Goal: Task Accomplishment & Management: Complete application form

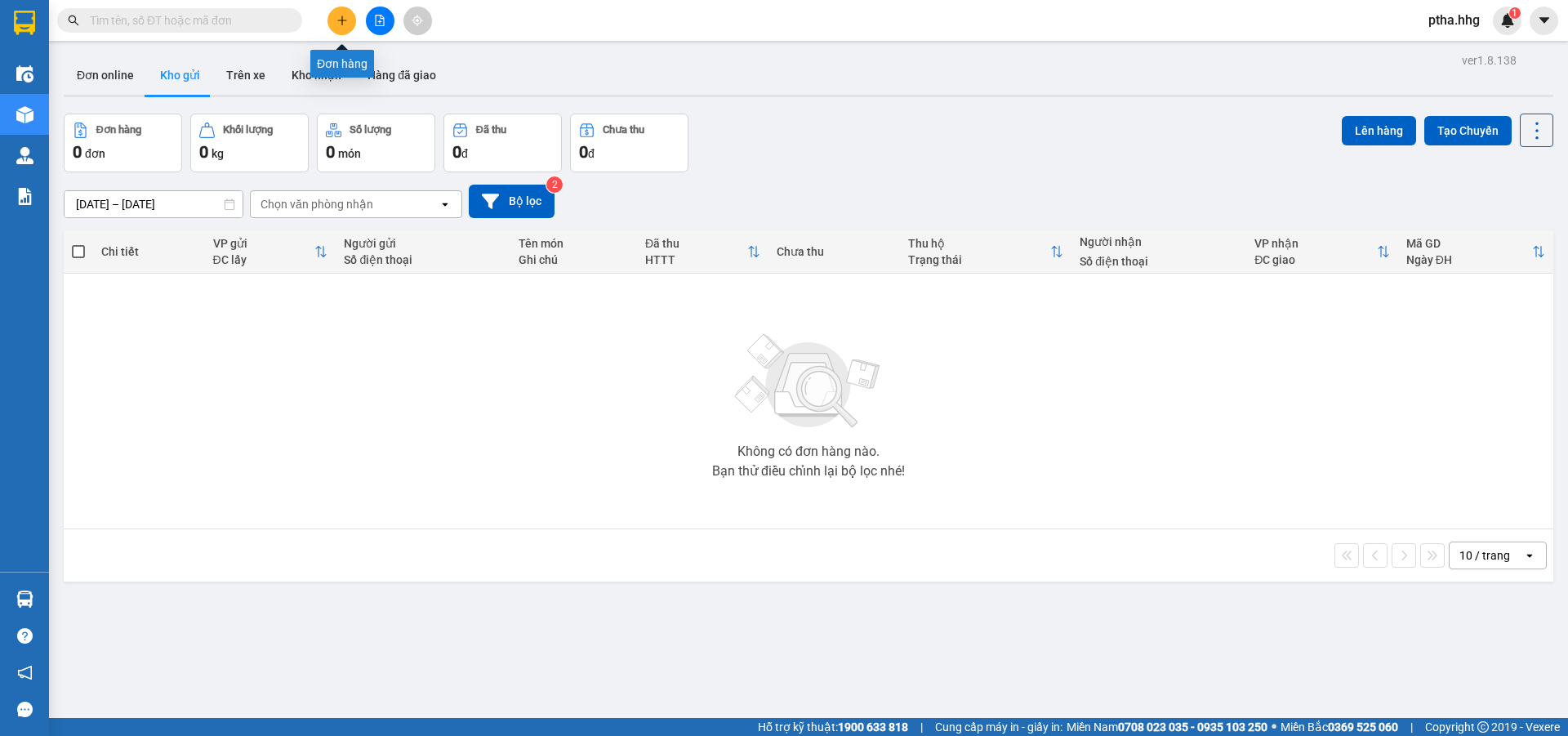
click at [346, 18] on icon "plus" at bounding box center [342, 20] width 12 height 12
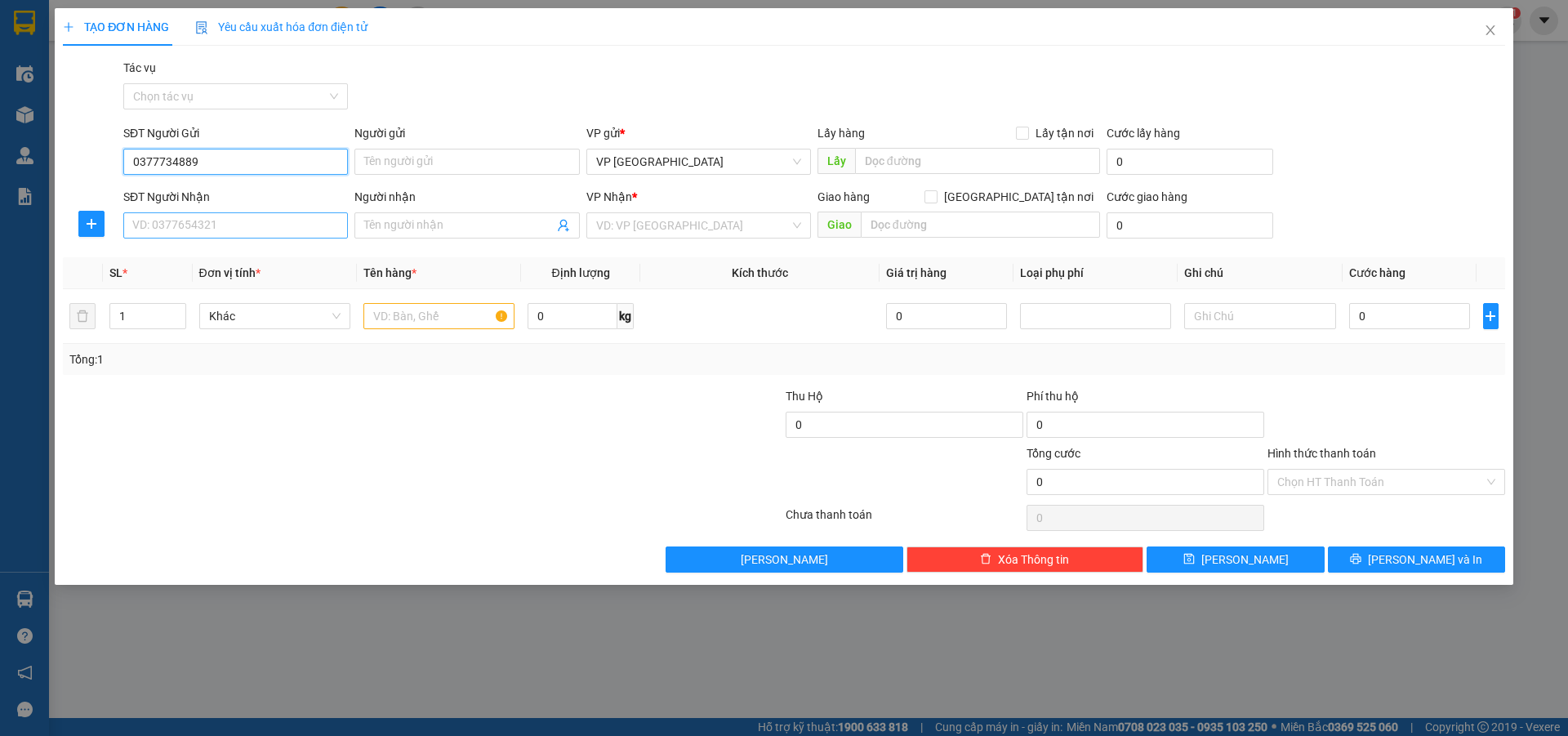
type input "0377734889"
click at [154, 228] on input "SĐT Người Nhận" at bounding box center [235, 225] width 224 height 26
click at [170, 250] on div "0384118502" at bounding box center [236, 259] width 205 height 18
type input "0384118502"
click at [421, 322] on input "text" at bounding box center [440, 315] width 151 height 26
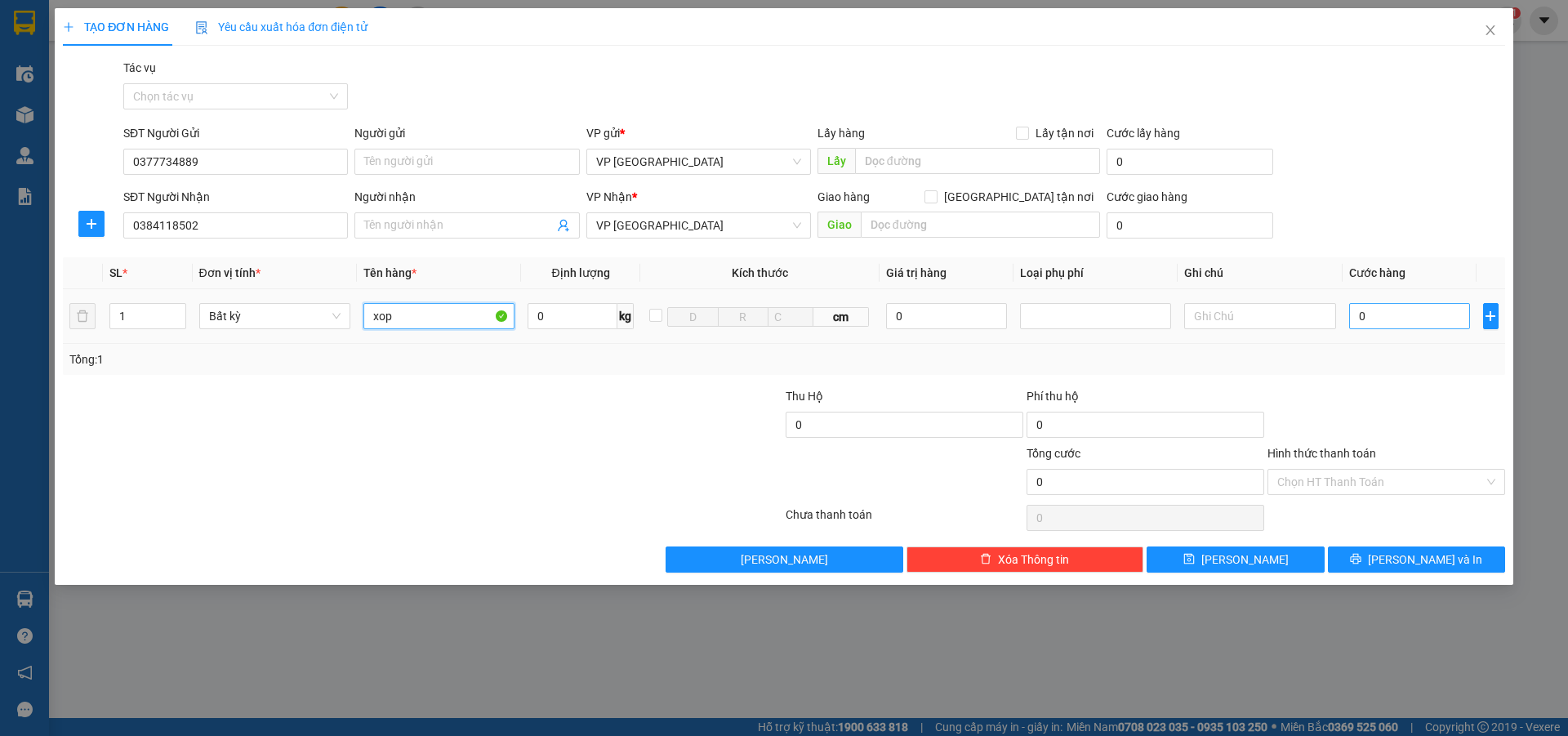
type input "xop"
click at [1363, 312] on input "0" at bounding box center [1409, 315] width 122 height 26
type input "5"
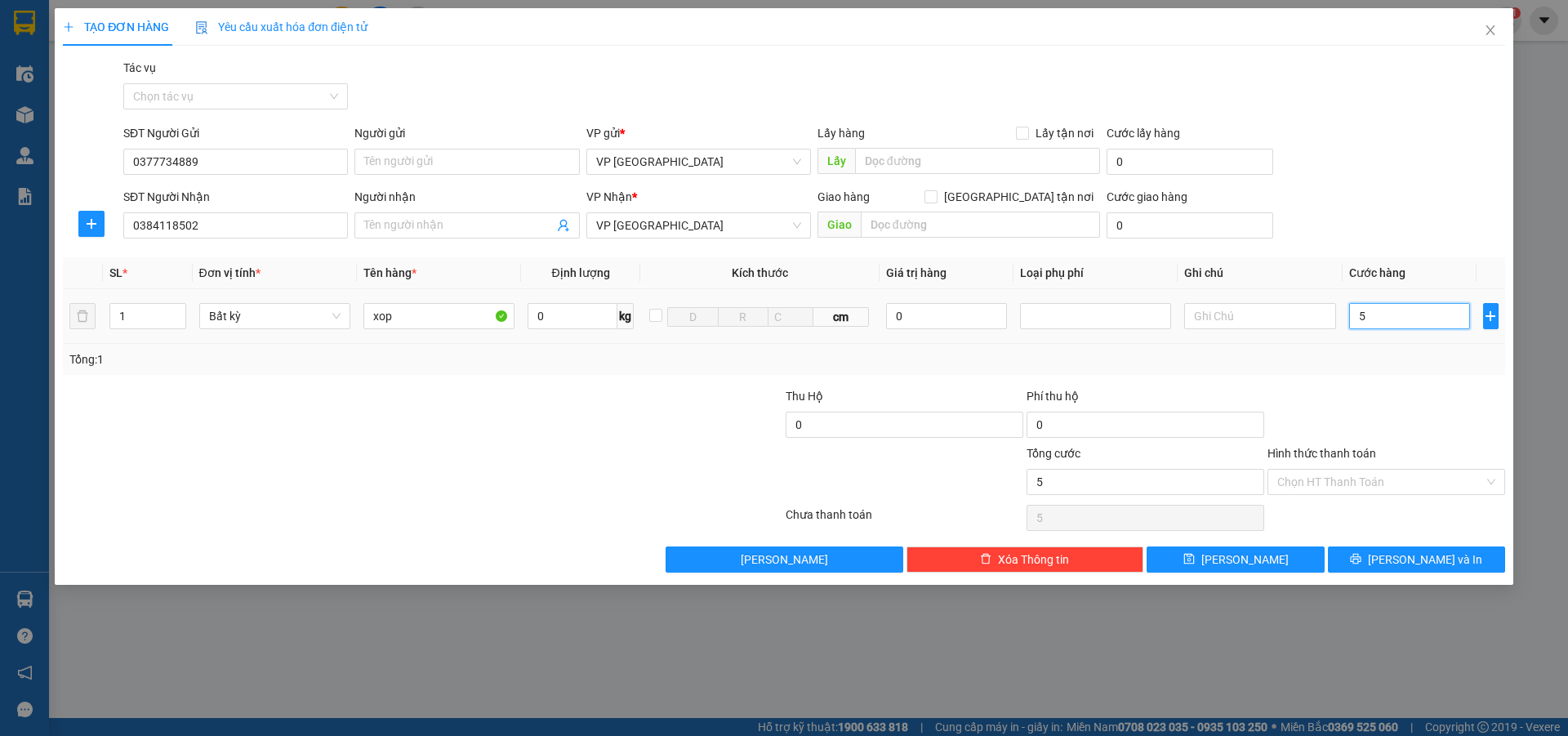
type input "50"
type input "500"
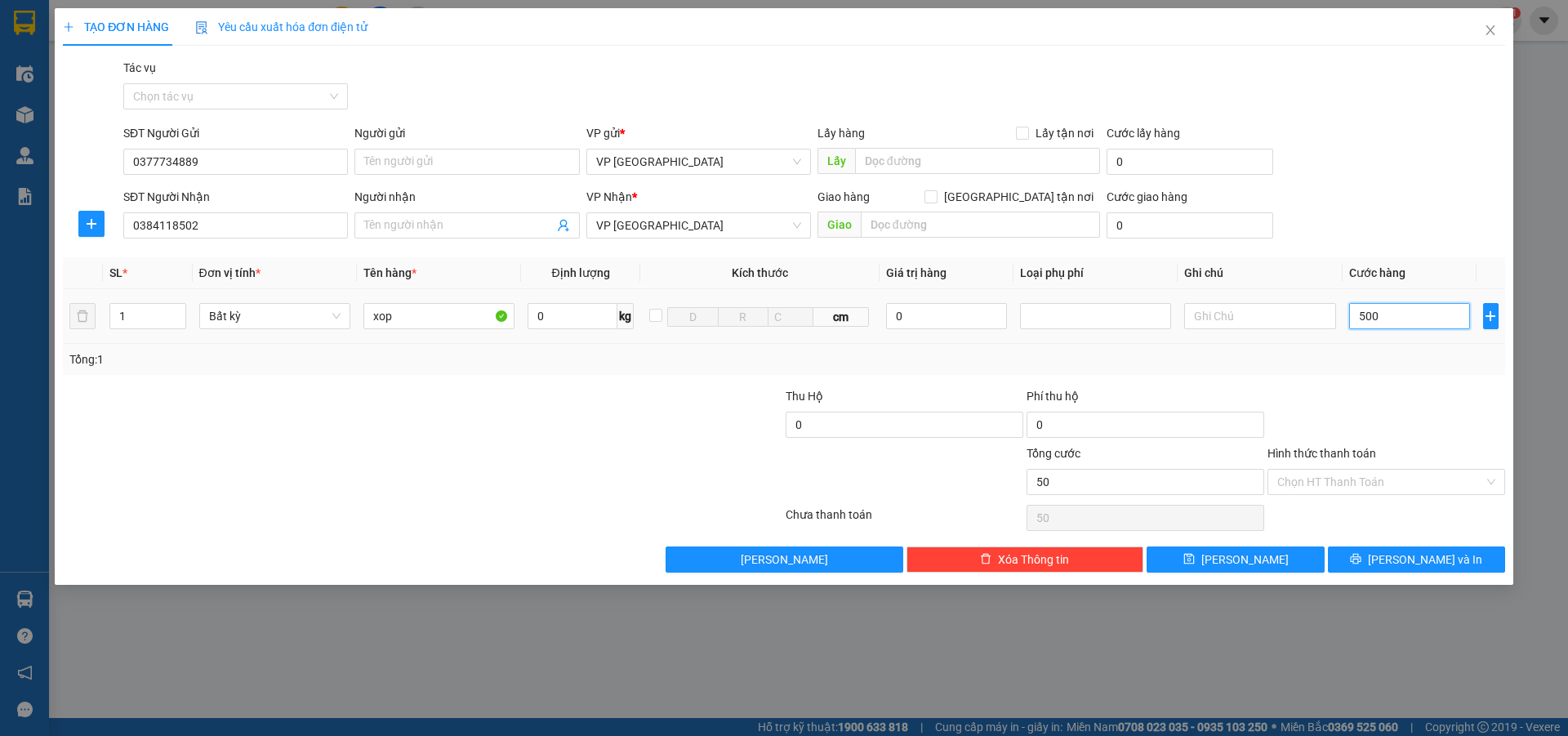
type input "500"
type input "5.000"
type input "50.000"
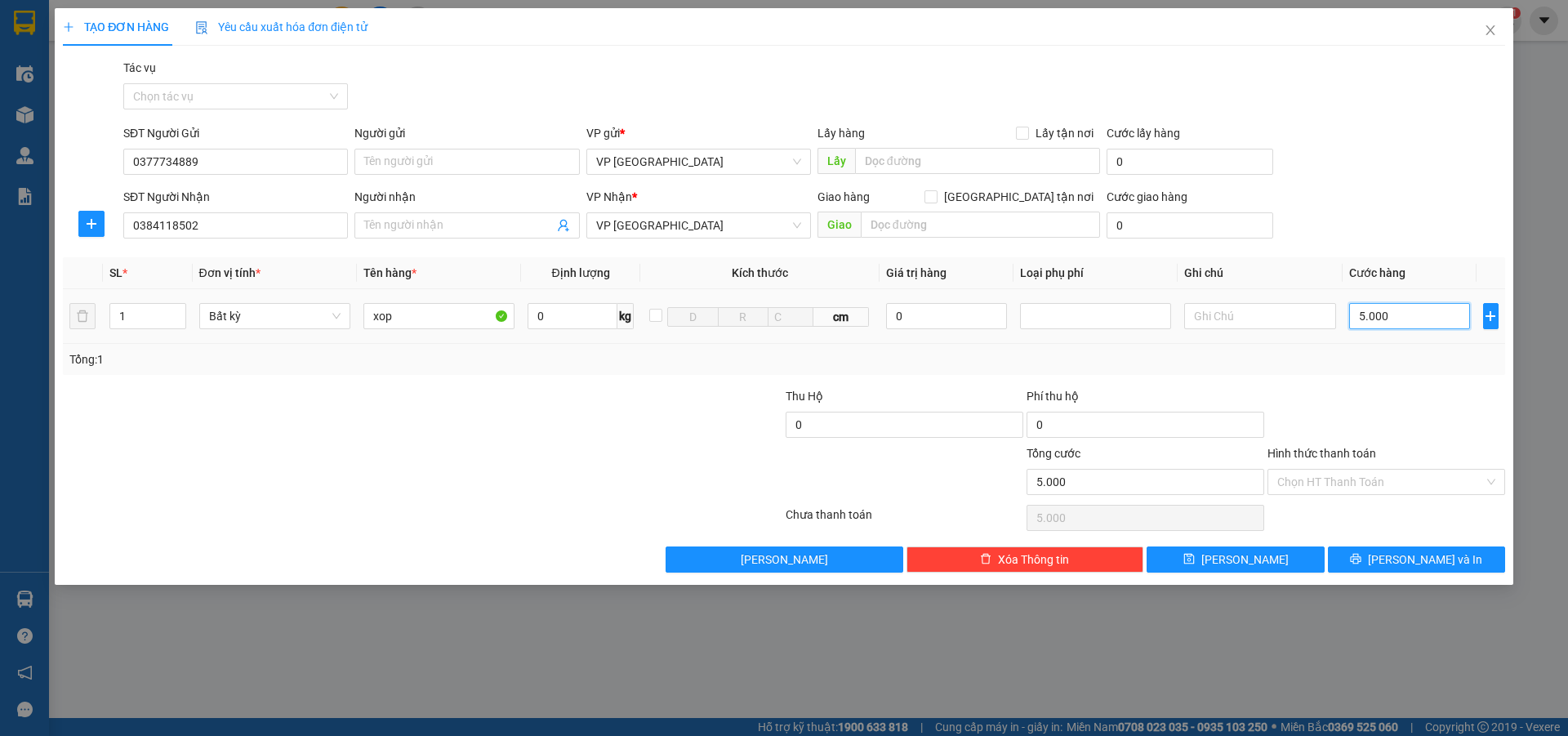
type input "50.000"
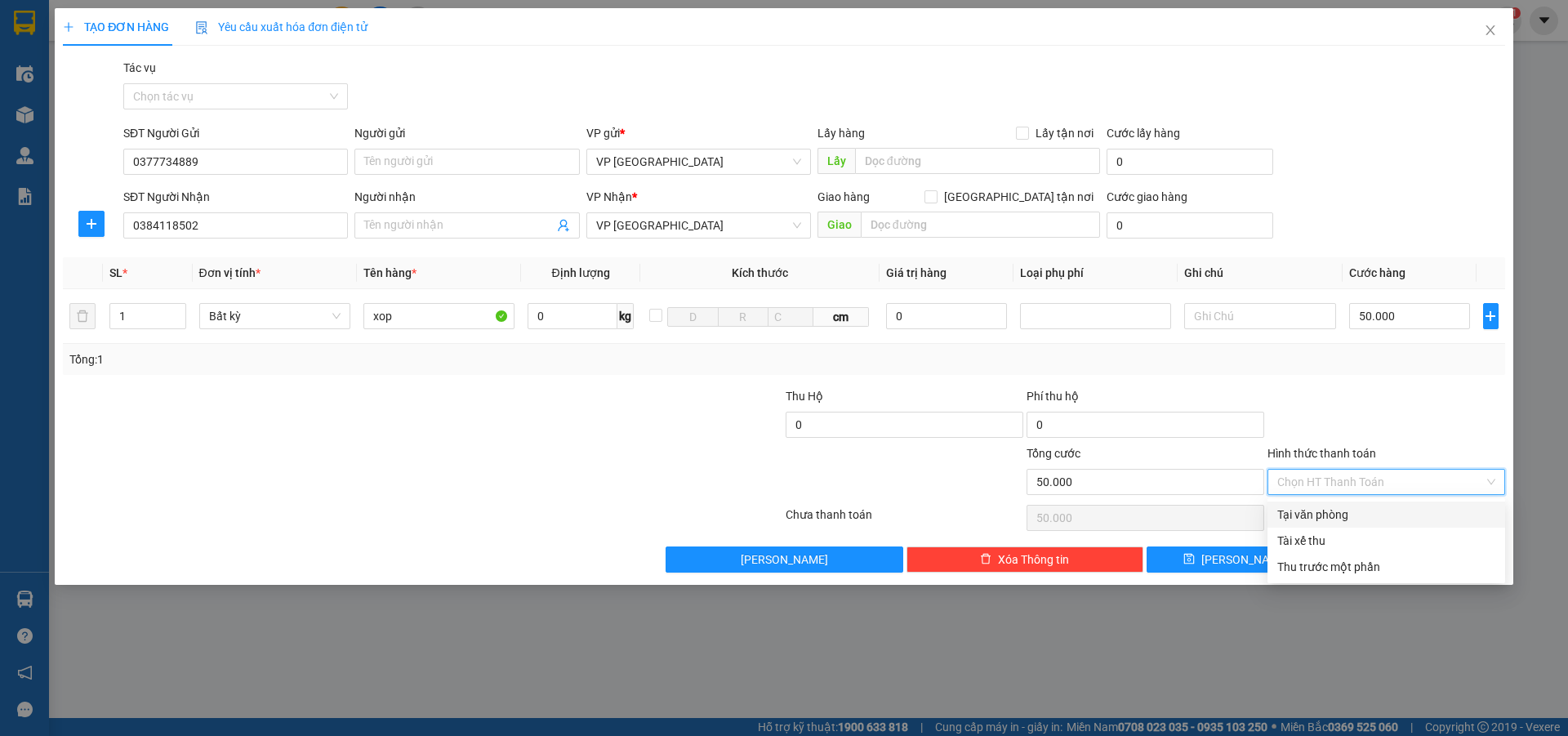
click at [1322, 487] on input "Hình thức thanh toán" at bounding box center [1380, 481] width 206 height 24
click at [1334, 511] on div "Tại văn phòng" at bounding box center [1386, 514] width 218 height 18
type input "0"
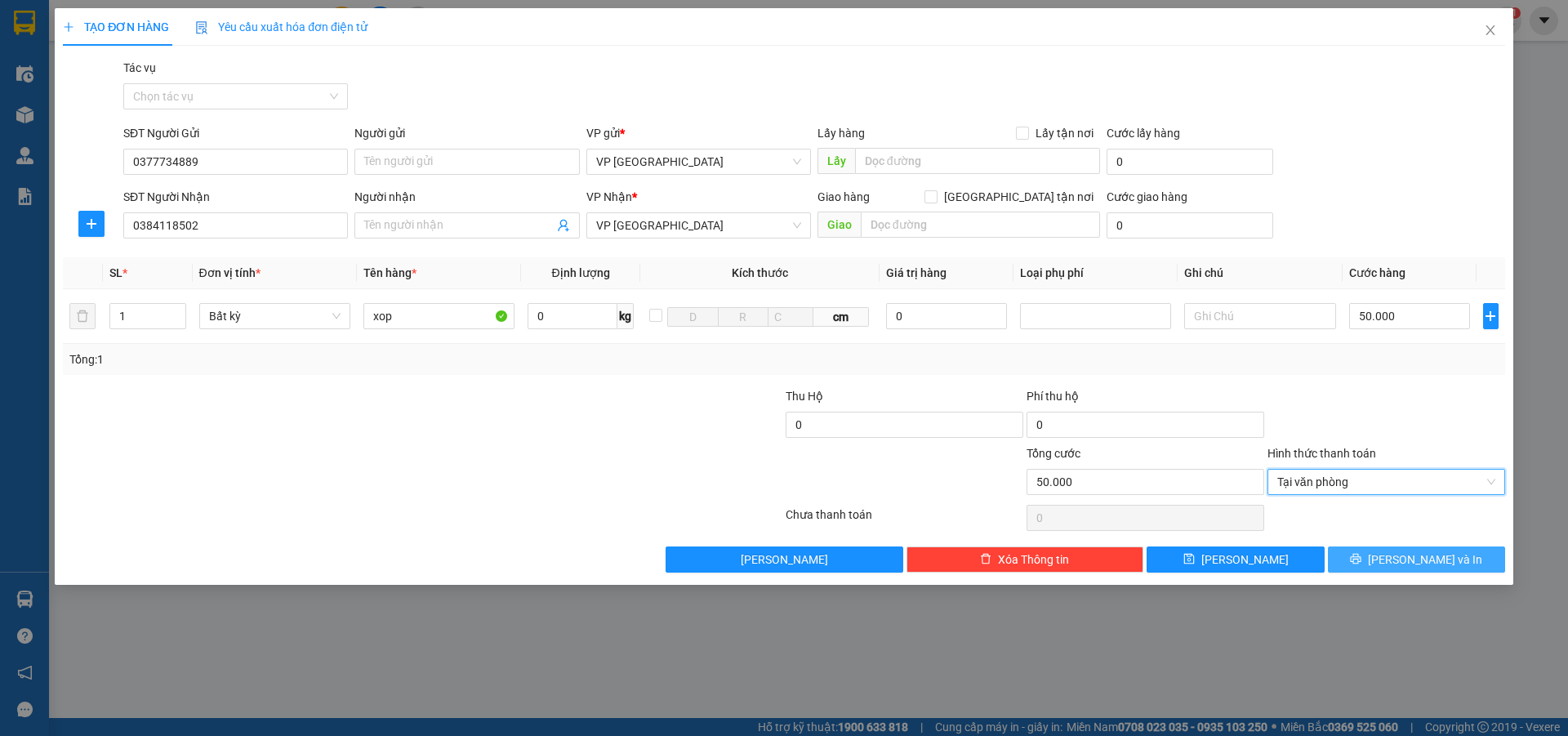
click at [1362, 563] on icon "printer" at bounding box center [1355, 559] width 12 height 12
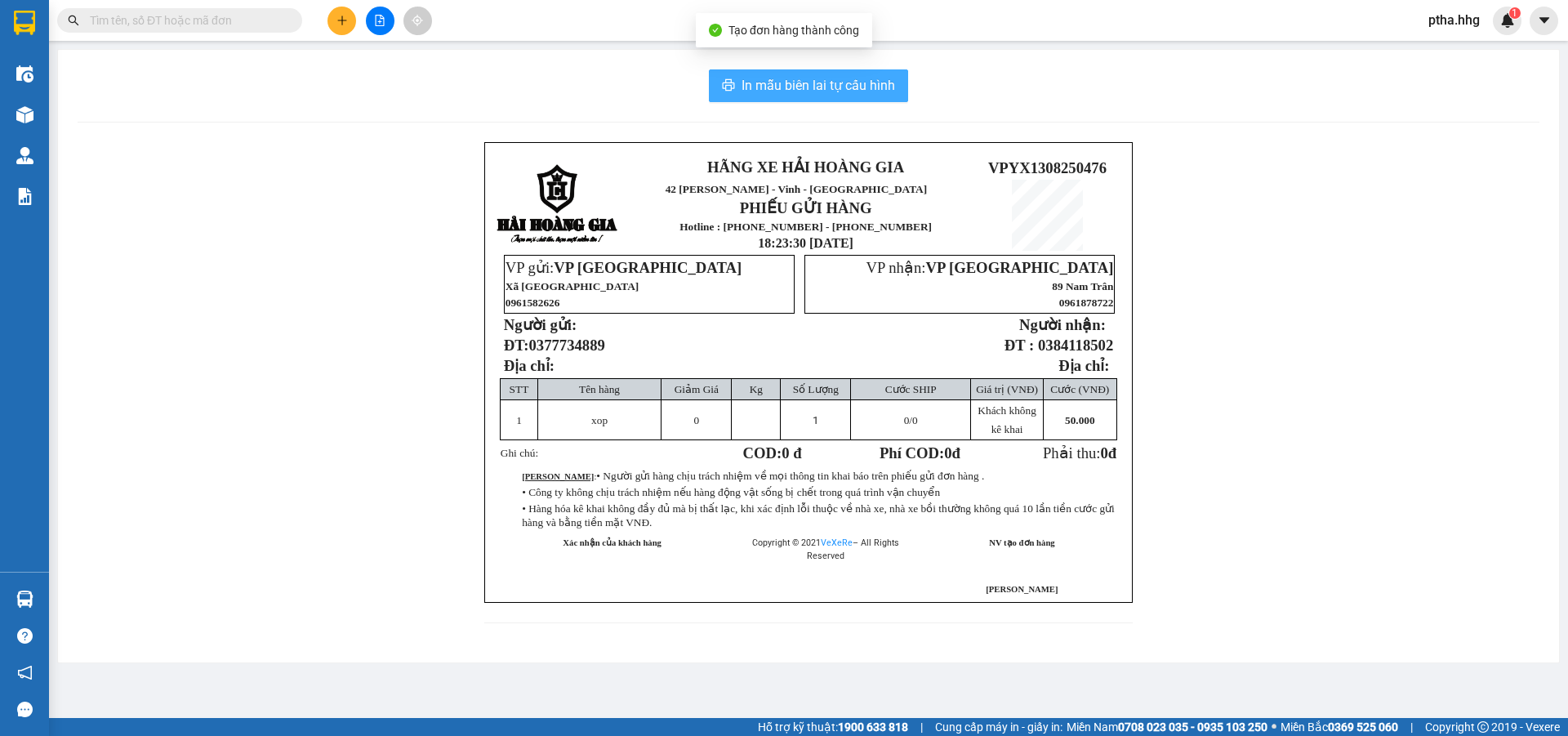
click at [847, 85] on span "In mẫu biên lai tự cấu hình" at bounding box center [818, 85] width 154 height 21
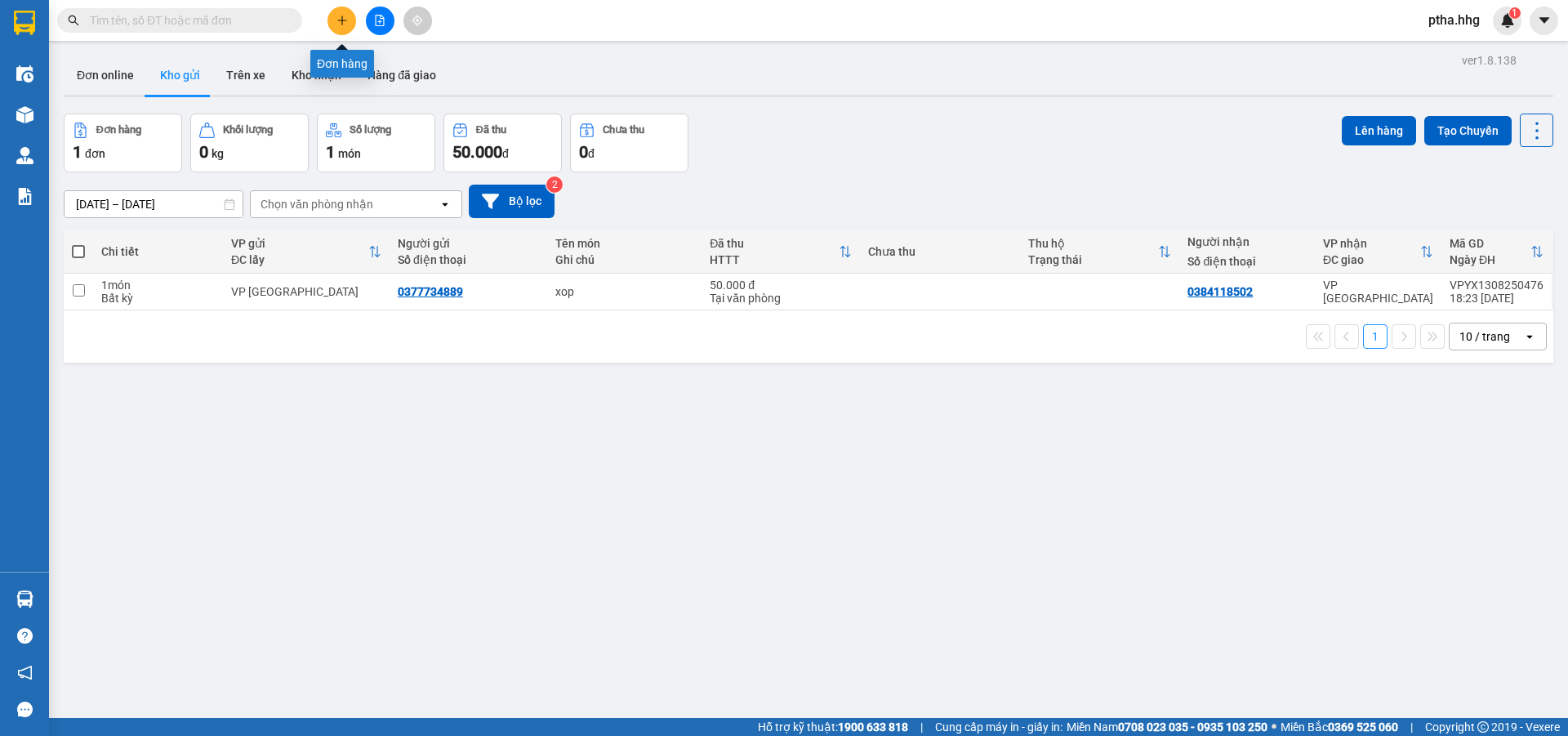
click at [342, 22] on icon "plus" at bounding box center [341, 20] width 1 height 9
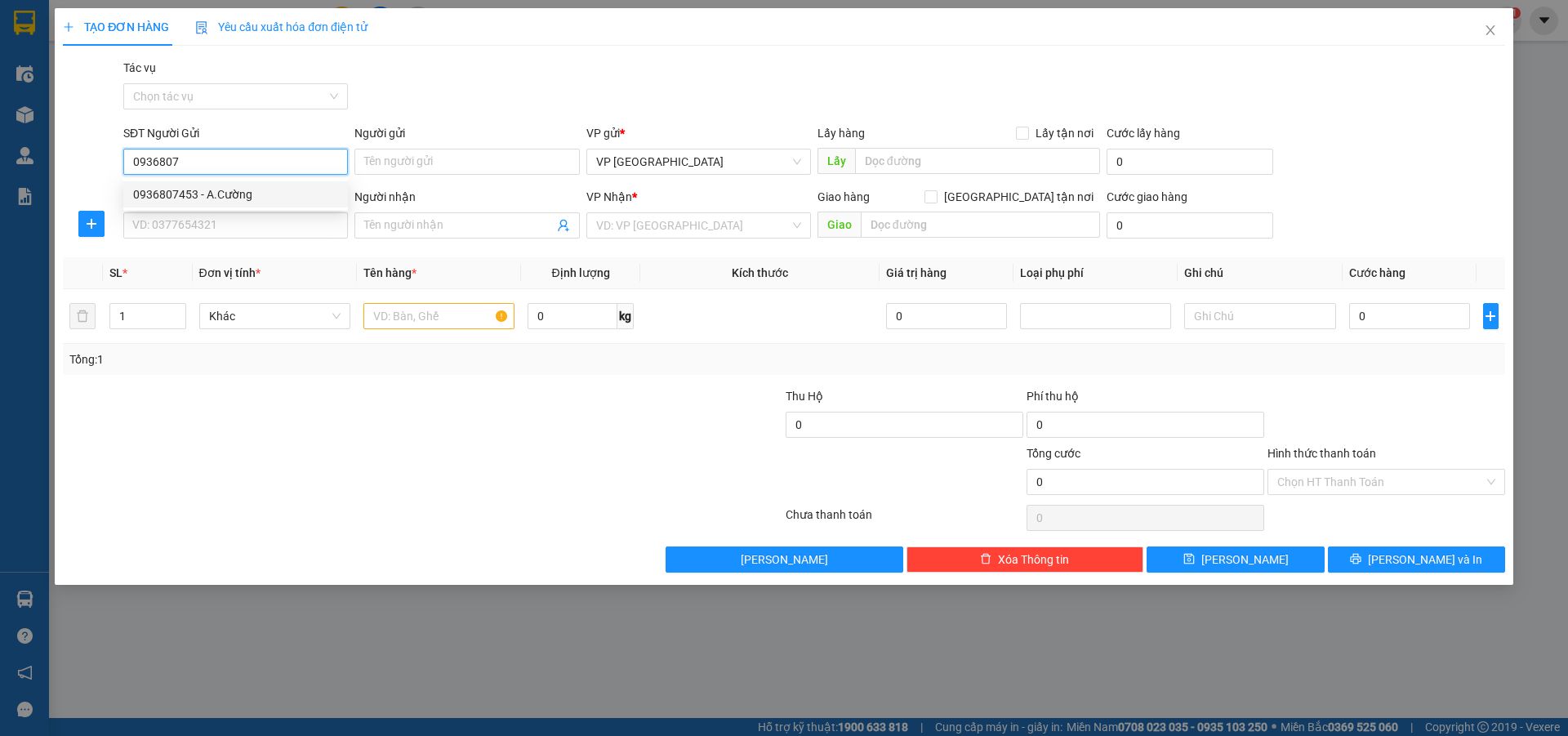
click at [174, 194] on div "0936807453 - A.Cường" at bounding box center [236, 195] width 205 height 18
type input "0936807453"
type input "A.Cường"
type input "0936807453"
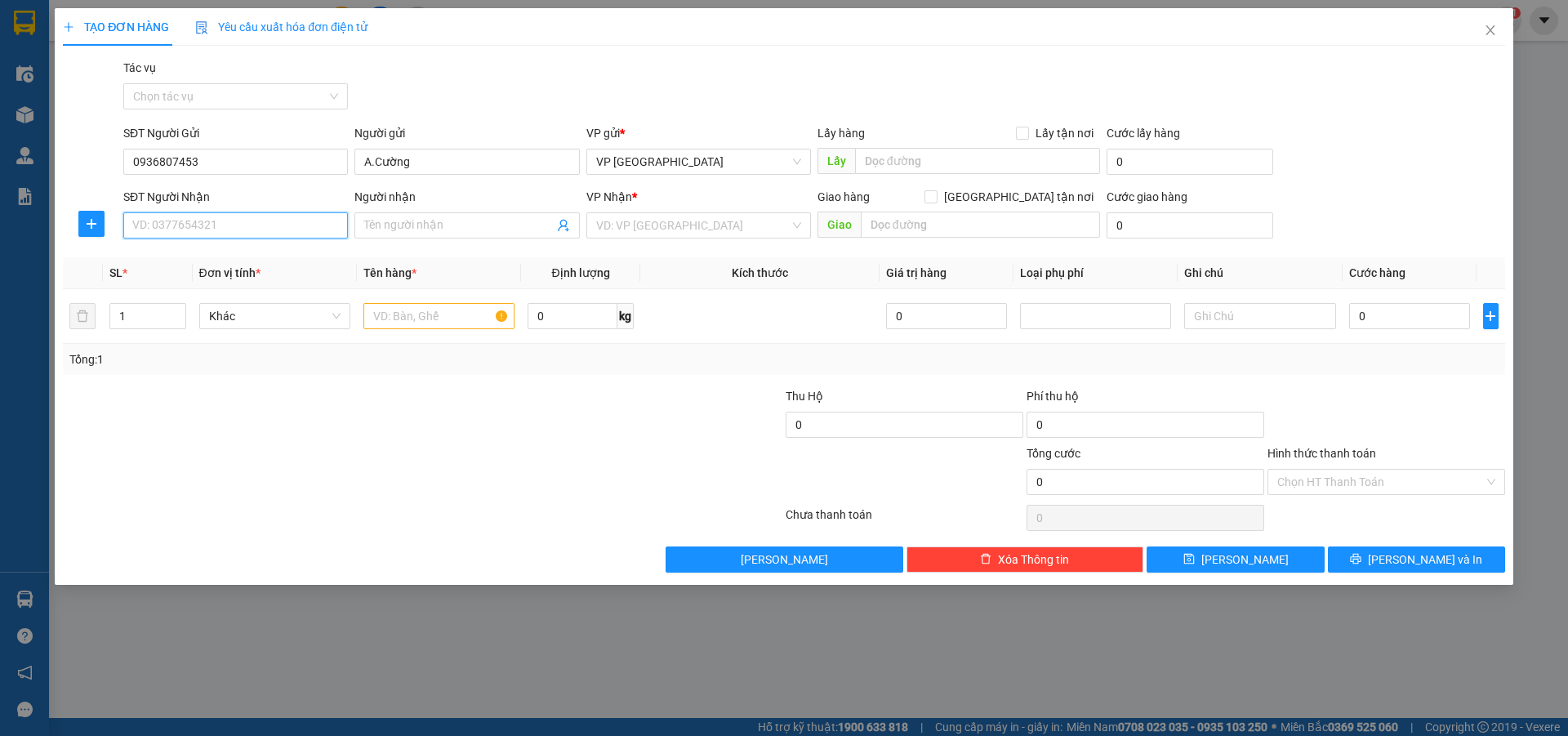
click at [173, 226] on input "SĐT Người Nhận" at bounding box center [235, 225] width 224 height 26
click at [175, 277] on div "0344258854 - tiên" at bounding box center [236, 285] width 205 height 18
type input "0344258854"
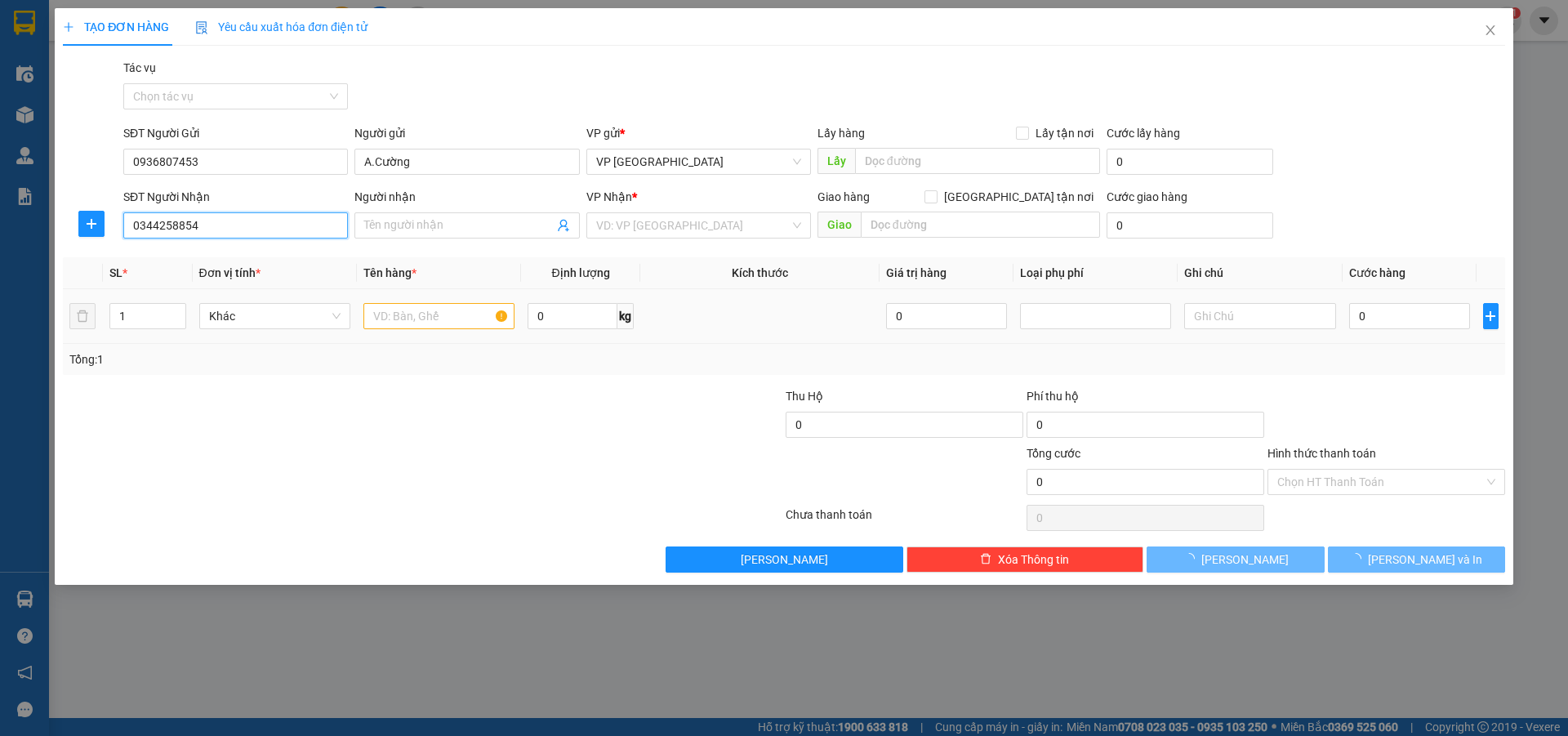
type input "tiên"
checkbox input "true"
type input "Trưng nữ [PERSON_NAME], [GEOGRAPHIC_DATA],"
type input "50.000"
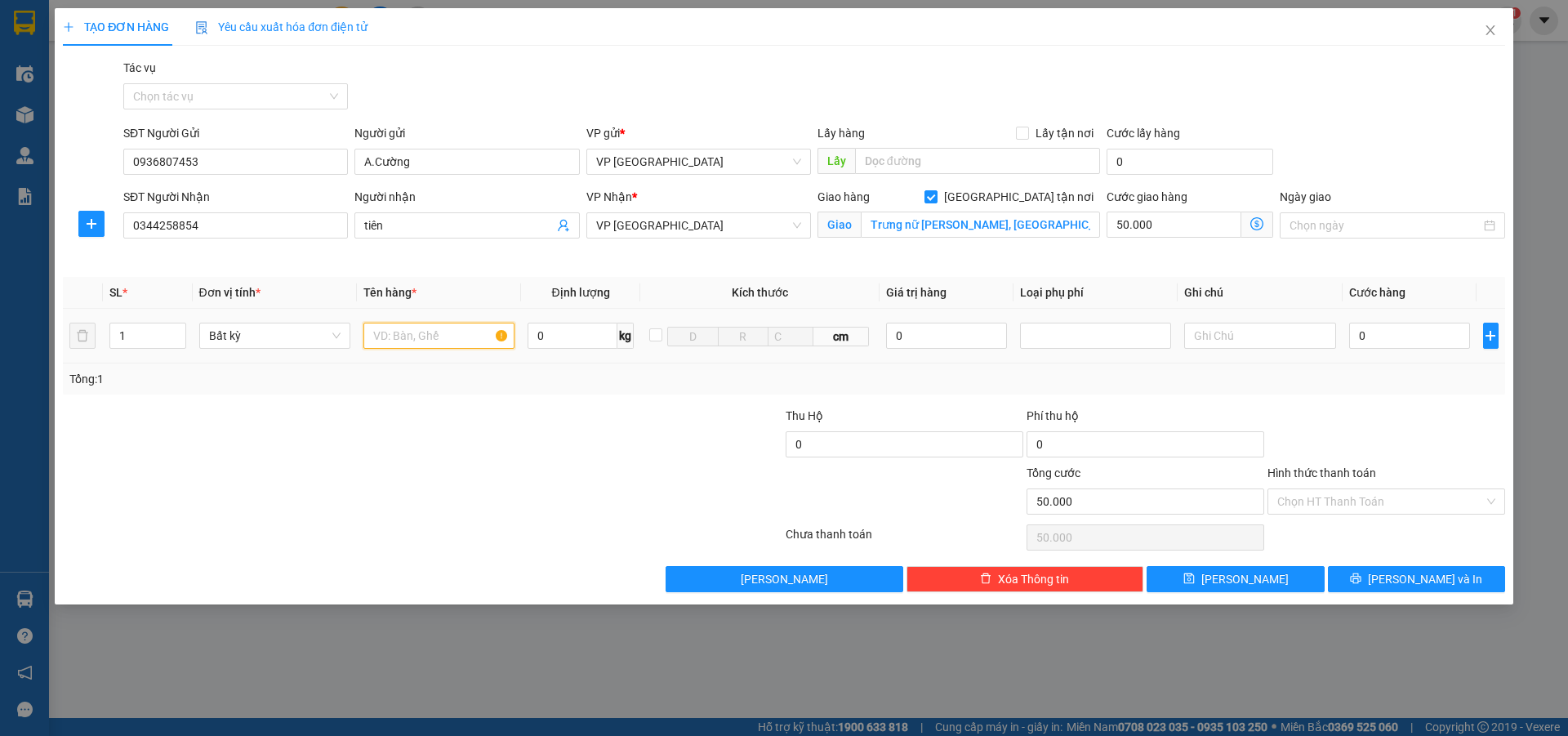
click at [386, 339] on input "text" at bounding box center [440, 335] width 151 height 26
type input "ho so"
click at [1373, 338] on input "0" at bounding box center [1409, 335] width 122 height 26
type input "5"
type input "50.005"
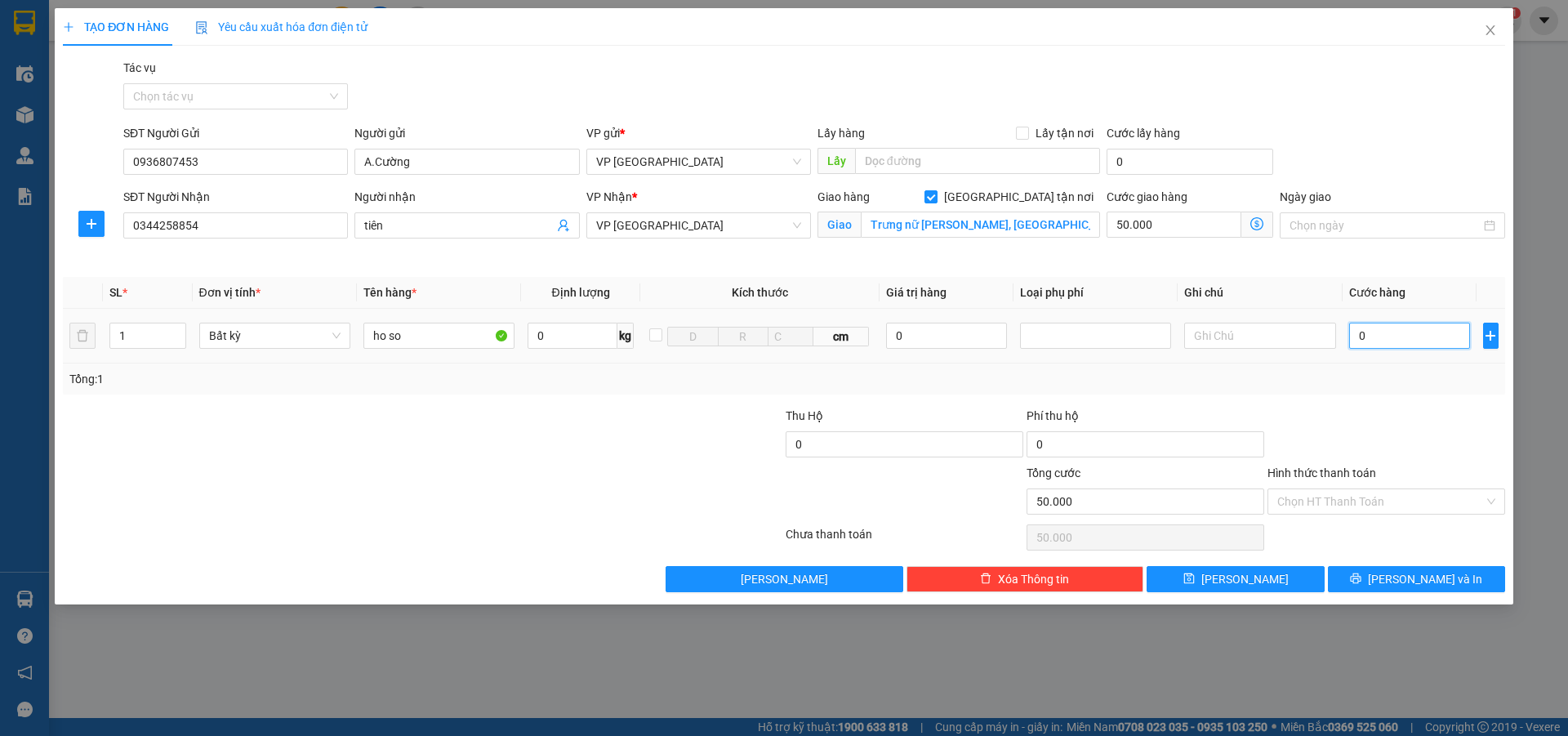
type input "50.005"
type input "50"
type input "50.050"
type input "500"
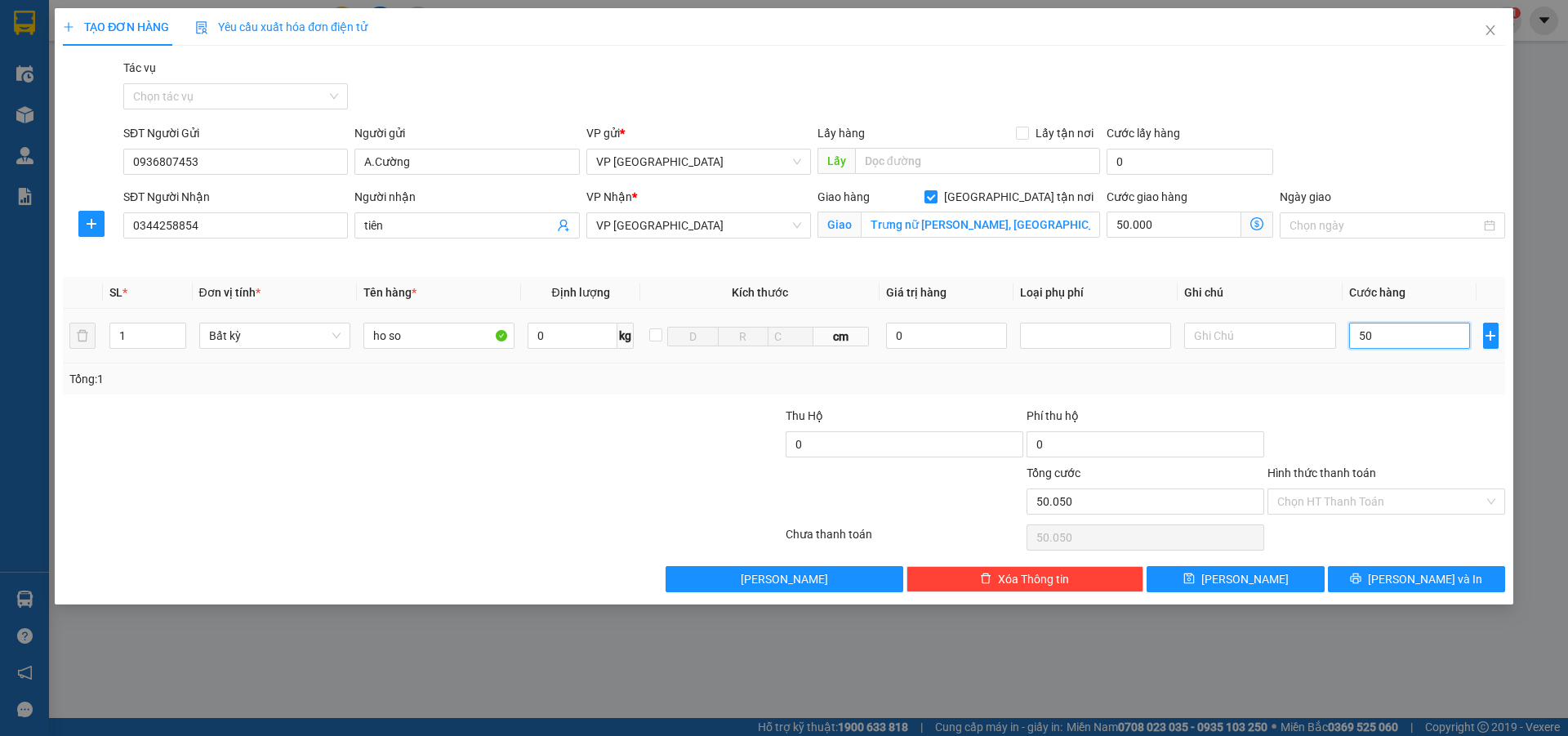
type input "50.500"
type input "5.000"
type input "55.000"
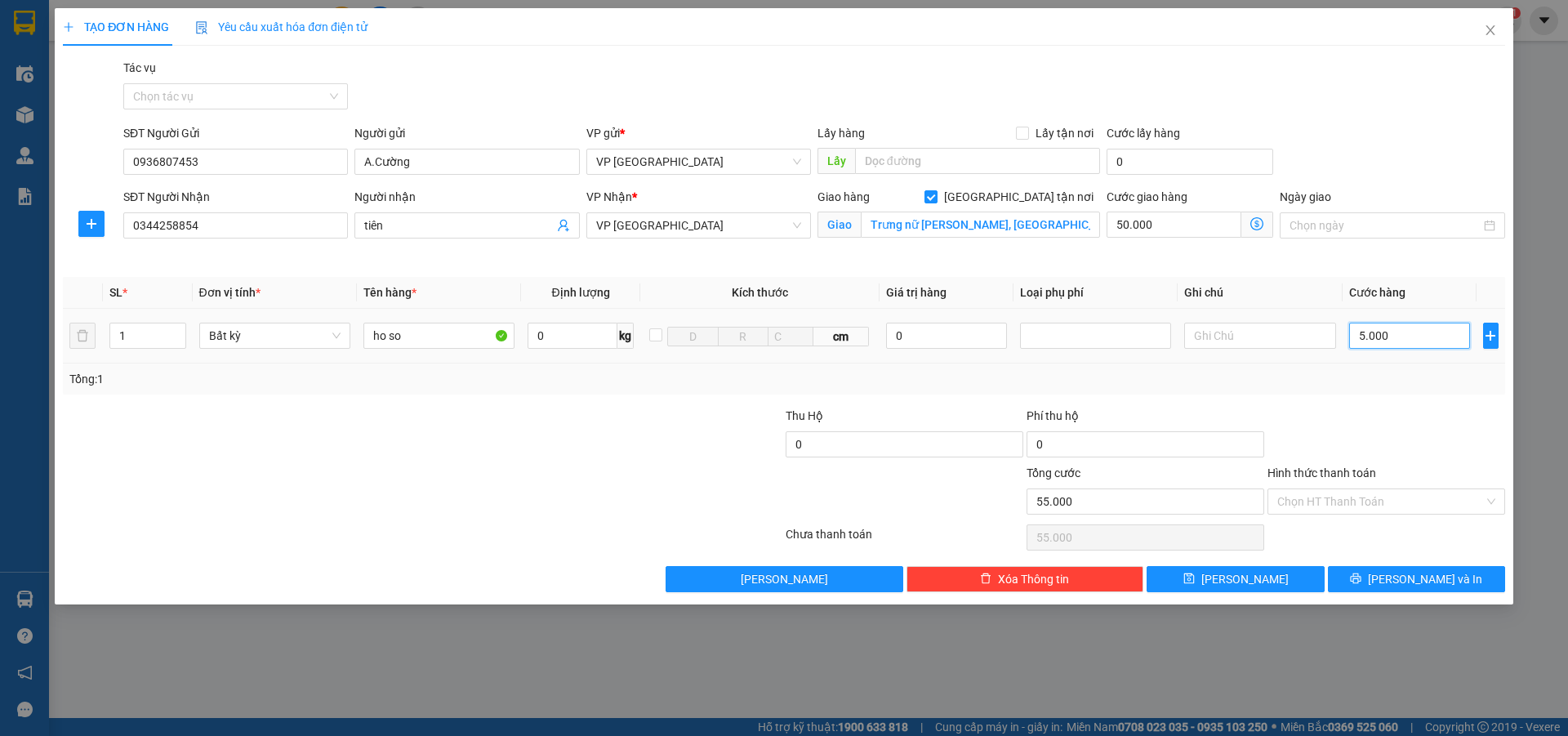
type input "50.000"
type input "100.000"
type input "50.000"
click at [1381, 573] on button "[PERSON_NAME] và In" at bounding box center [1417, 579] width 177 height 26
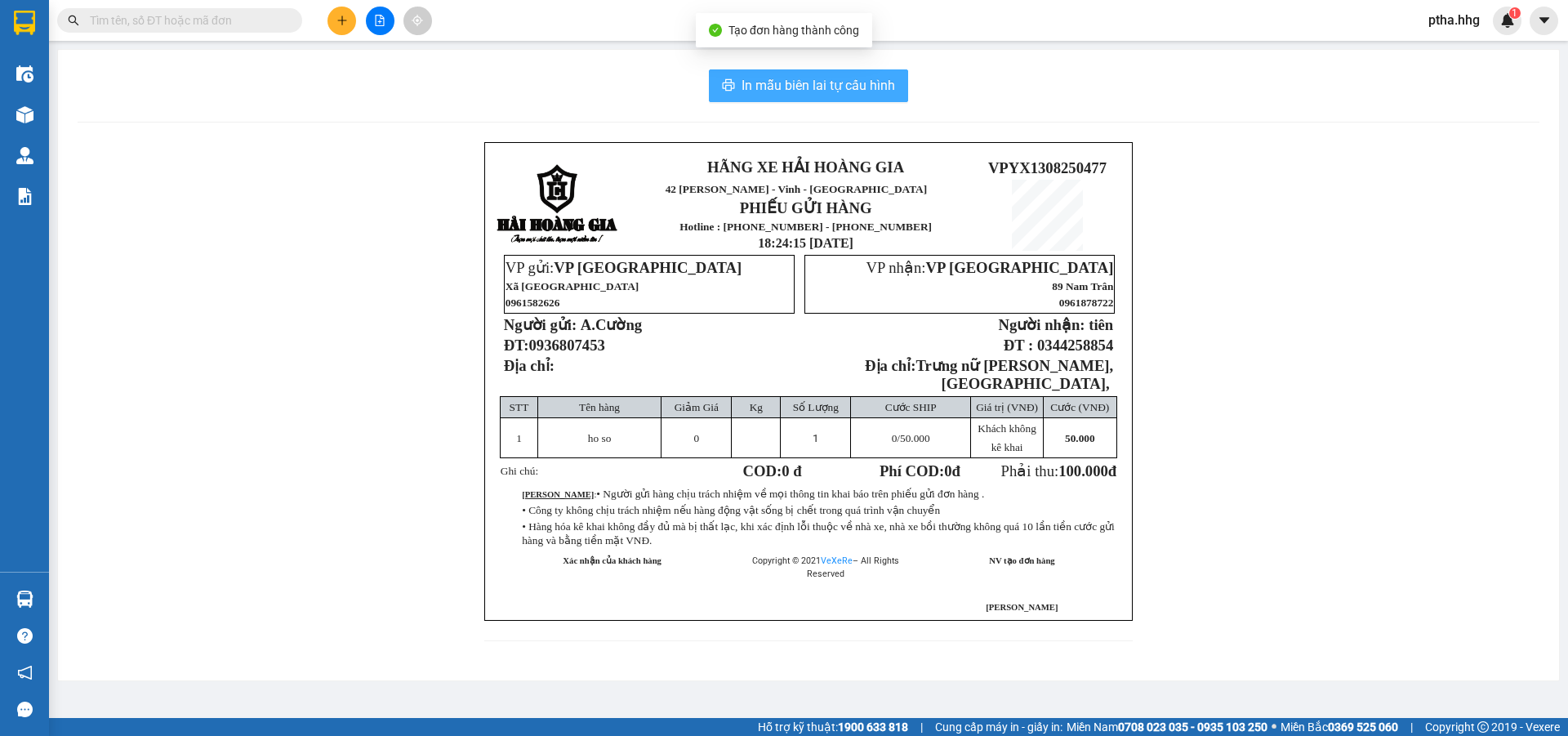
click at [834, 84] on span "In mẫu biên lai tự cấu hình" at bounding box center [818, 85] width 154 height 21
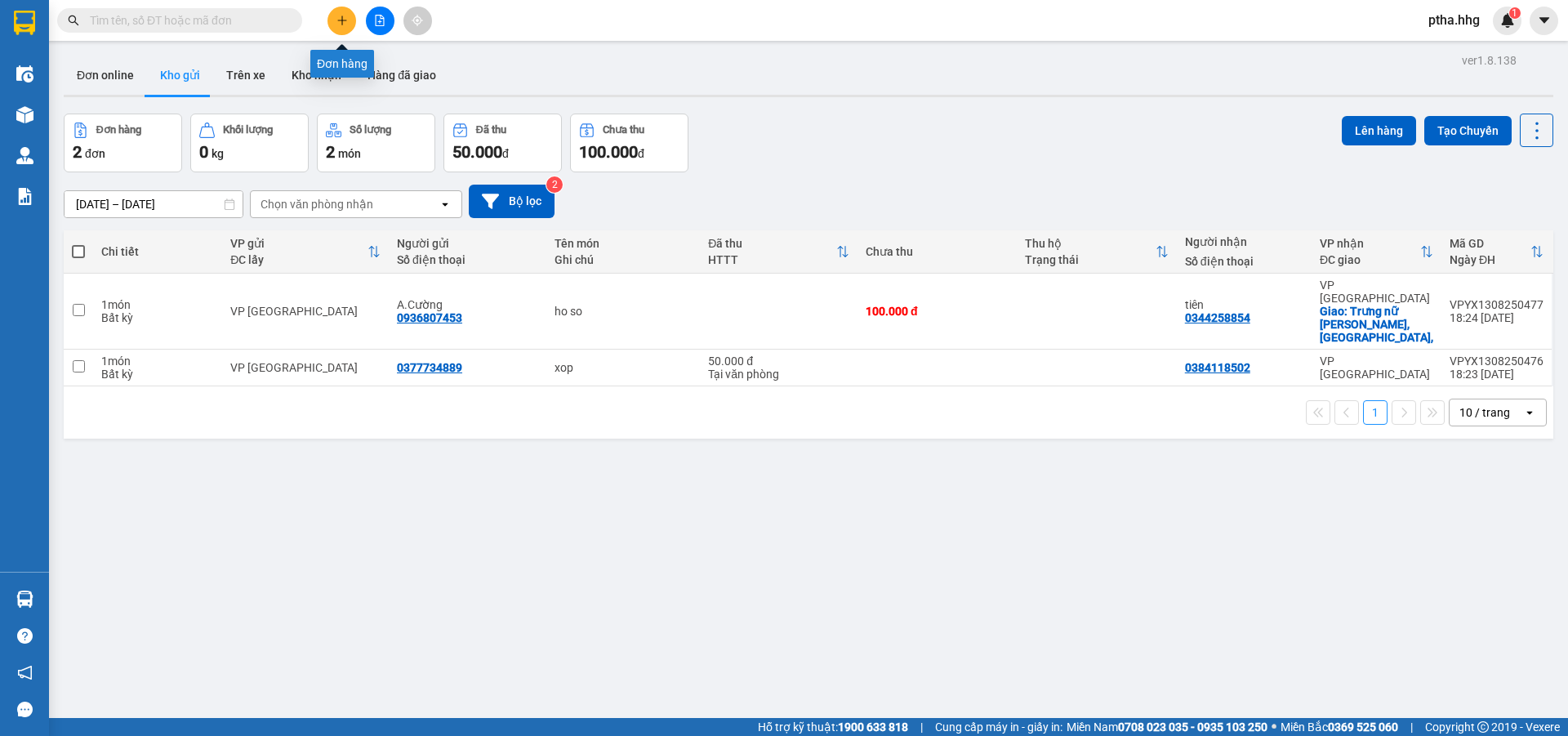
click at [346, 20] on icon "plus" at bounding box center [342, 20] width 12 height 12
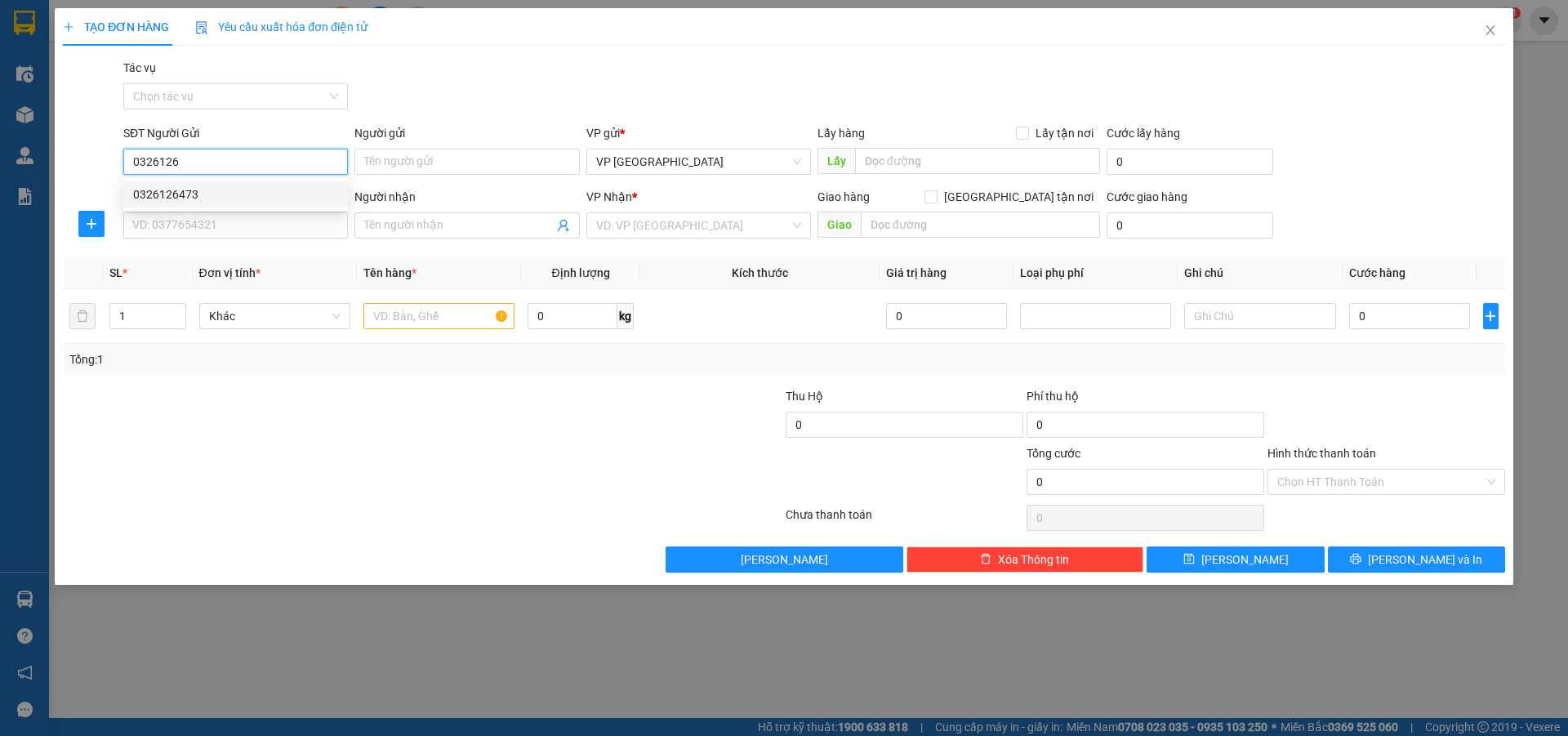
click at [185, 193] on div "0326126473" at bounding box center [236, 195] width 205 height 18
type input "0326126473"
click at [177, 223] on input "SĐT Người Nhận" at bounding box center [235, 225] width 224 height 26
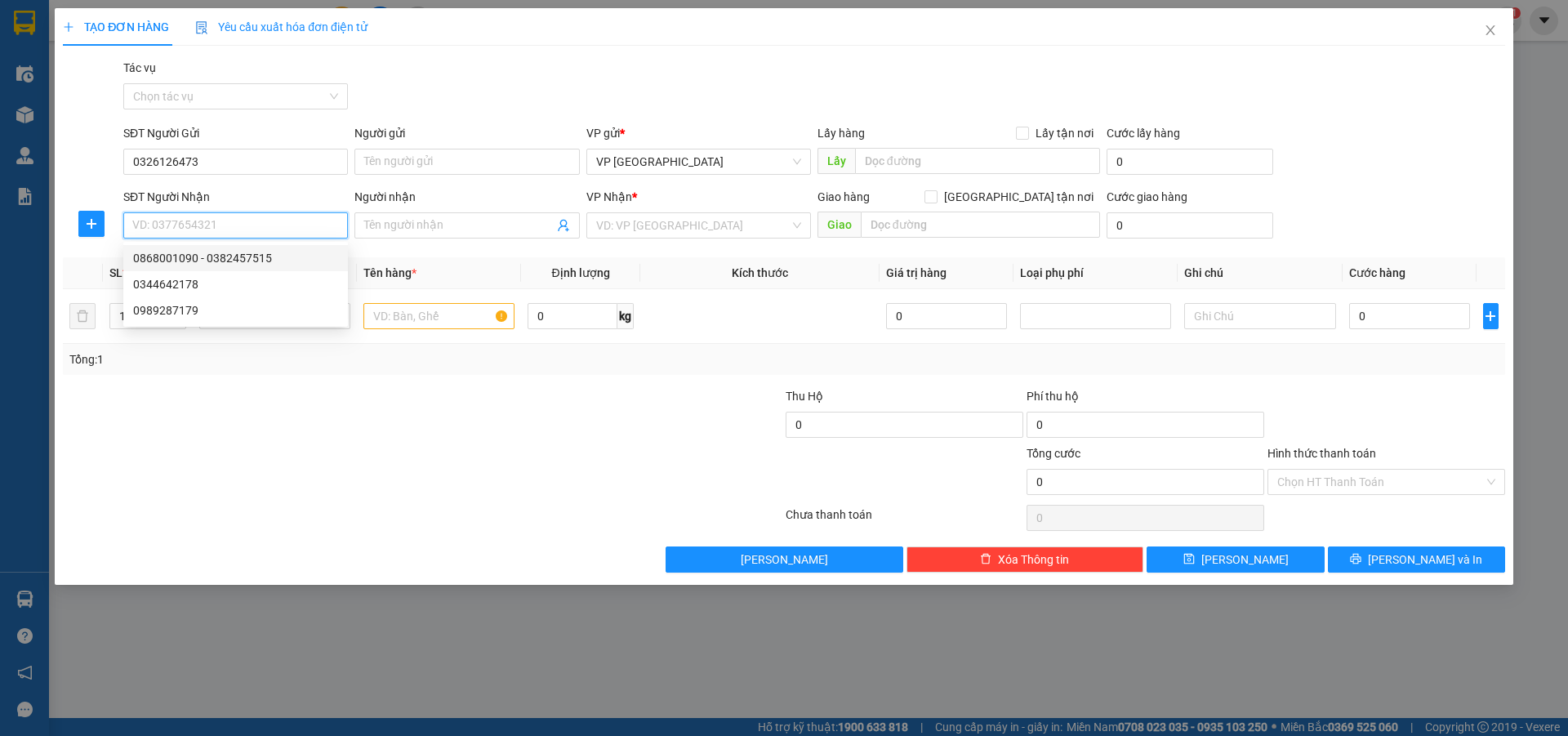
click at [173, 259] on div "0868001090 - 0382457515" at bounding box center [236, 259] width 205 height 18
type input "0868001090"
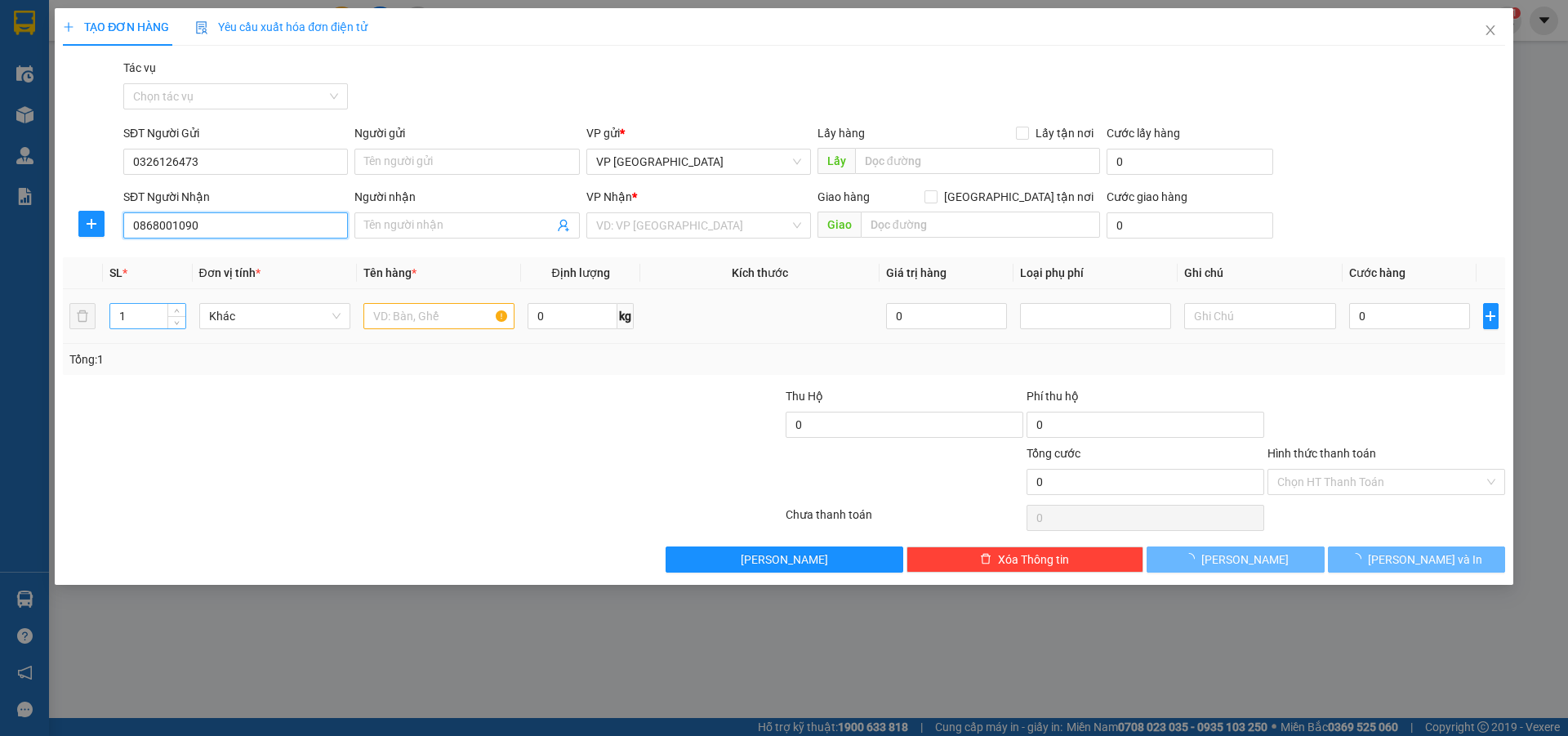
type input "0382457515"
type input "Cây xăng, my chanh Q tri"
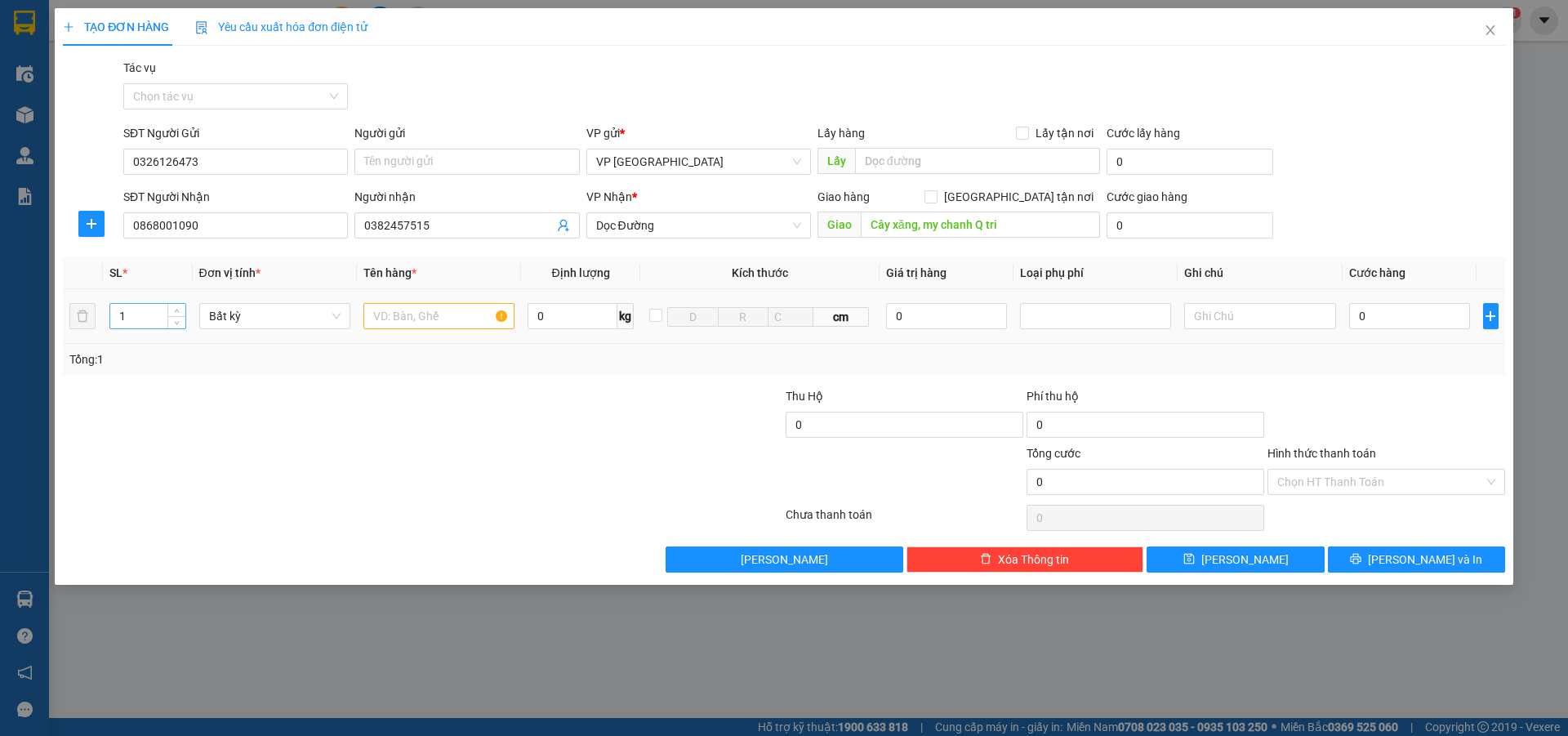
click at [140, 315] on input "1" at bounding box center [147, 315] width 75 height 24
type input "3"
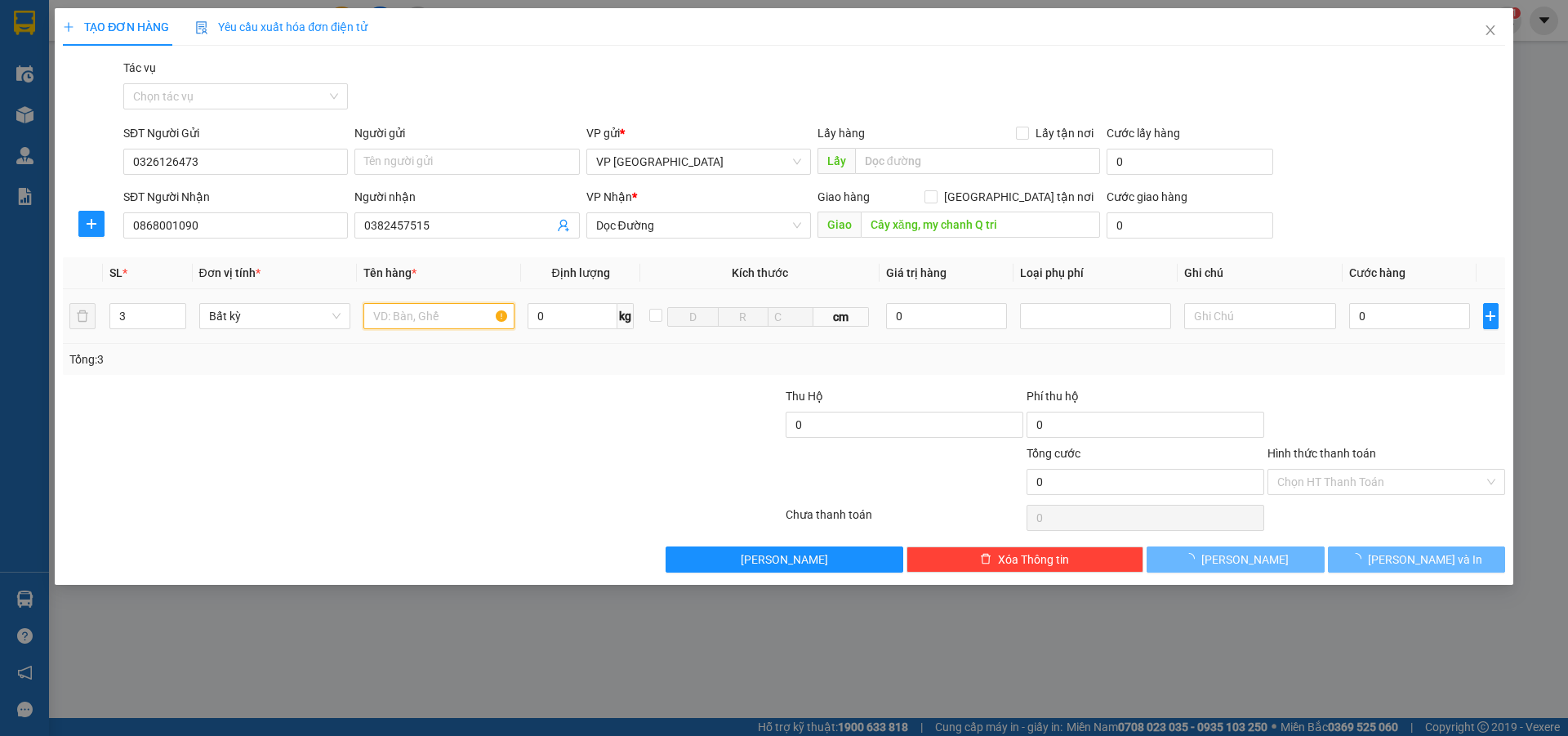
click at [418, 315] on input "text" at bounding box center [440, 315] width 151 height 26
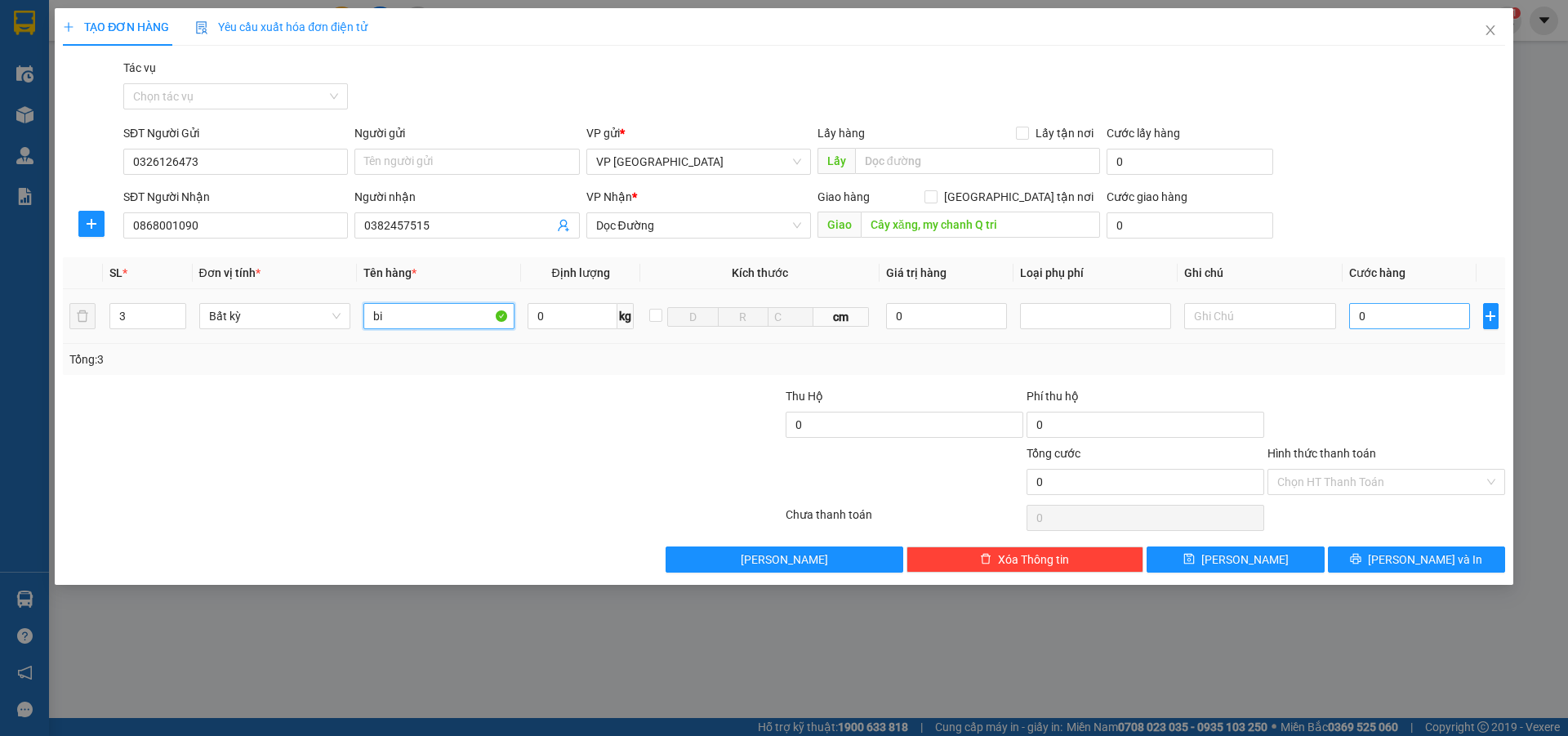
type input "bi"
click at [1369, 318] on input "0" at bounding box center [1409, 315] width 122 height 26
type input "2"
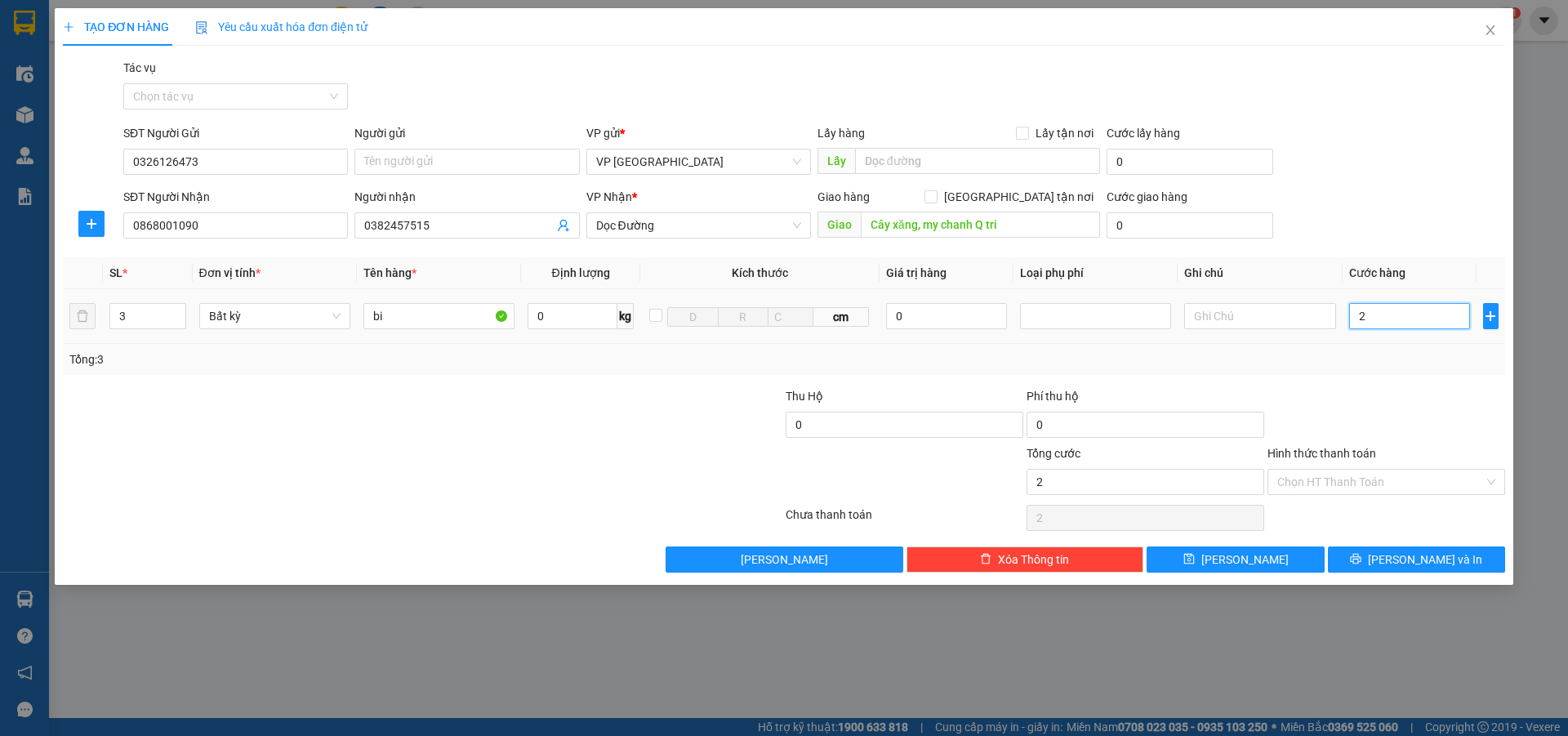
type input "25"
type input "250"
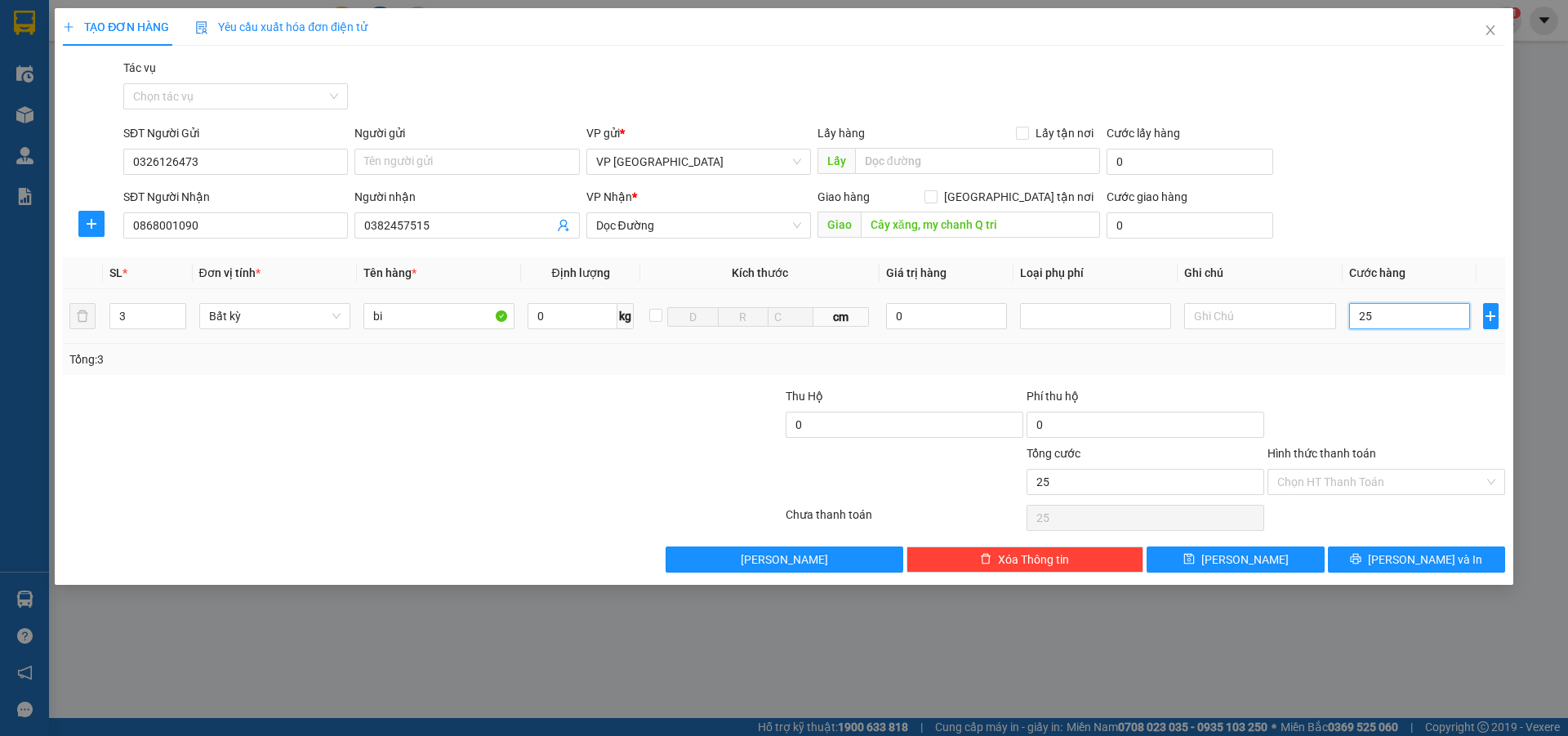
type input "250"
type input "2.500"
type input "25.000"
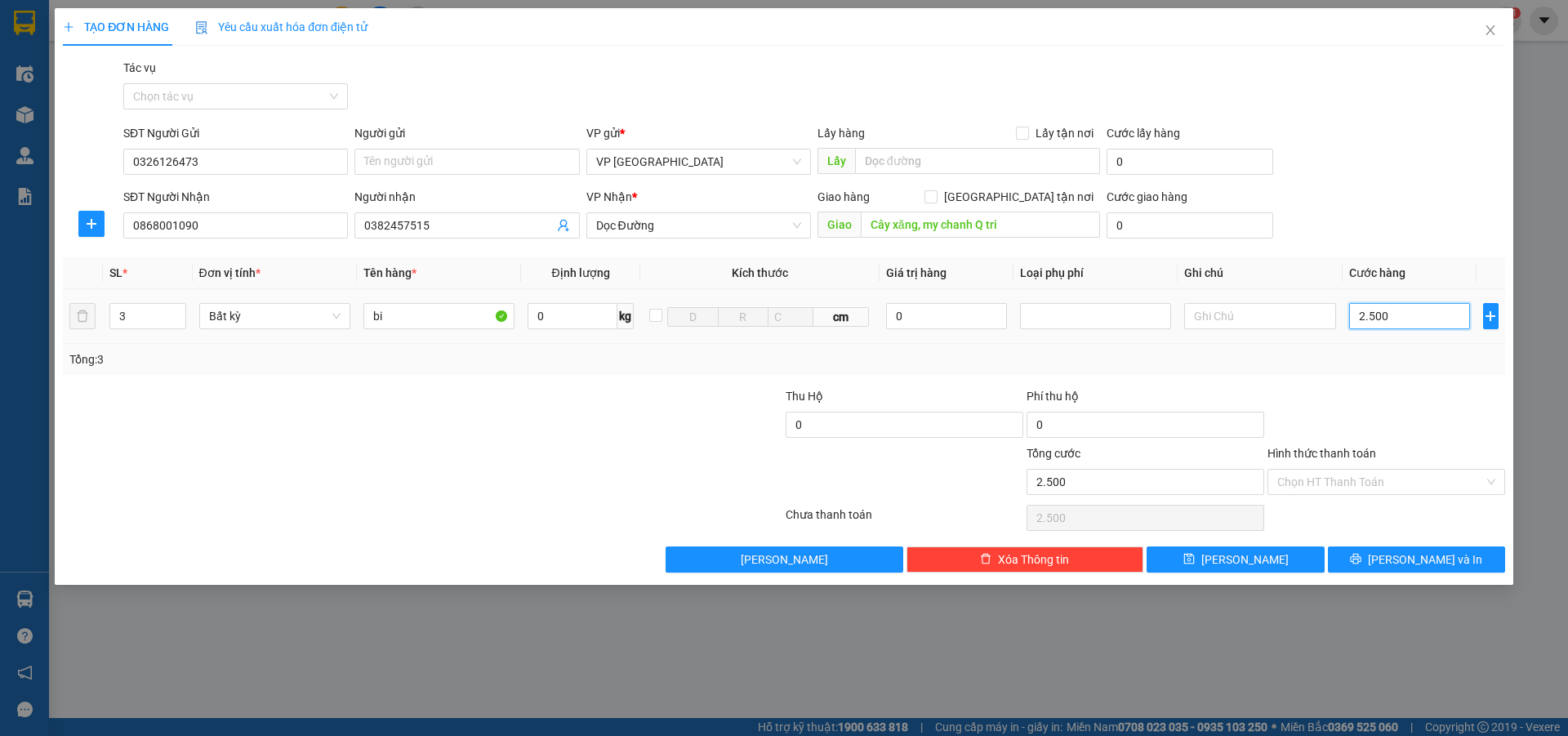
type input "25.000"
type input "250.000"
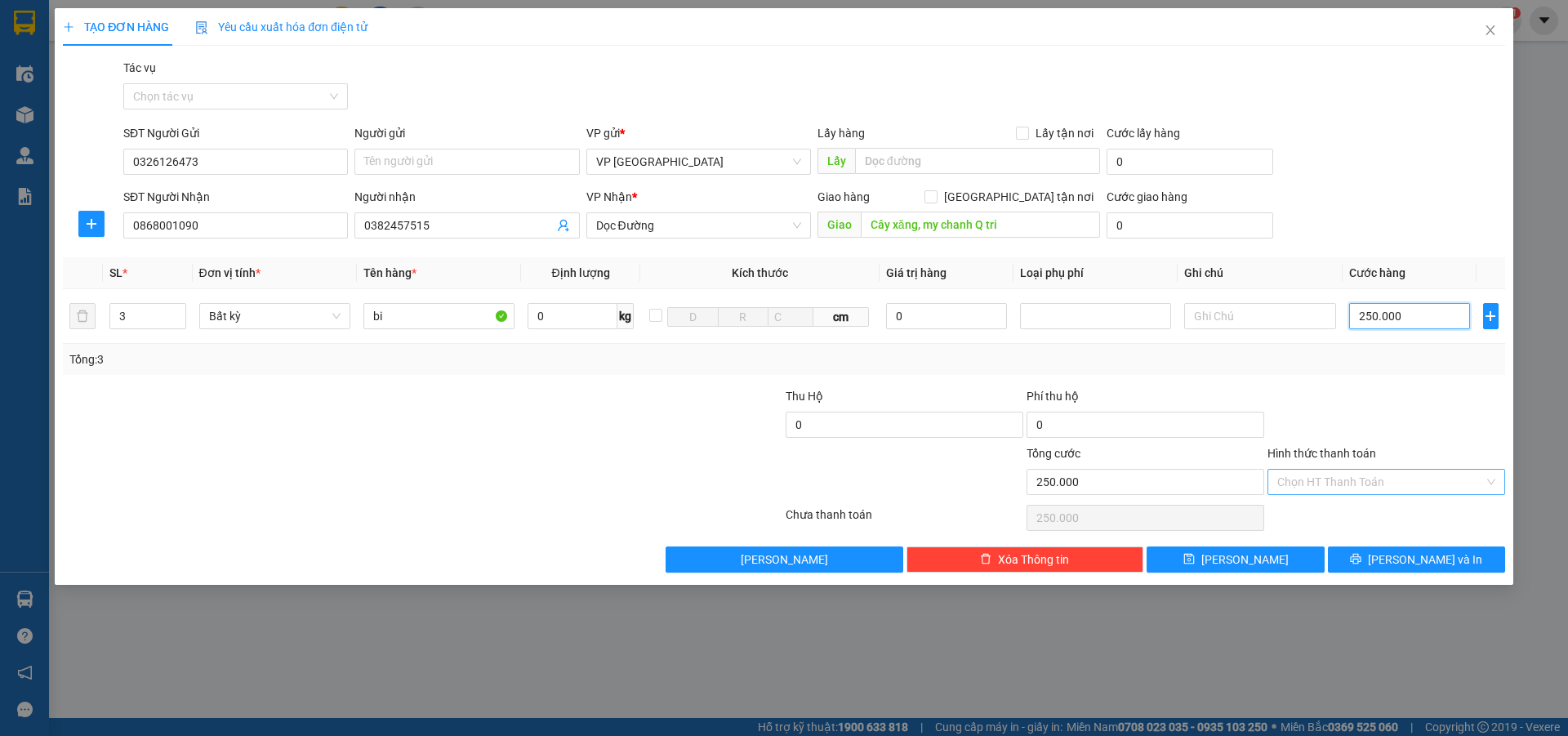
type input "250.000"
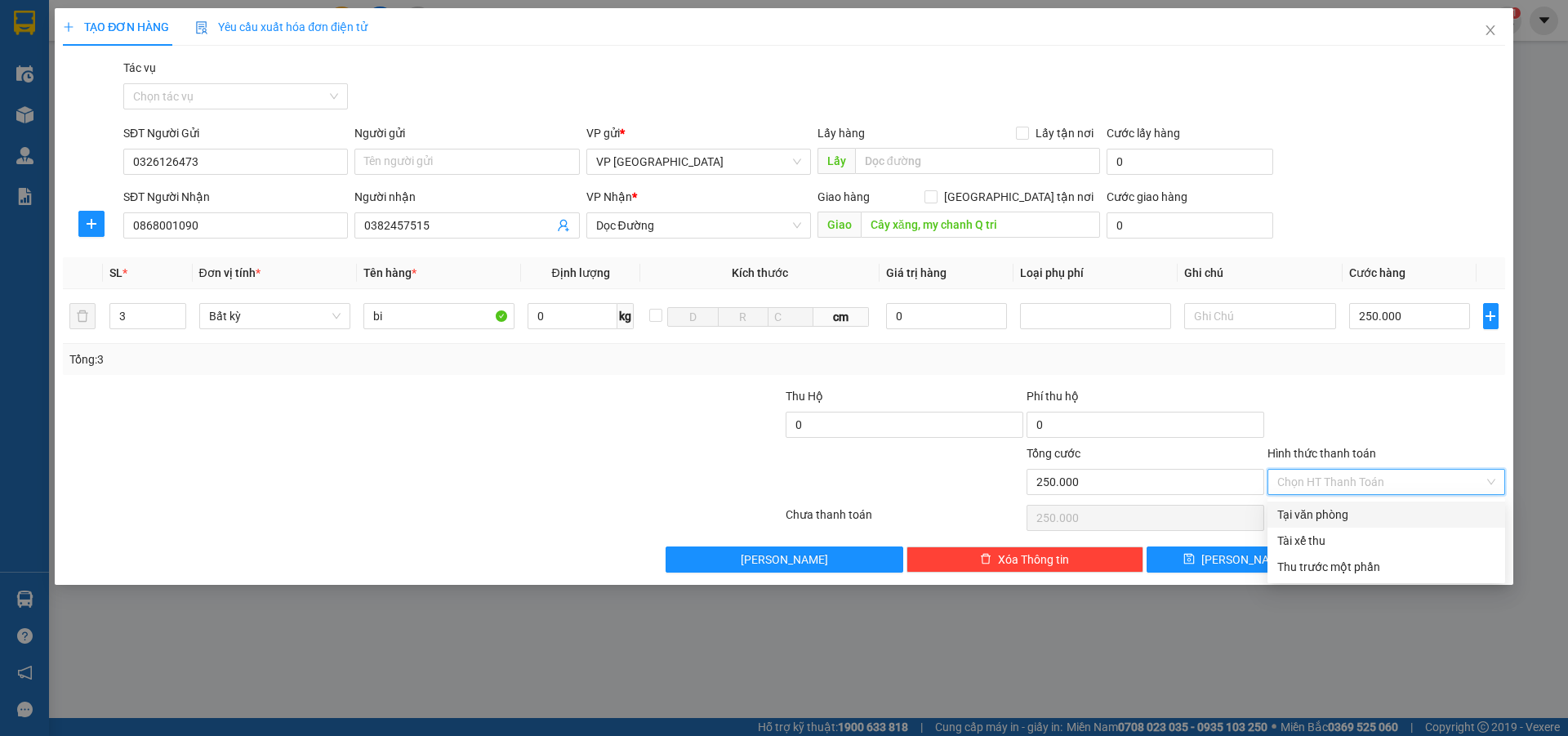
click at [1326, 480] on input "Hình thức thanh toán" at bounding box center [1380, 481] width 206 height 24
click at [1331, 517] on div "Tại văn phòng" at bounding box center [1386, 514] width 218 height 18
type input "0"
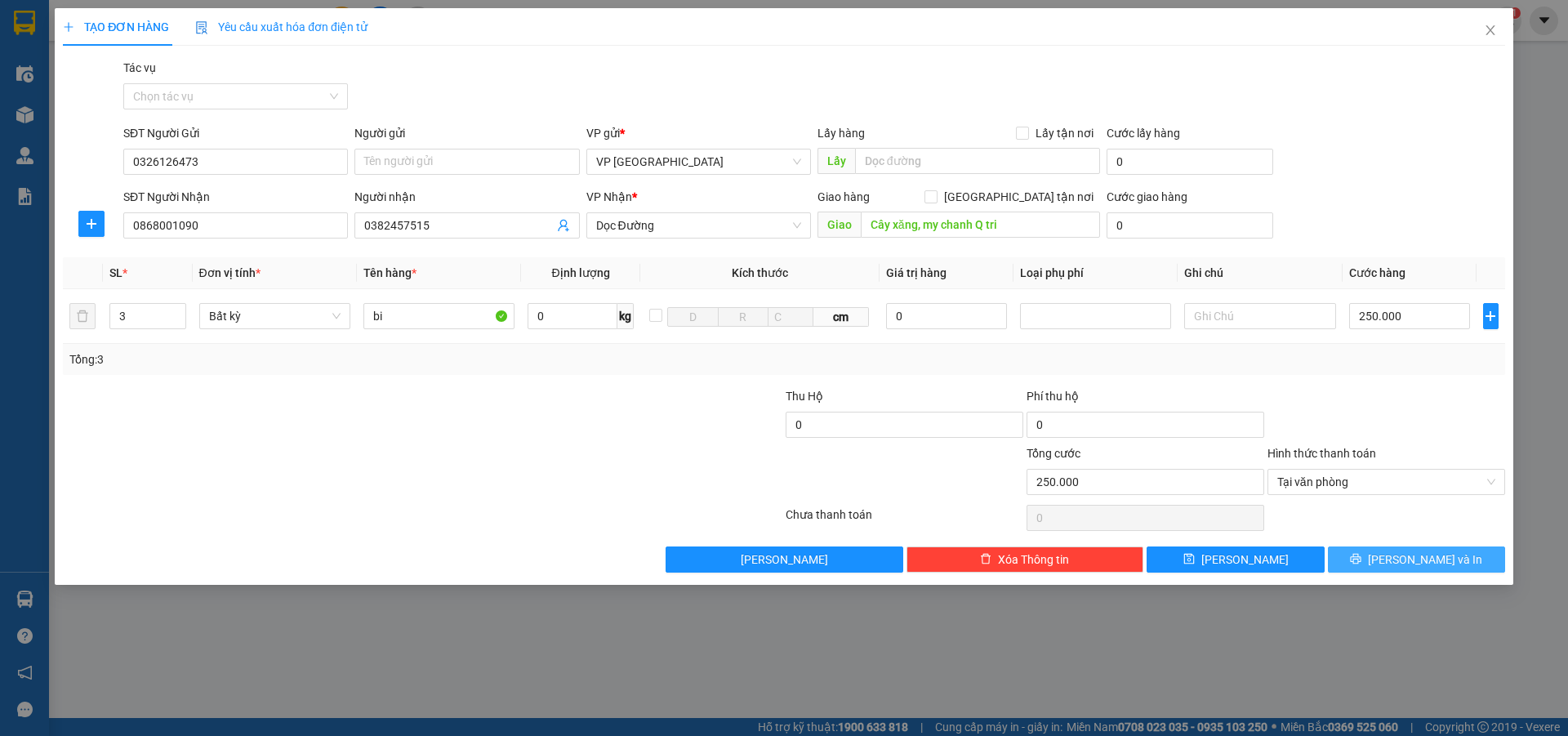
click at [1362, 567] on span "printer" at bounding box center [1355, 559] width 12 height 14
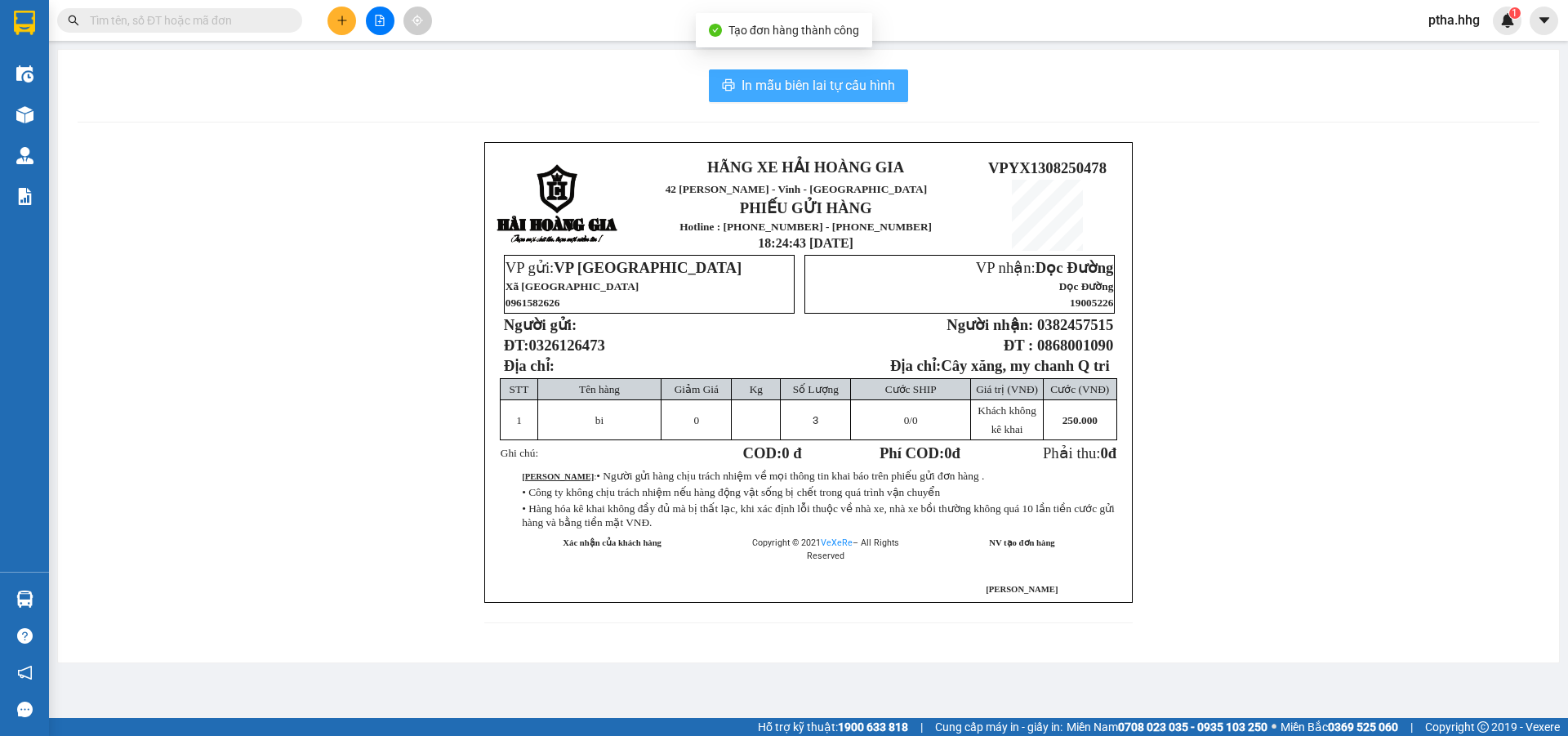
click at [831, 80] on span "In mẫu biên lai tự cấu hình" at bounding box center [818, 85] width 154 height 21
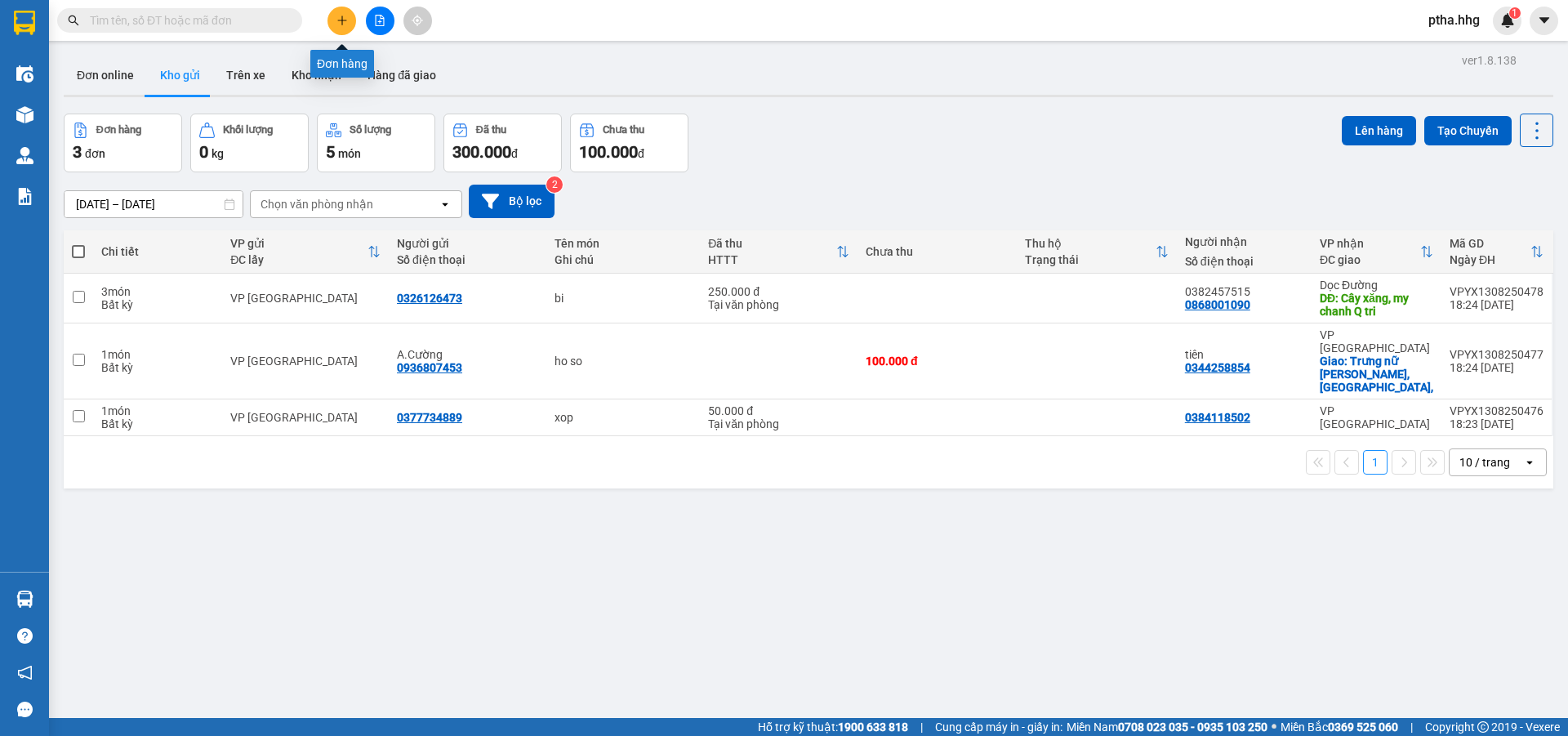
click at [338, 22] on icon "plus" at bounding box center [342, 20] width 12 height 12
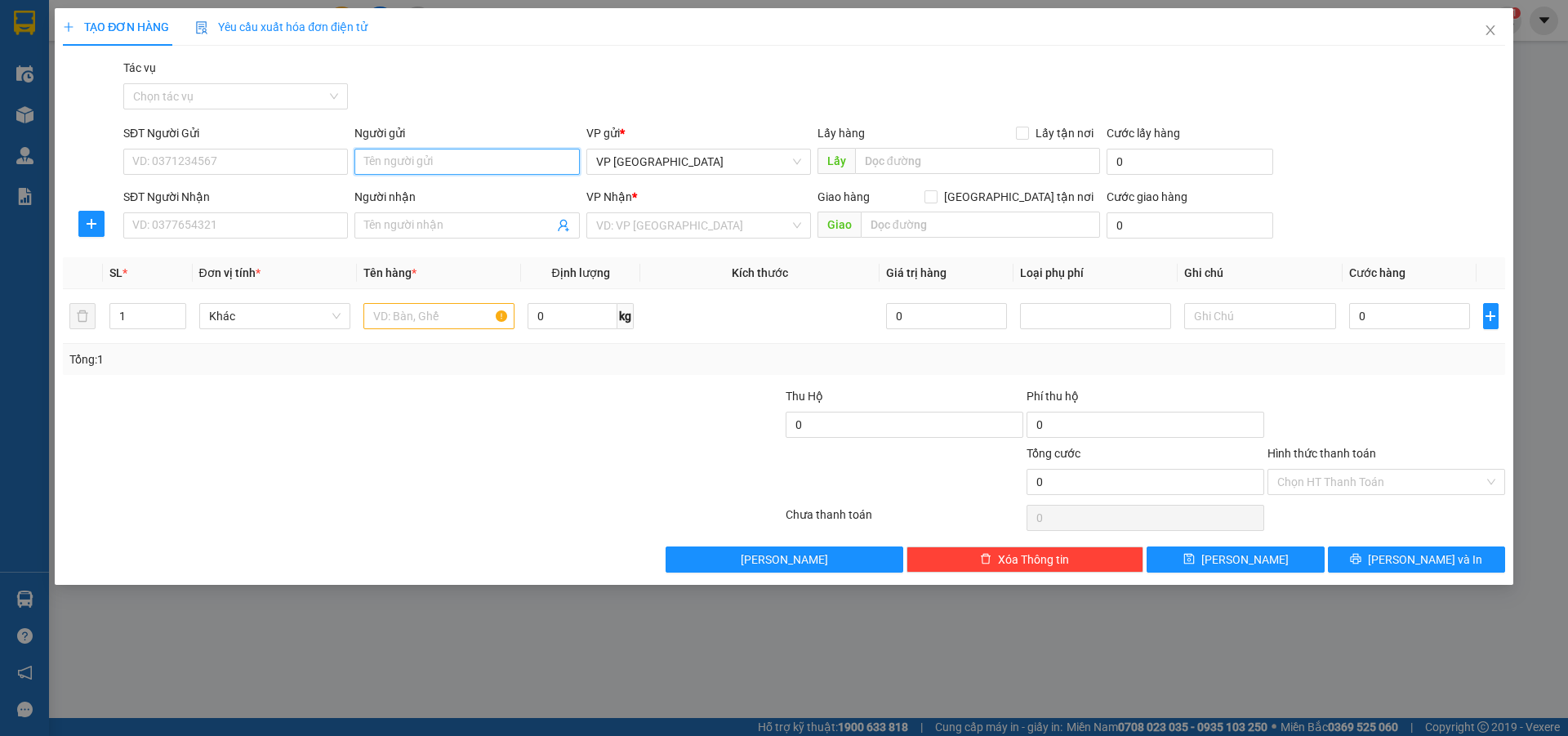
click at [405, 156] on input "Người gửi" at bounding box center [467, 161] width 224 height 26
type input "bac can"
click at [391, 221] on div "Bác Cận - 0389740529" at bounding box center [467, 221] width 205 height 18
type input "0389740529"
type input "Bác Cận"
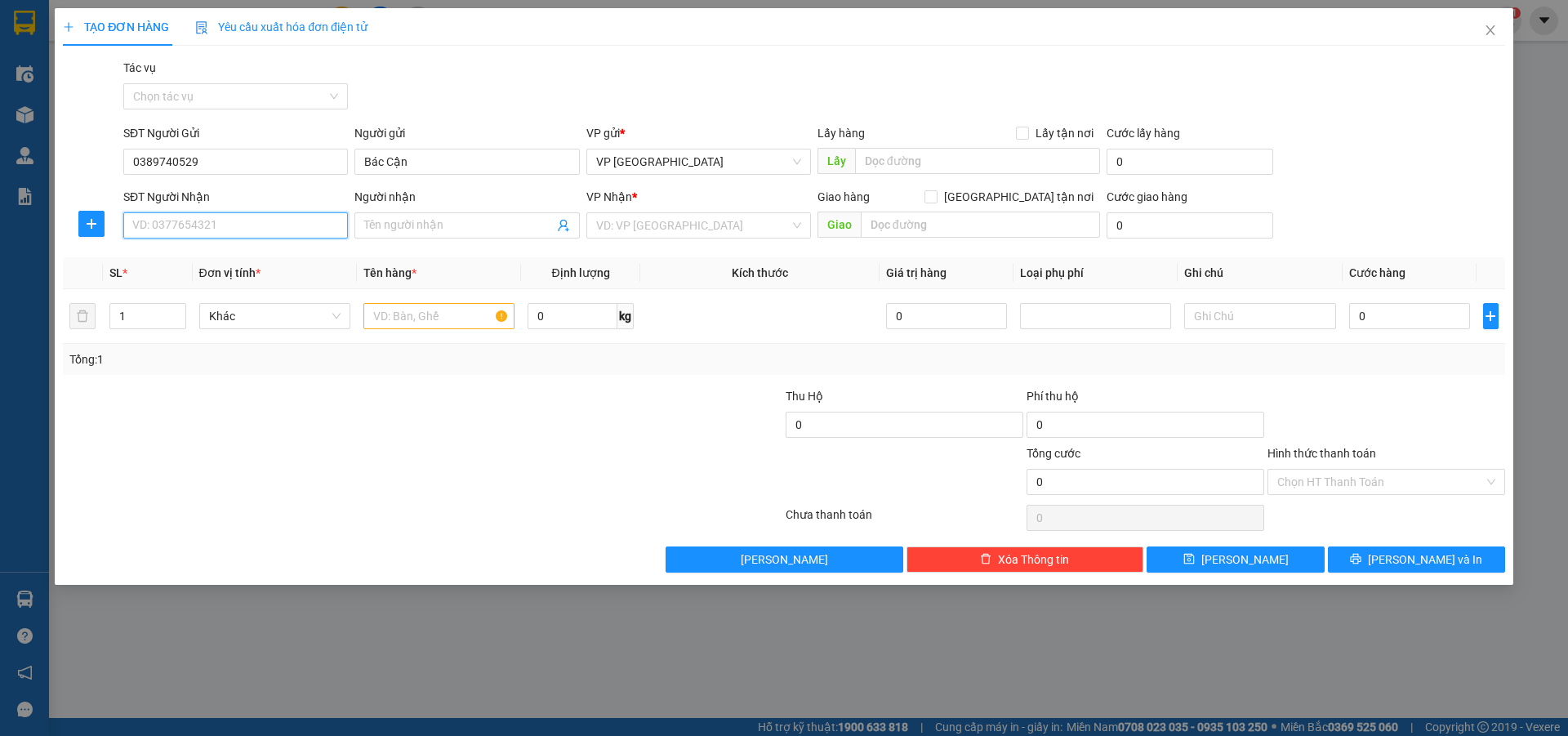
click at [167, 214] on input "SĐT Người Nhận" at bounding box center [235, 225] width 224 height 26
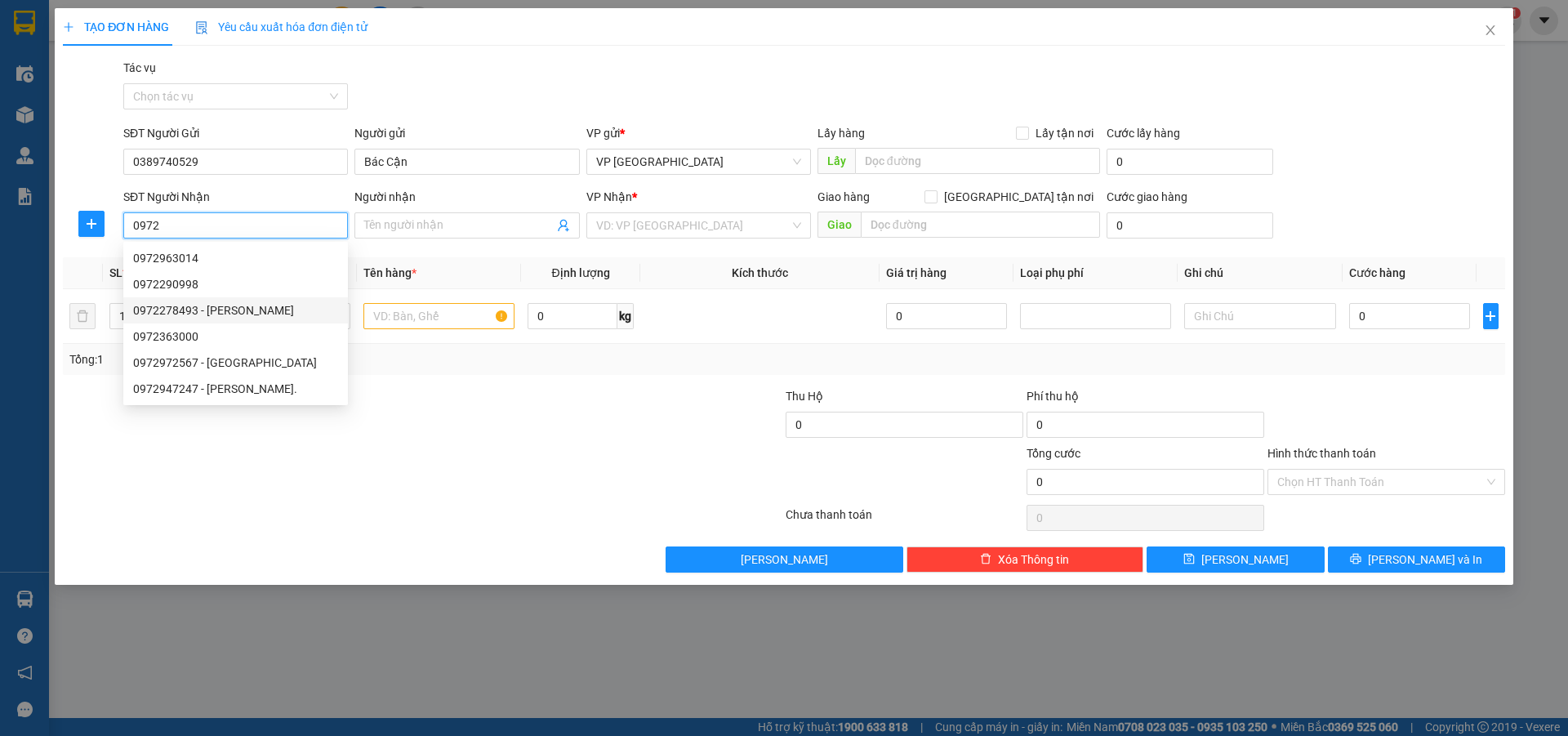
click at [168, 308] on div "0972278493 - [PERSON_NAME]" at bounding box center [236, 311] width 205 height 18
type input "0972278493"
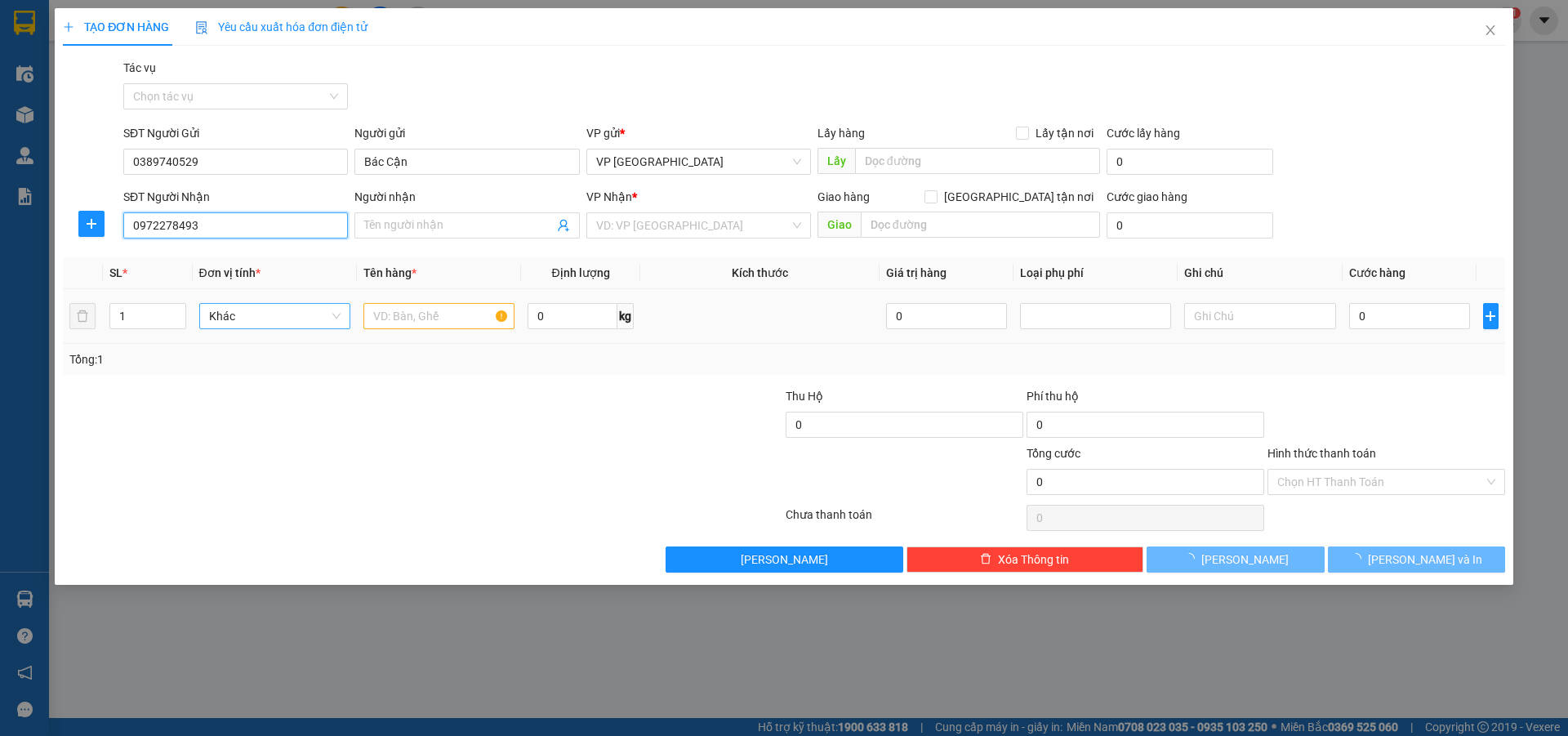
type input "[PERSON_NAME]"
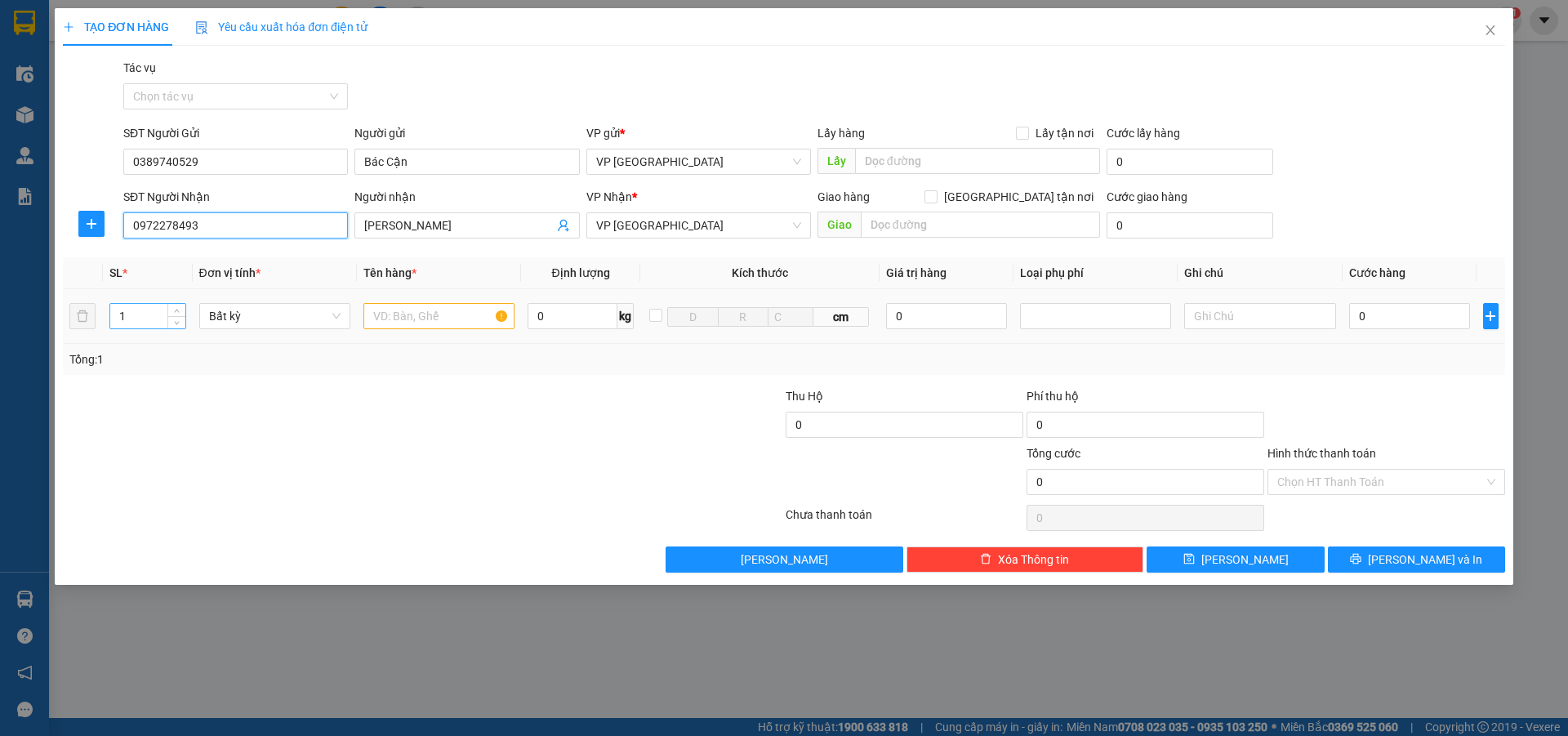
type input "0972278493"
click at [138, 313] on input "1" at bounding box center [147, 315] width 75 height 24
type input "2"
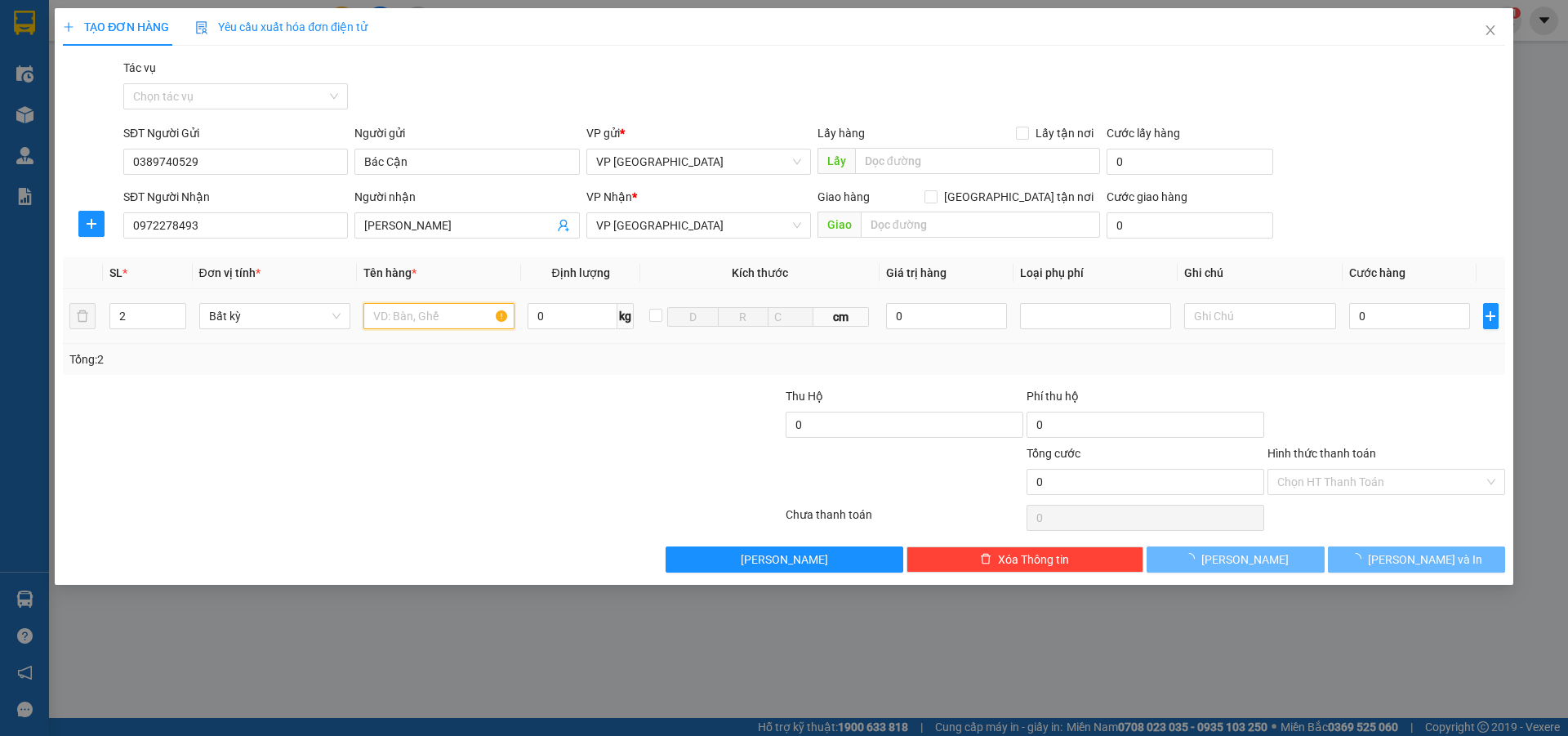
click at [392, 324] on input "text" at bounding box center [440, 315] width 151 height 26
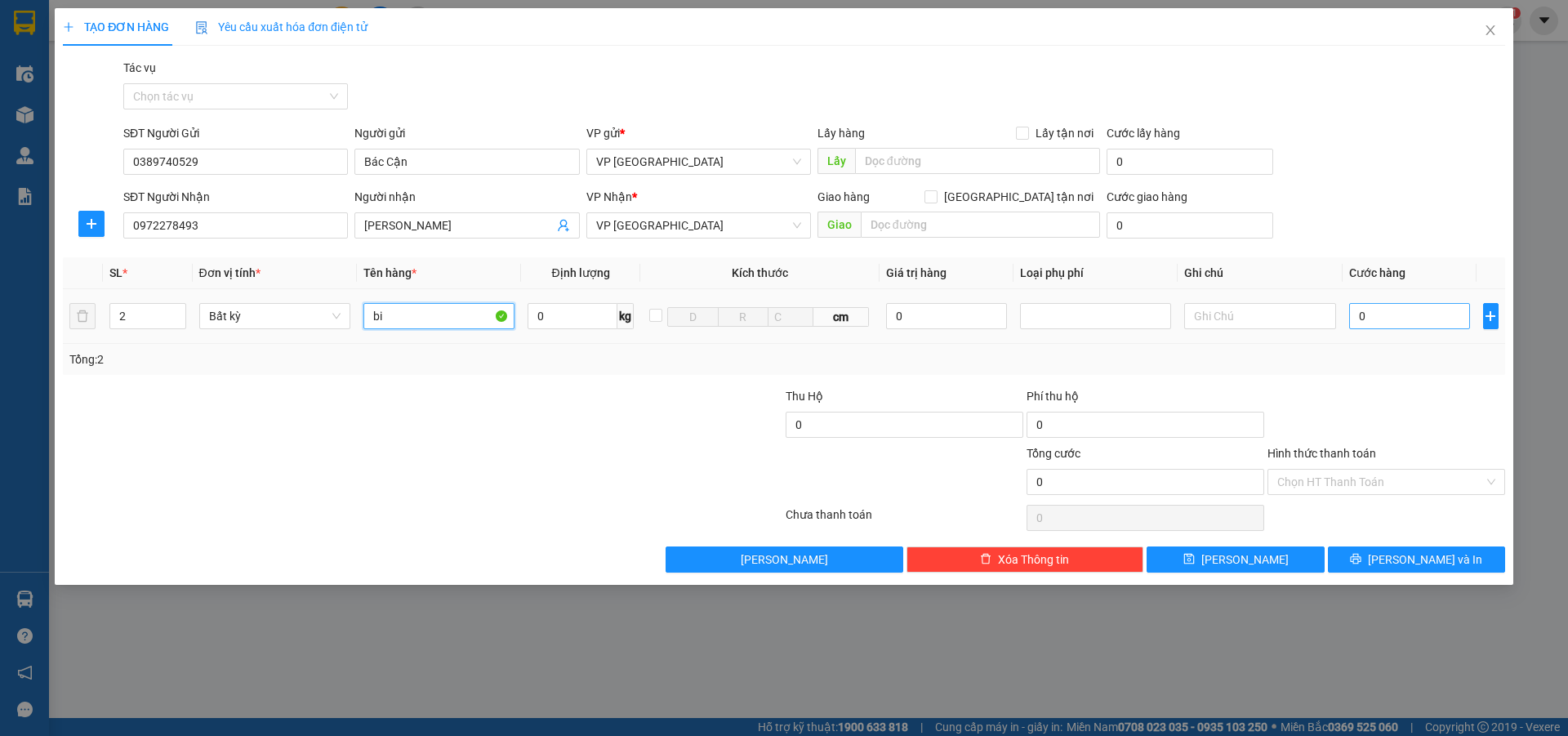
type input "bi"
type input "1"
type input "10"
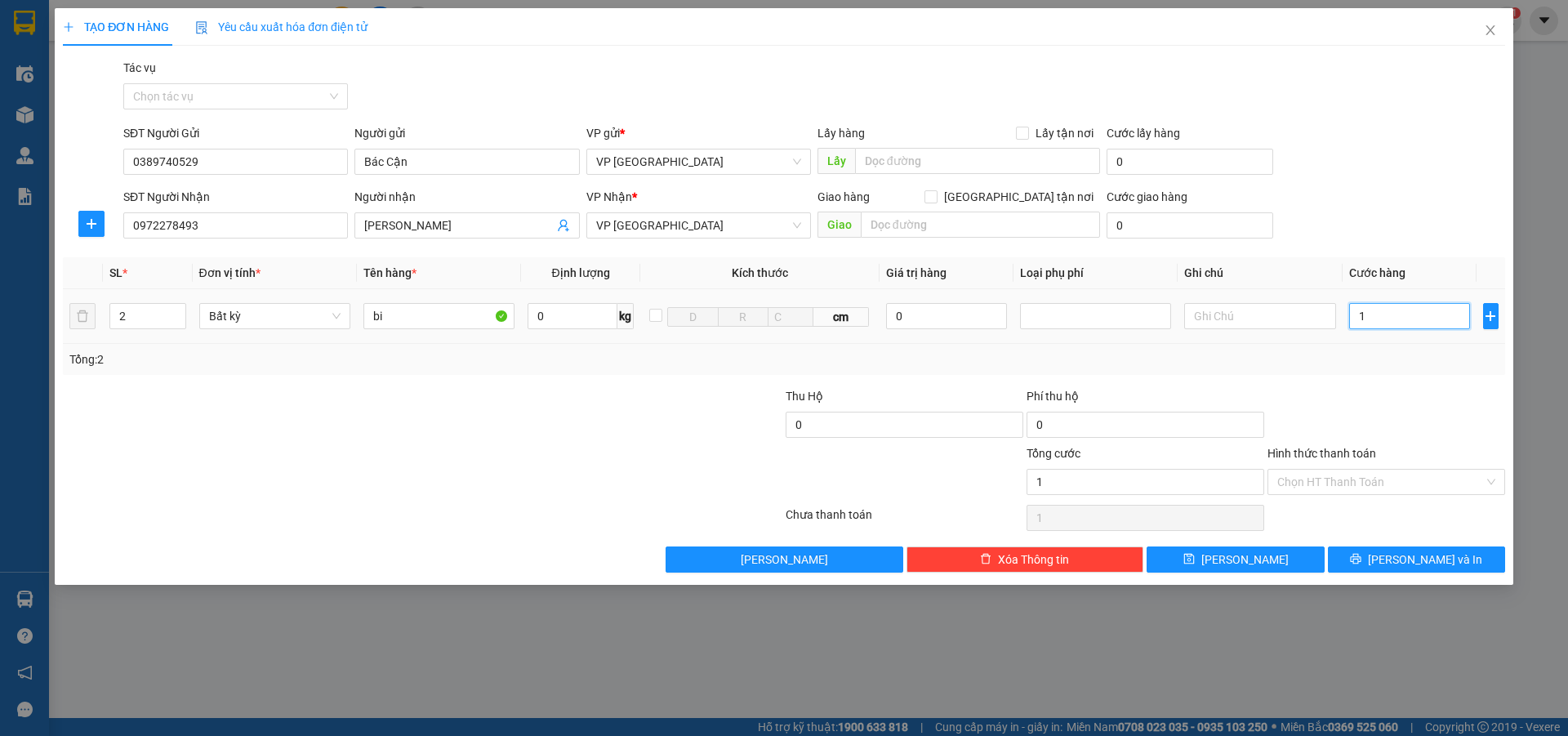
type input "10"
type input "100"
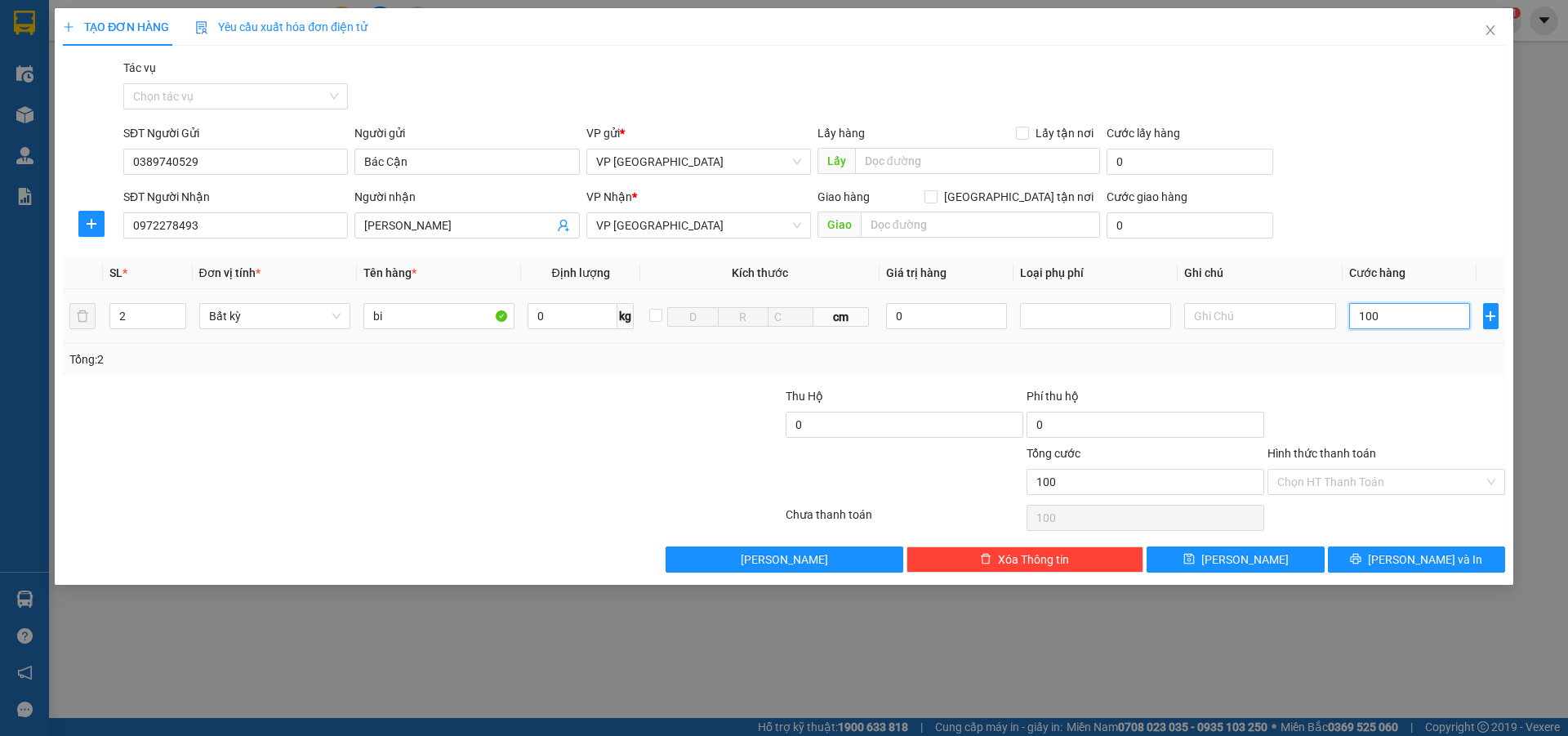
type input "1.000"
type input "10.000"
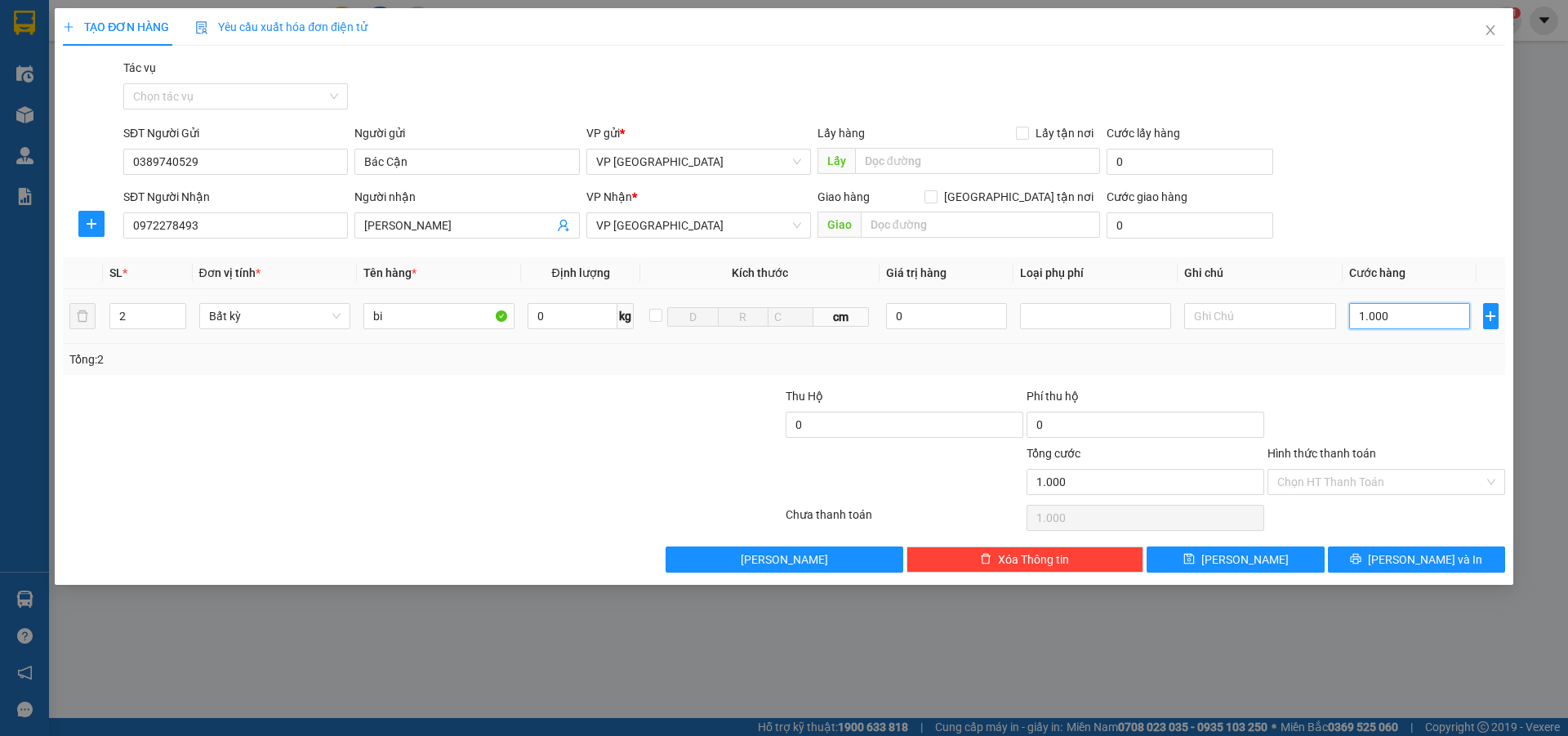
type input "10.000"
type input "100.000"
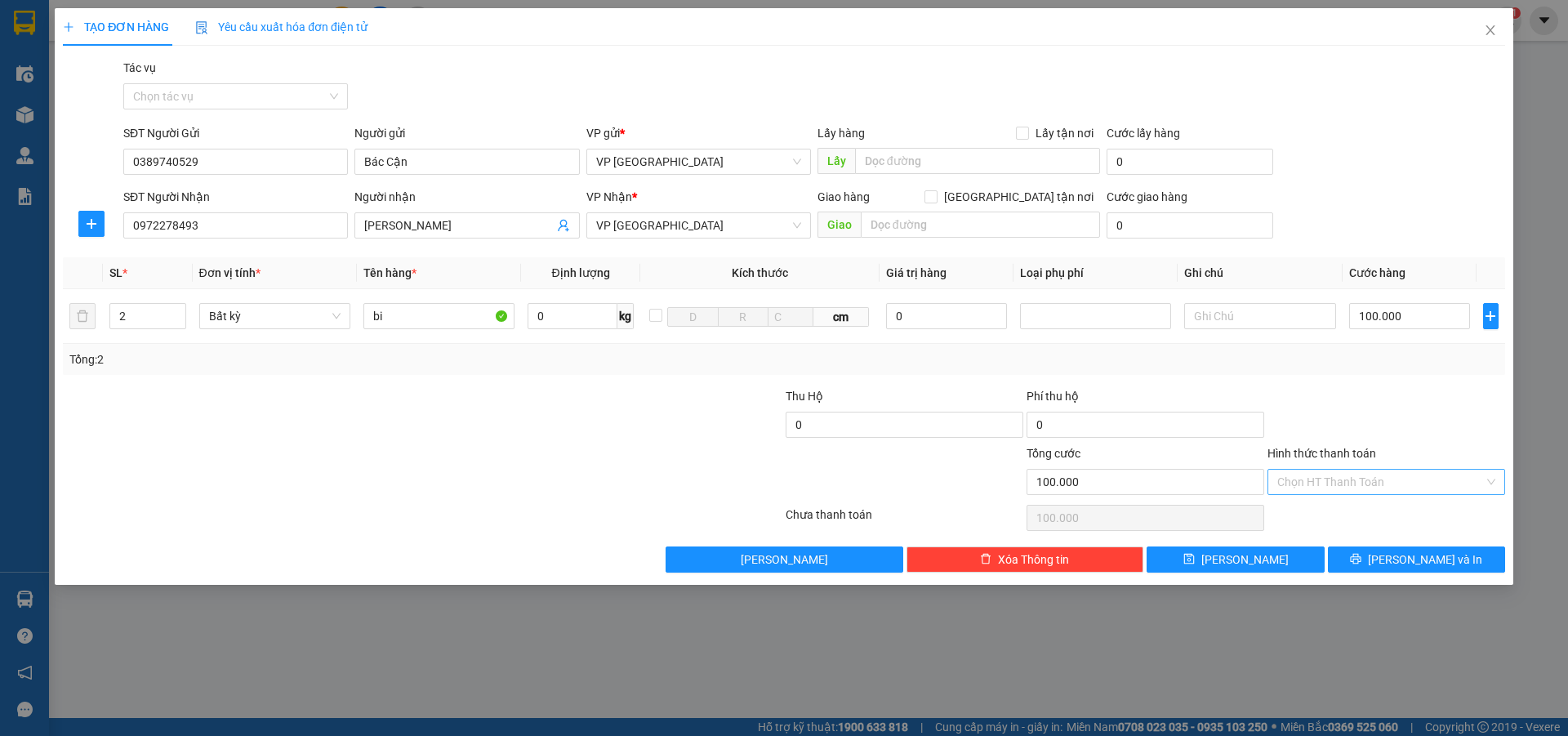
click at [1370, 481] on input "Hình thức thanh toán" at bounding box center [1380, 481] width 206 height 24
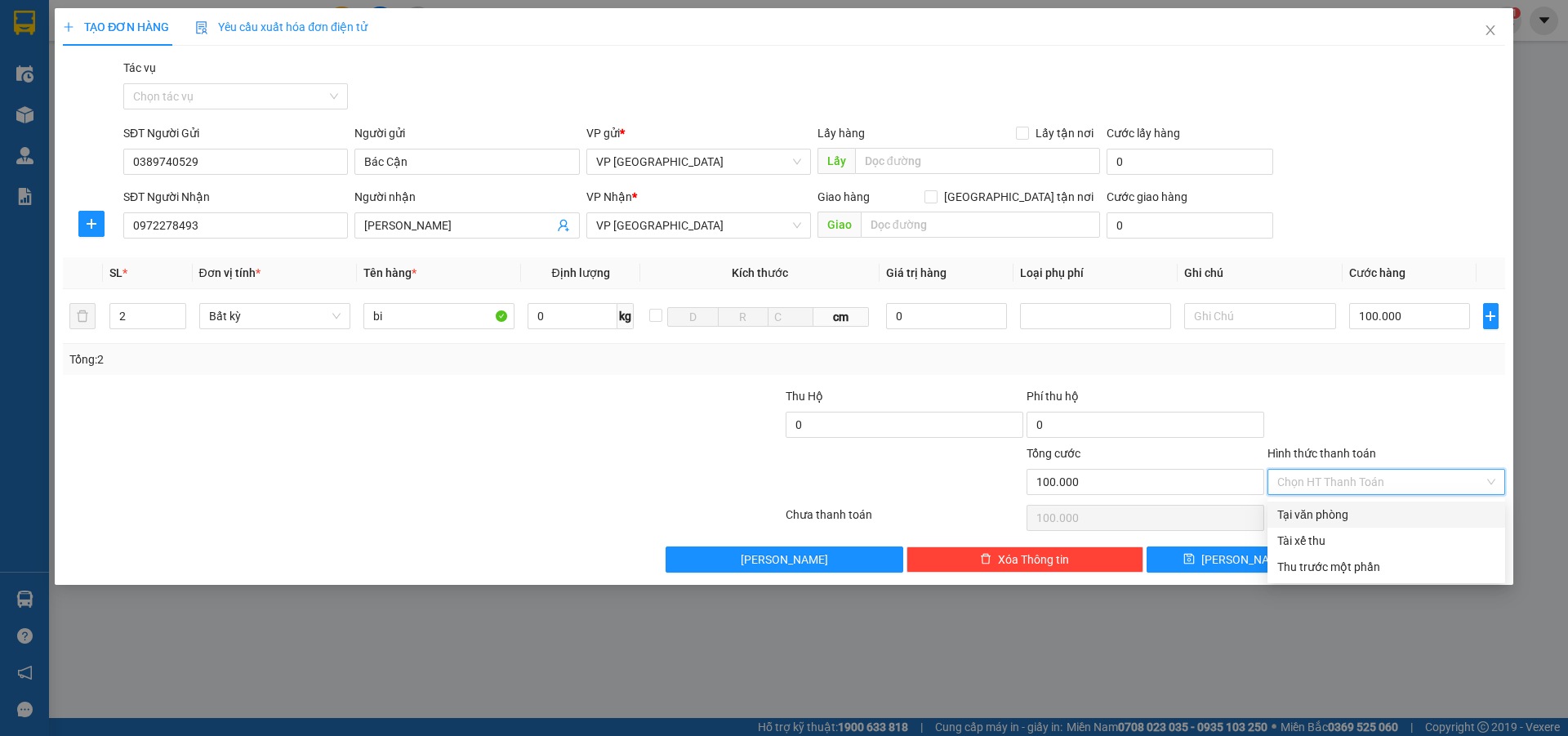
click at [1355, 513] on div "Tại văn phòng" at bounding box center [1386, 514] width 218 height 18
type input "0"
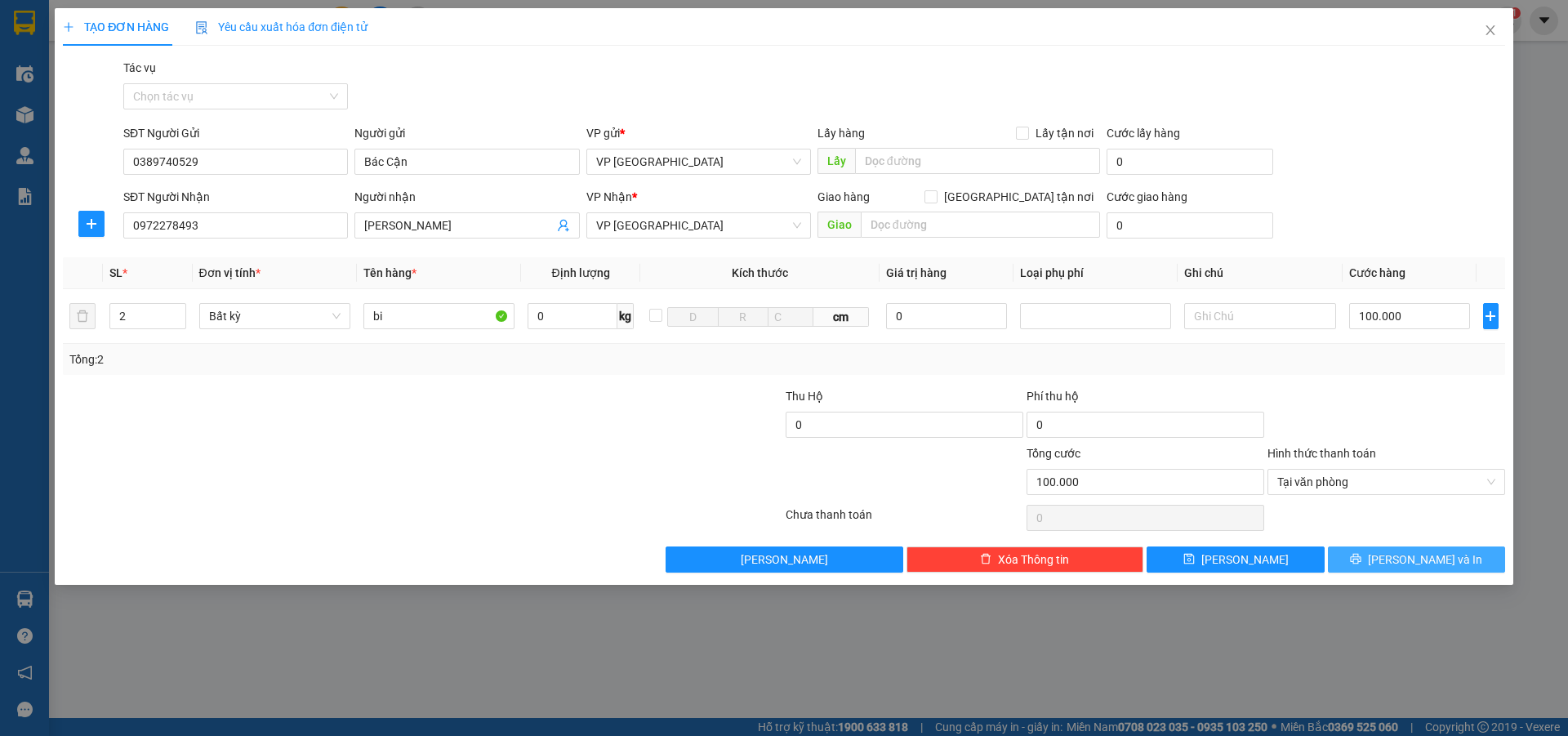
click at [1425, 561] on span "[PERSON_NAME] và In" at bounding box center [1425, 559] width 114 height 18
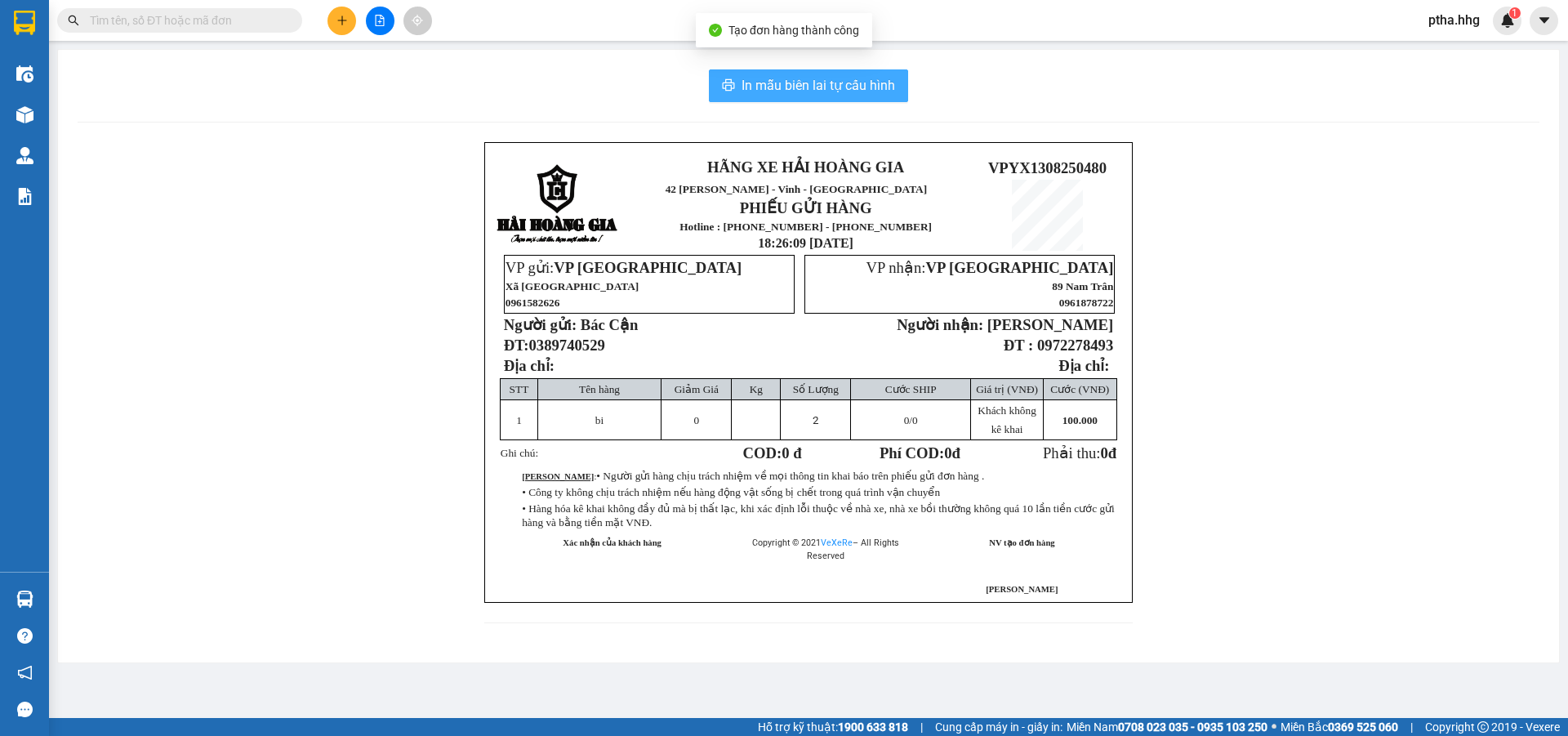
click at [820, 88] on span "In mẫu biên lai tự cấu hình" at bounding box center [818, 85] width 154 height 21
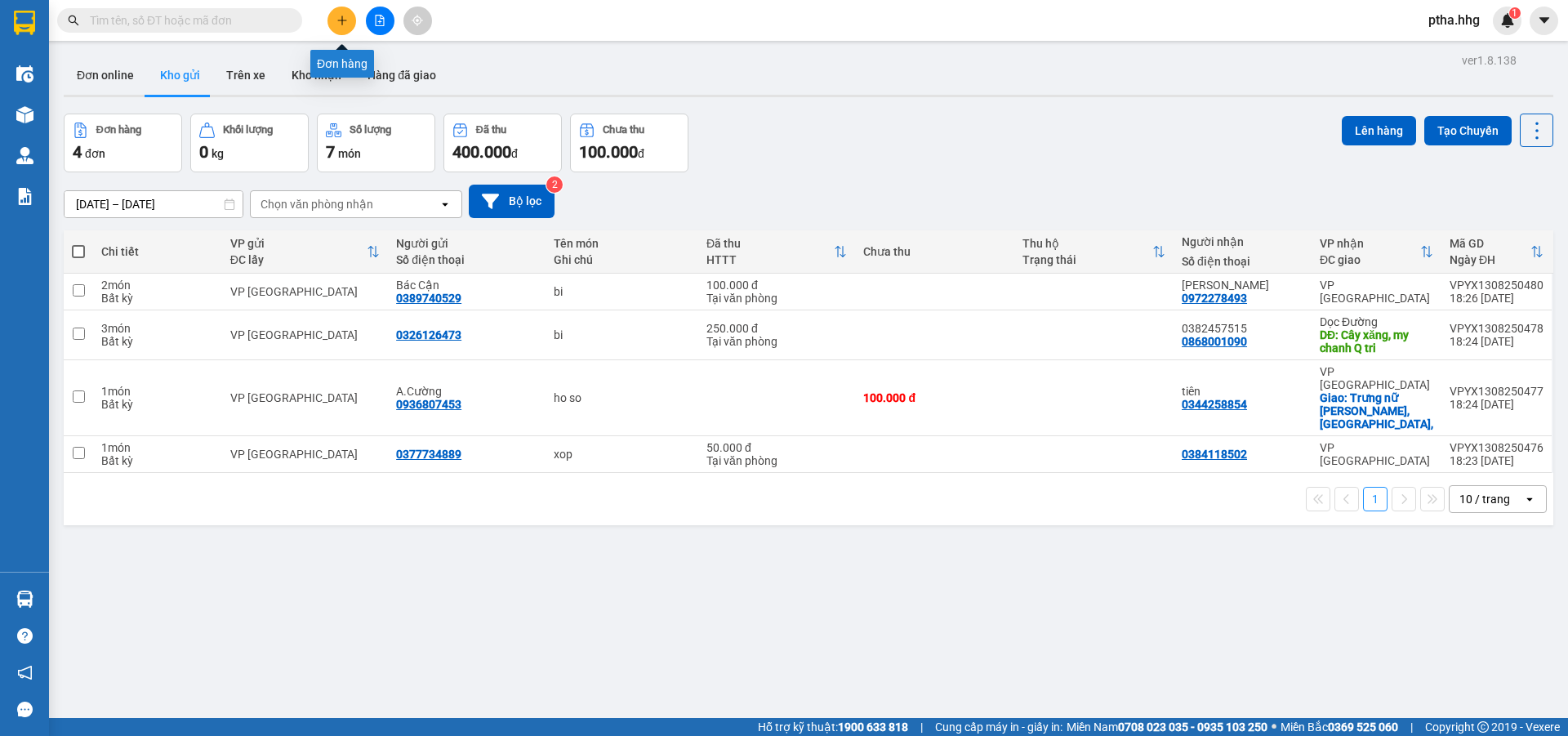
click at [338, 19] on icon "plus" at bounding box center [342, 20] width 12 height 12
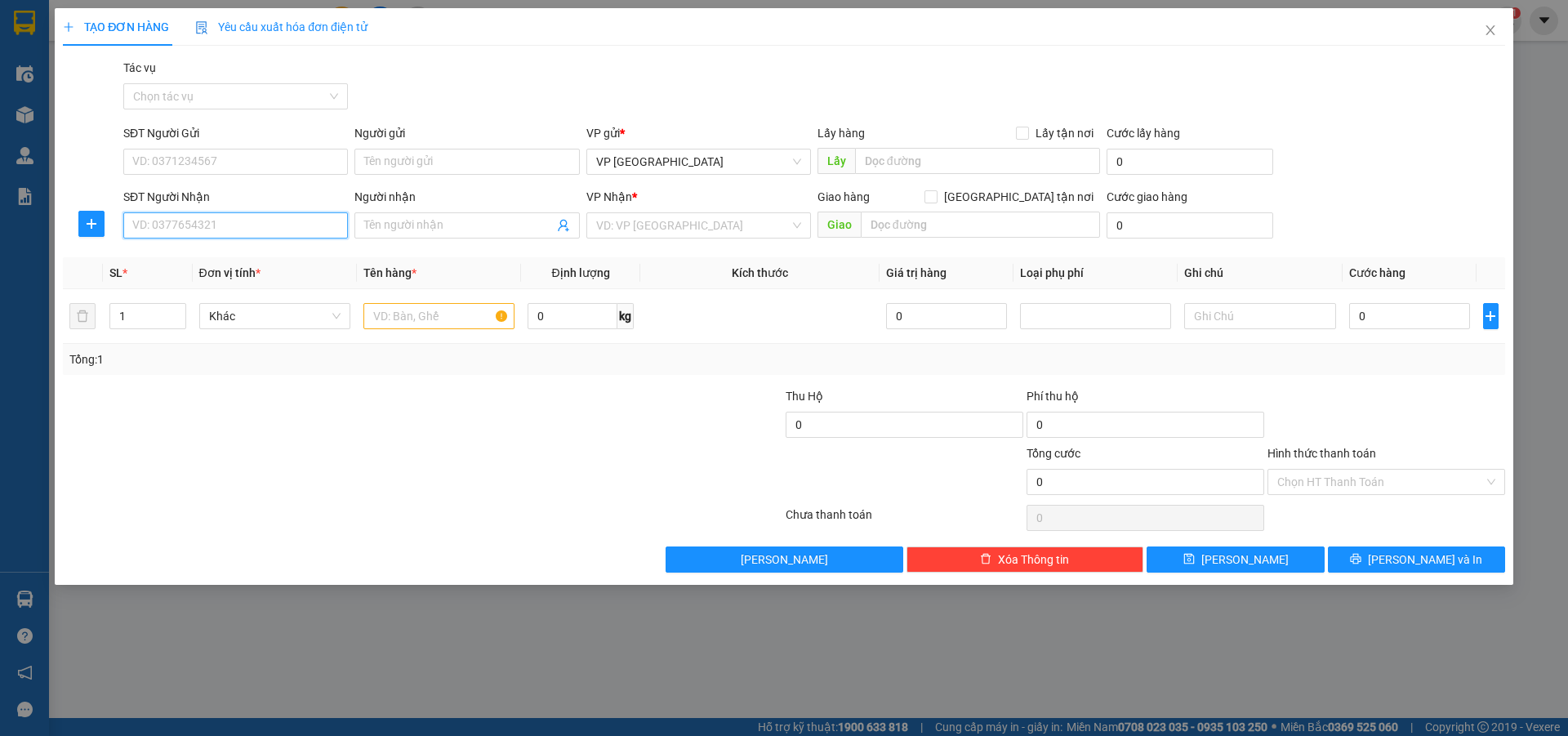
click at [255, 232] on input "SĐT Người Nhận" at bounding box center [235, 225] width 224 height 26
click at [170, 259] on div "0967599278 - chị [PERSON_NAME]" at bounding box center [236, 259] width 205 height 18
type input "0967599278"
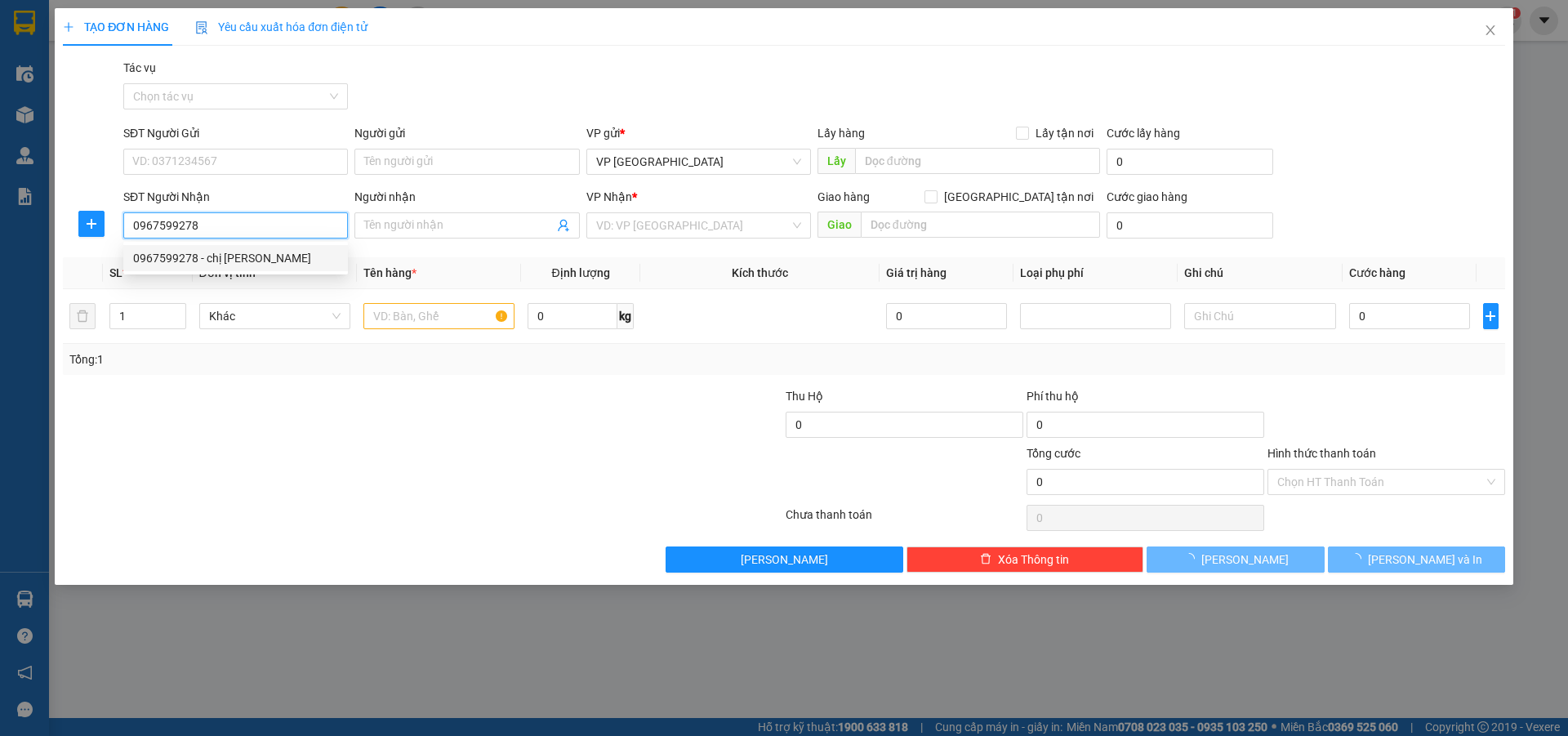
type input "chị [PERSON_NAME]"
checkbox input "true"
type input "[PERSON_NAME]"
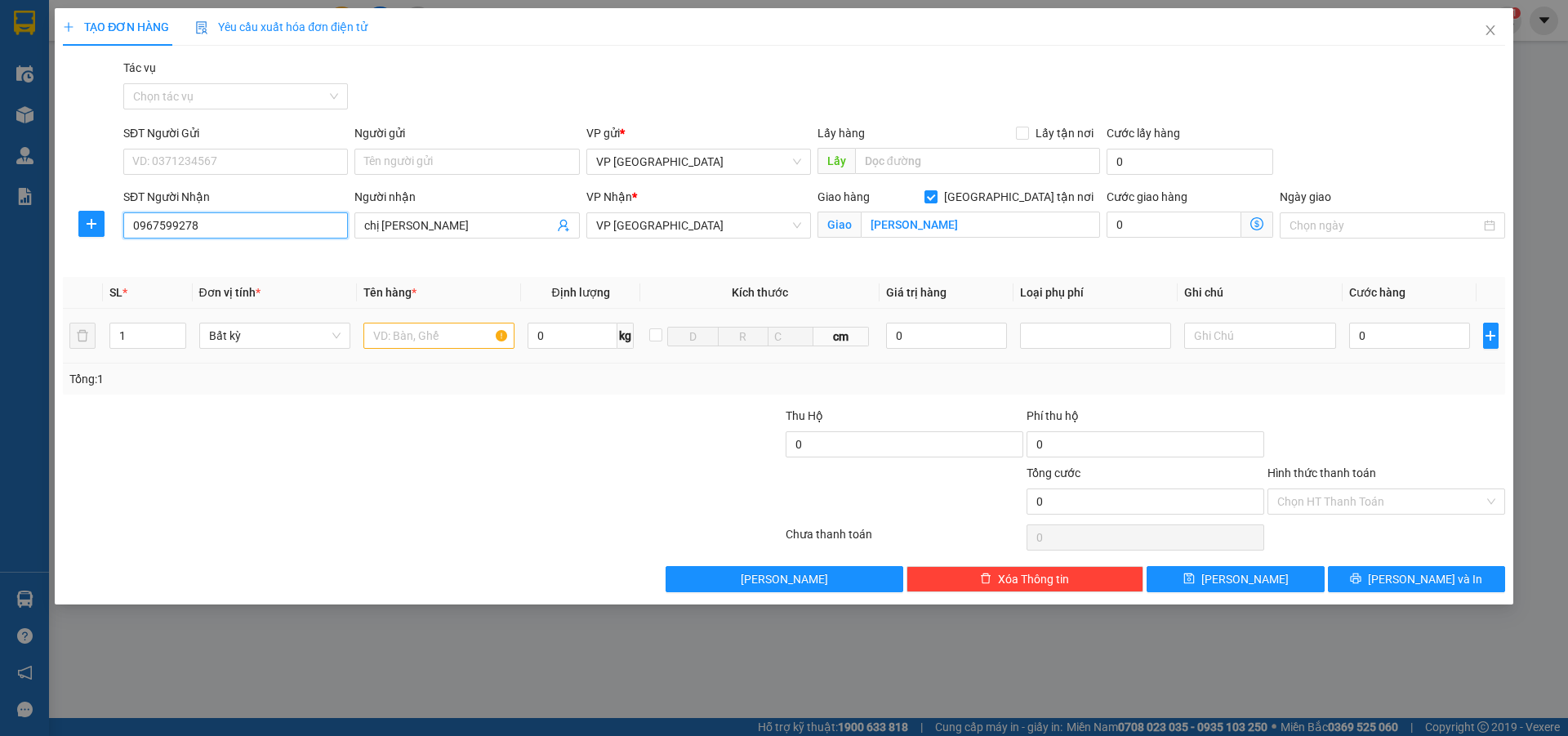
type input "0967599278"
click at [391, 336] on input "text" at bounding box center [440, 335] width 151 height 26
type input "xop"
click at [1380, 338] on input "0" at bounding box center [1409, 335] width 122 height 26
type input "1"
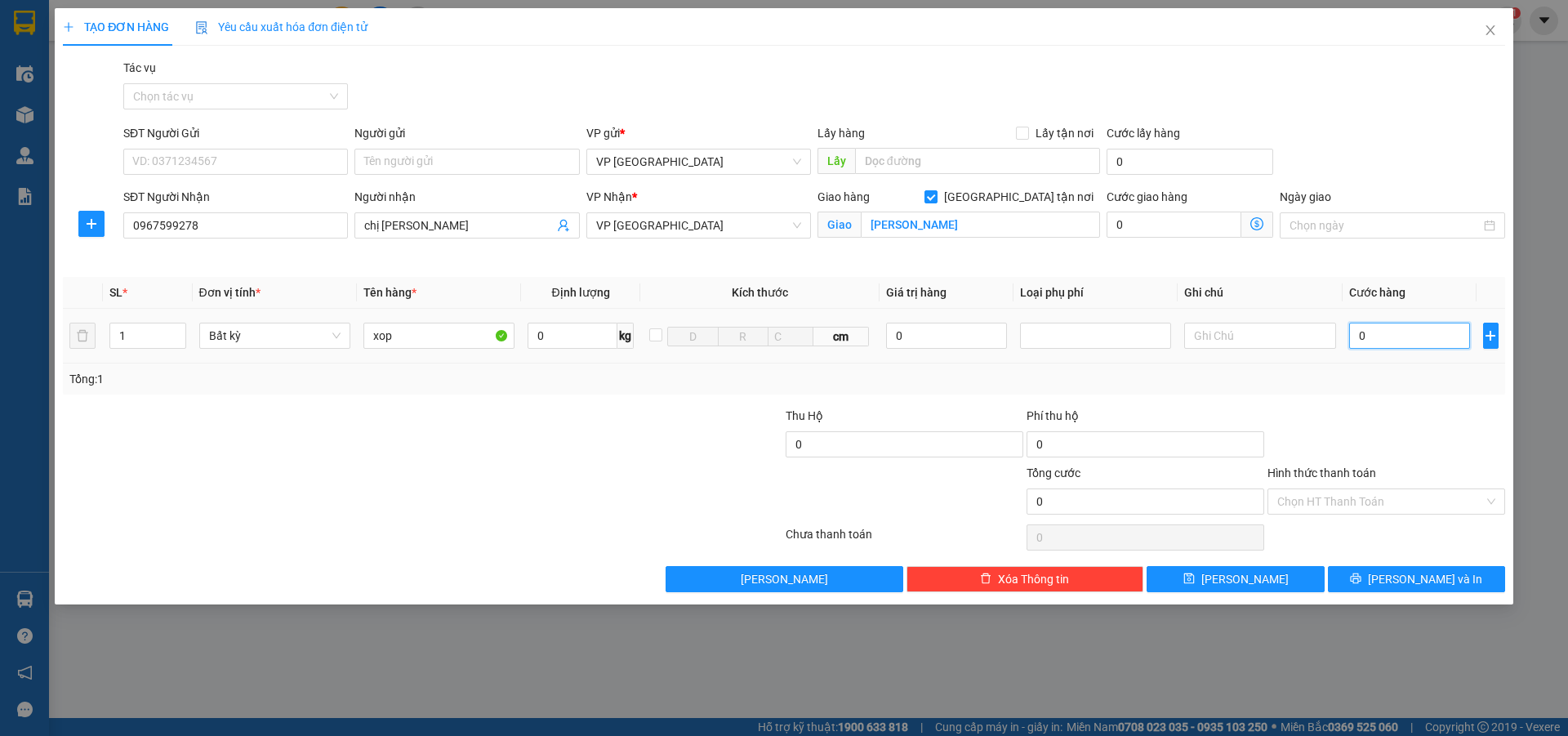
type input "1"
type input "10"
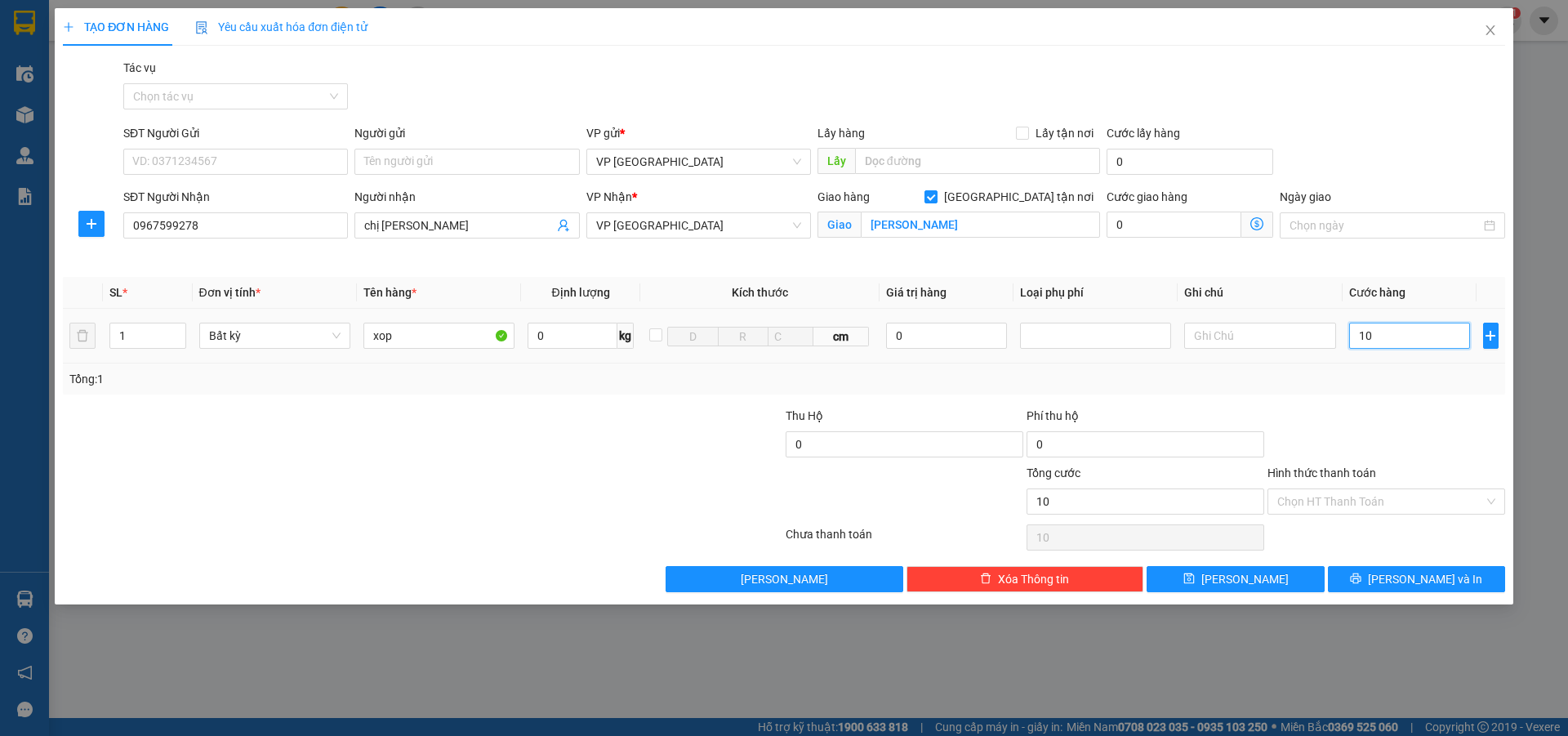
type input "100"
type input "1.000"
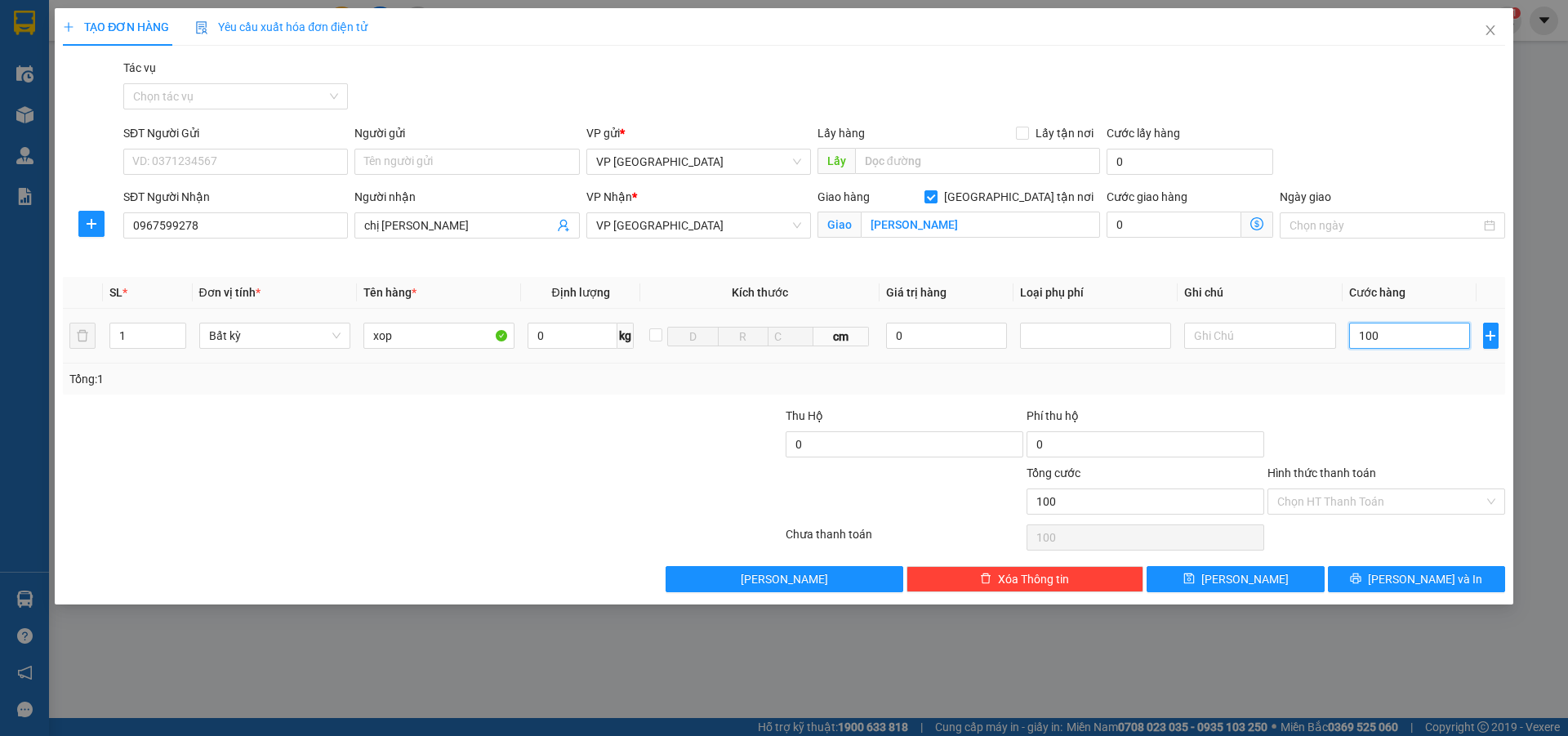
type input "1.000"
type input "10.000"
type input "100.000"
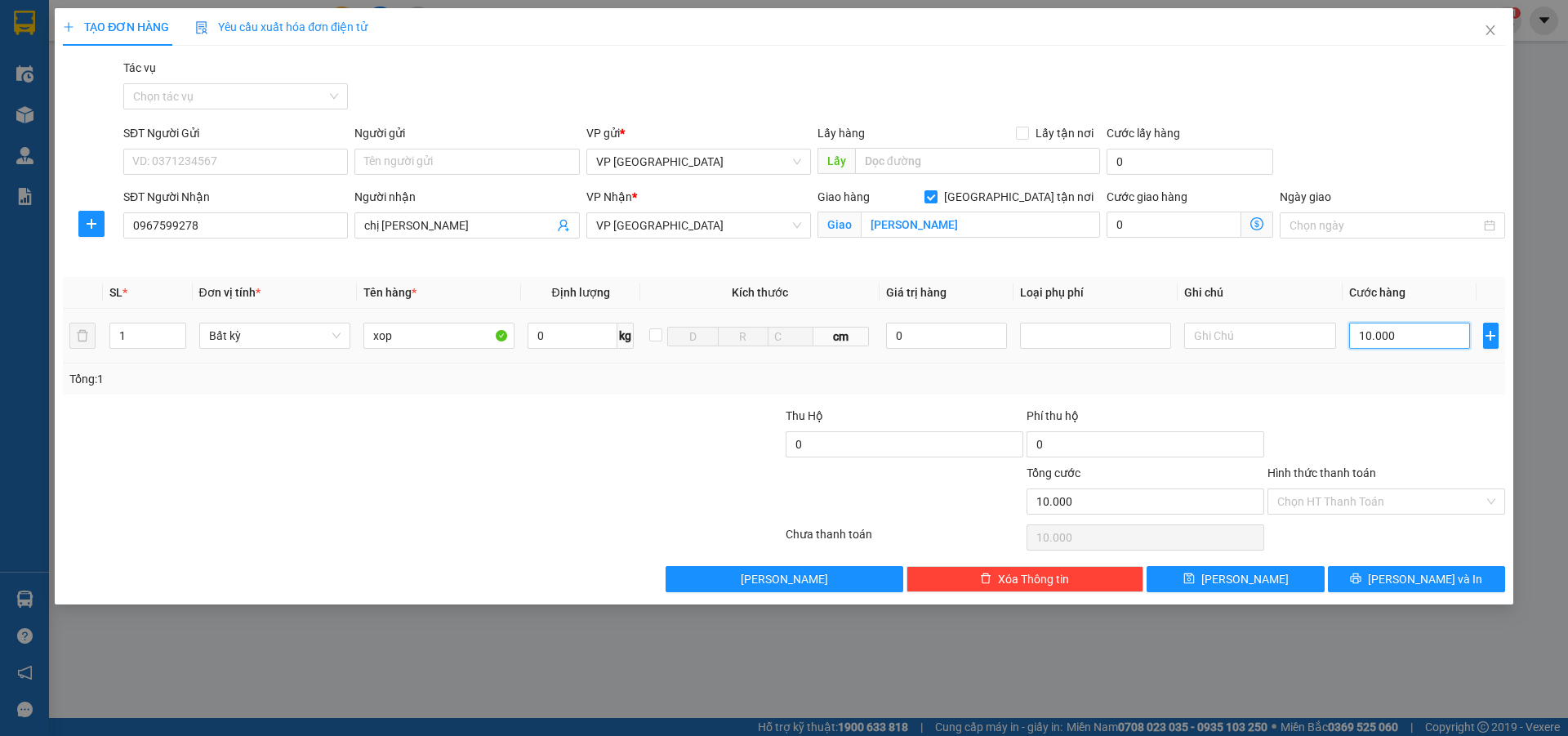
type input "100.000"
click at [1391, 586] on button "[PERSON_NAME] và In" at bounding box center [1417, 579] width 177 height 26
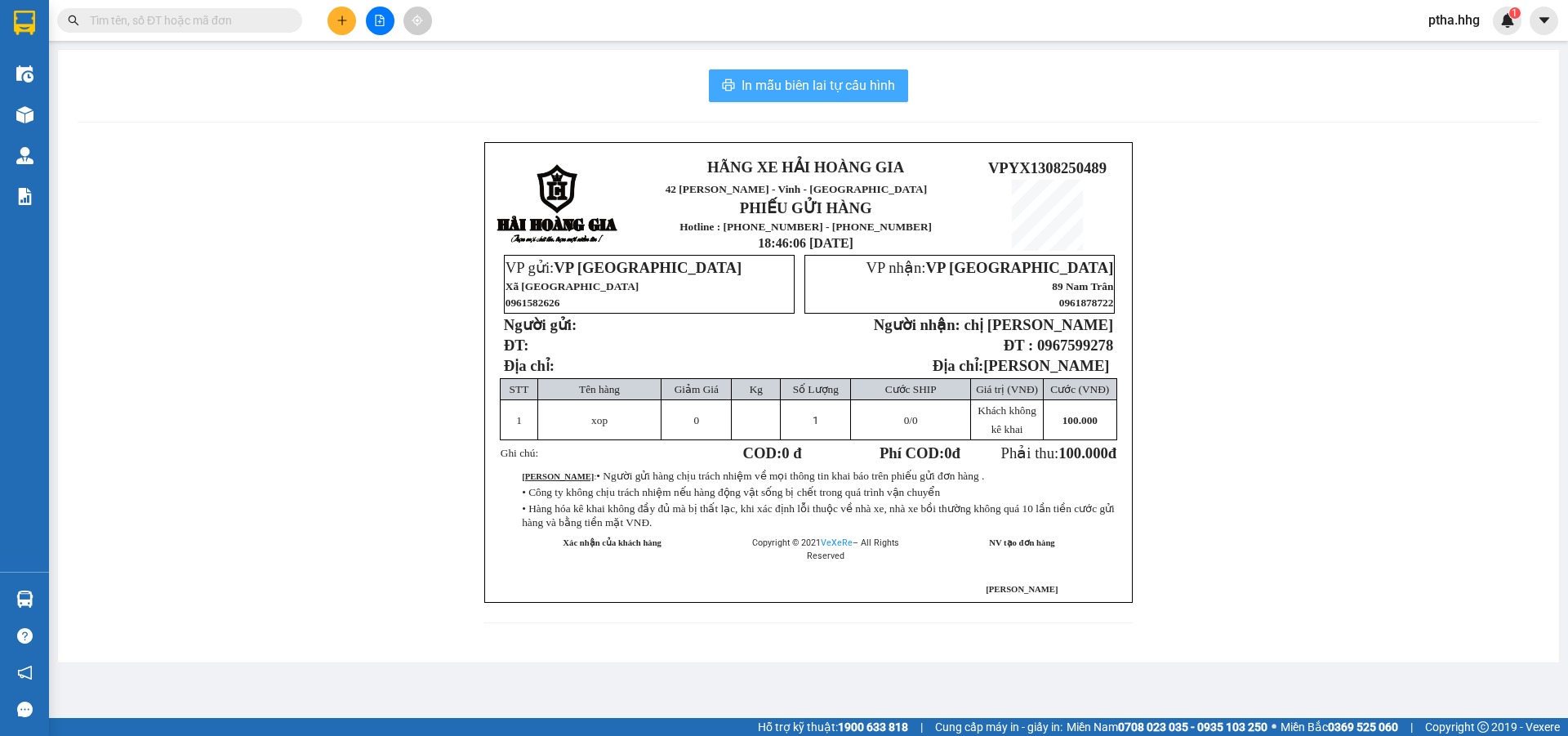
click at [853, 82] on span "In mẫu biên lai tự cấu hình" at bounding box center [818, 85] width 154 height 21
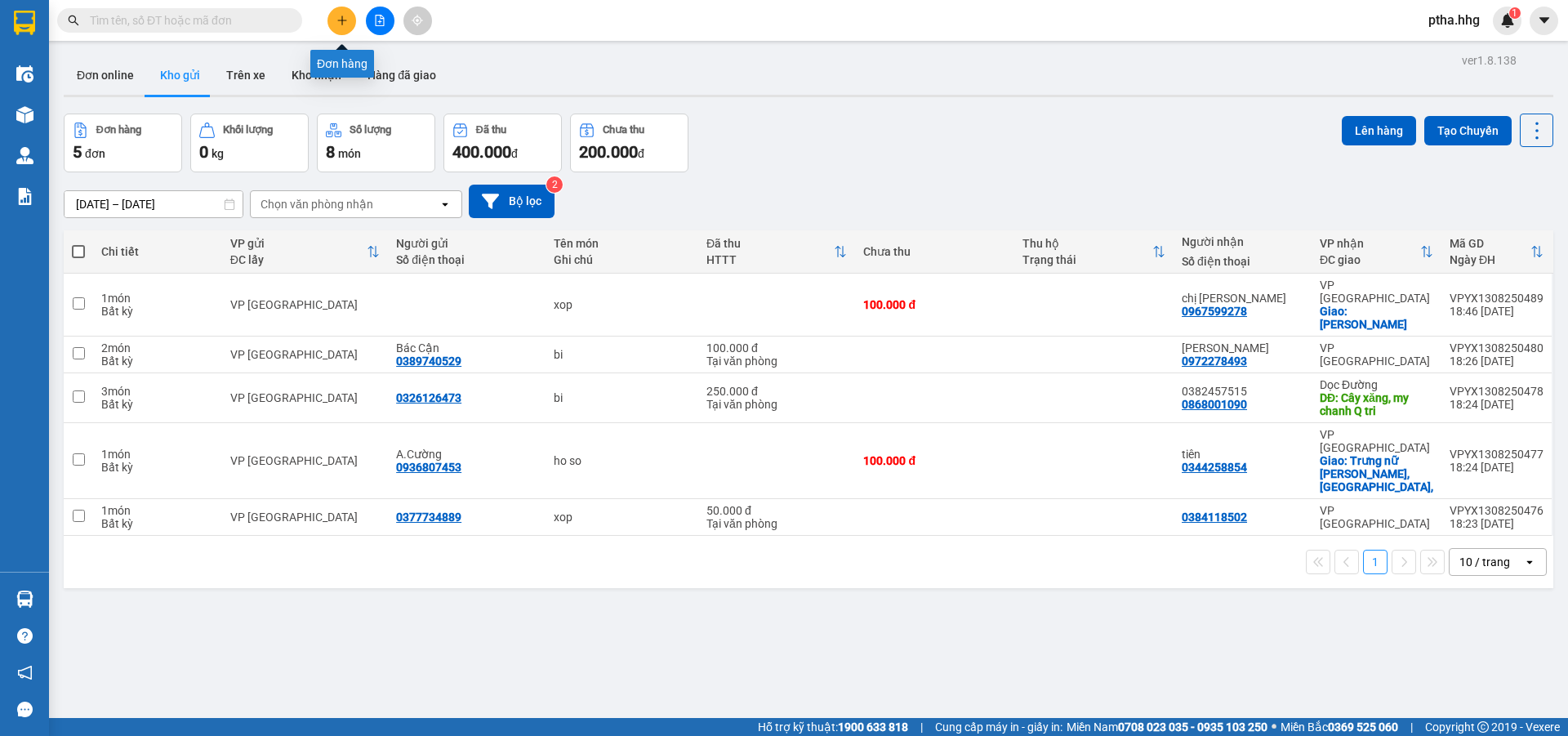
click at [339, 18] on icon "plus" at bounding box center [342, 20] width 12 height 12
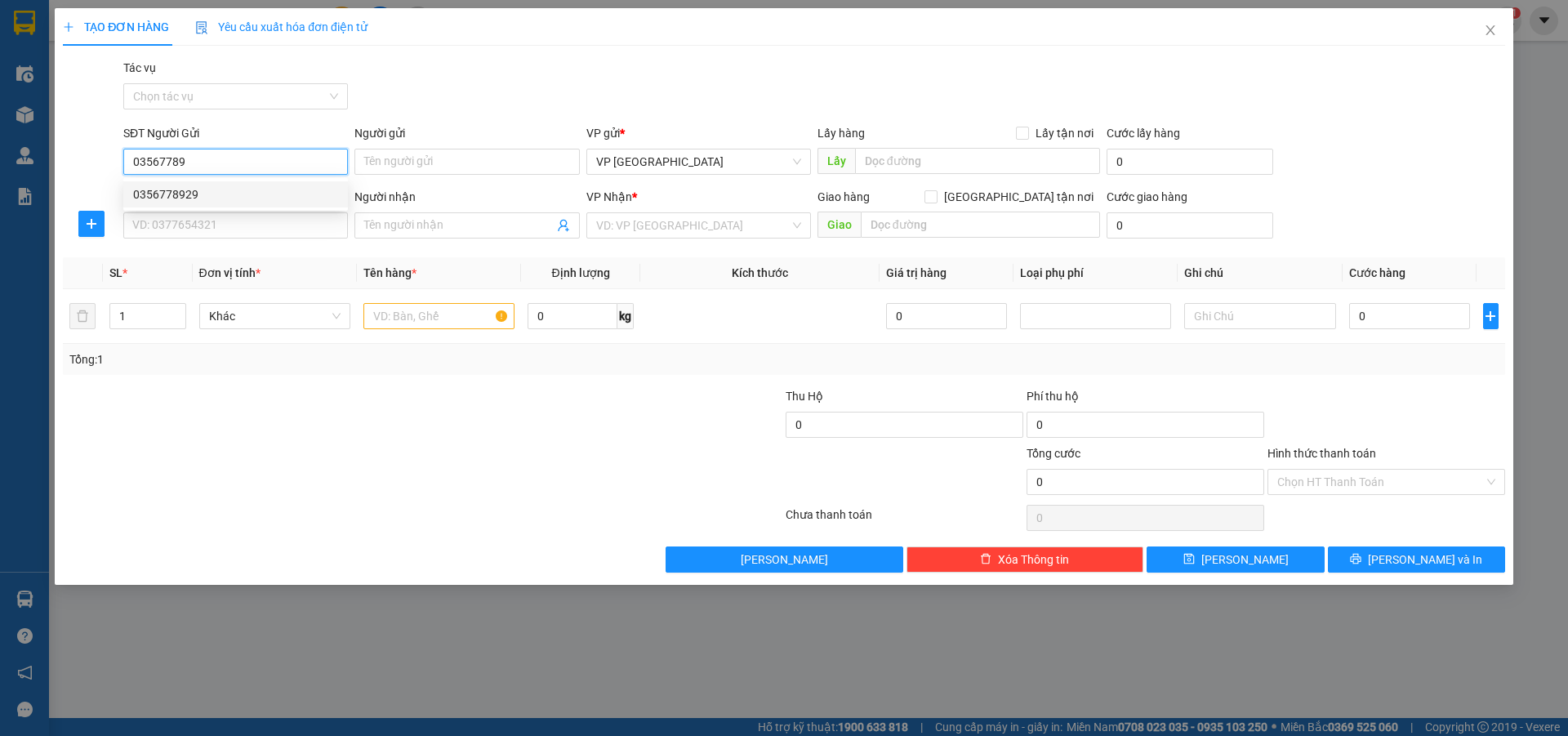
click at [197, 199] on div "0356778929" at bounding box center [236, 195] width 205 height 18
type input "0356778929"
click at [195, 227] on input "SĐT Người Nhận" at bounding box center [235, 225] width 224 height 26
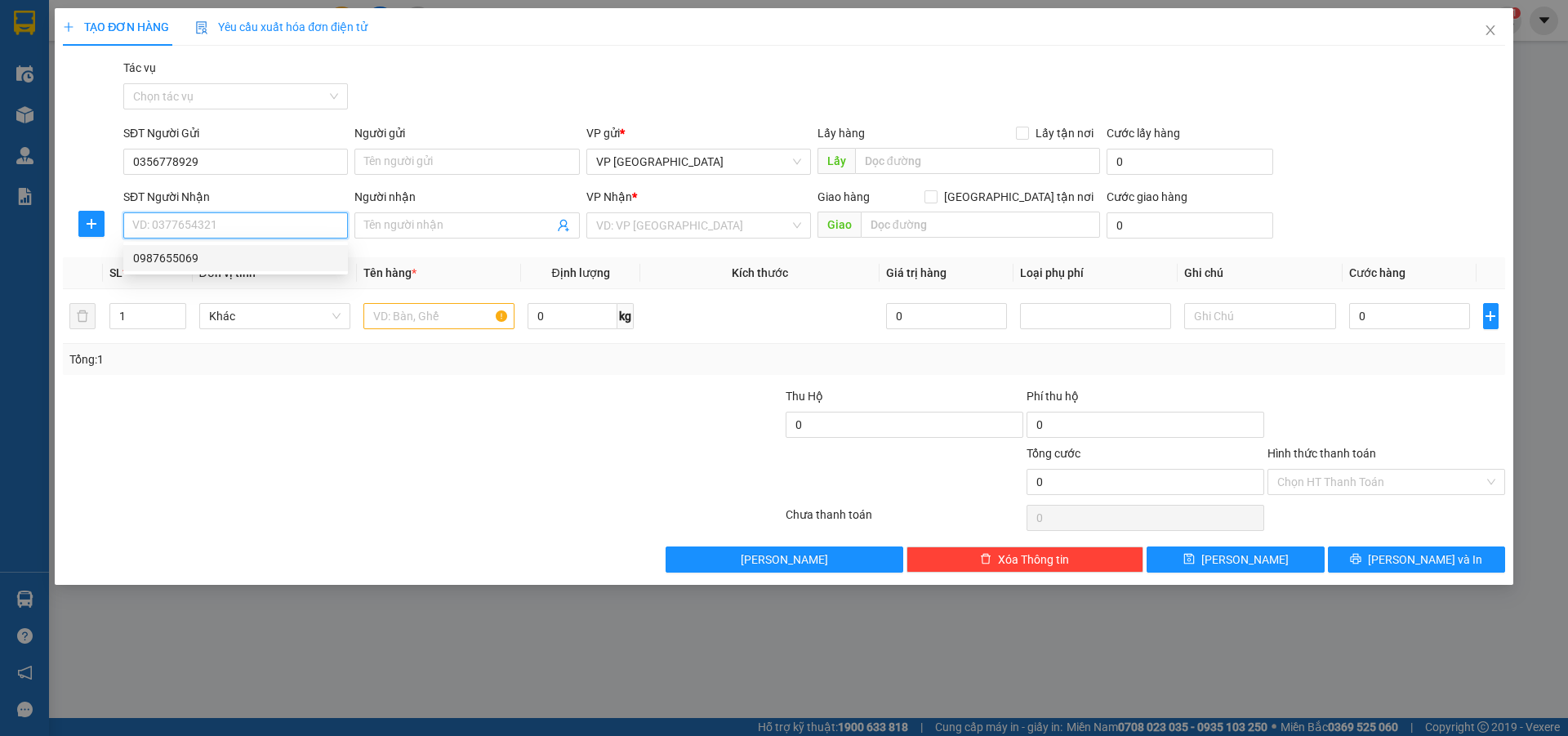
click at [167, 258] on div "0987655069" at bounding box center [236, 259] width 205 height 18
type input "0987655069"
click at [387, 315] on input "text" at bounding box center [440, 315] width 151 height 26
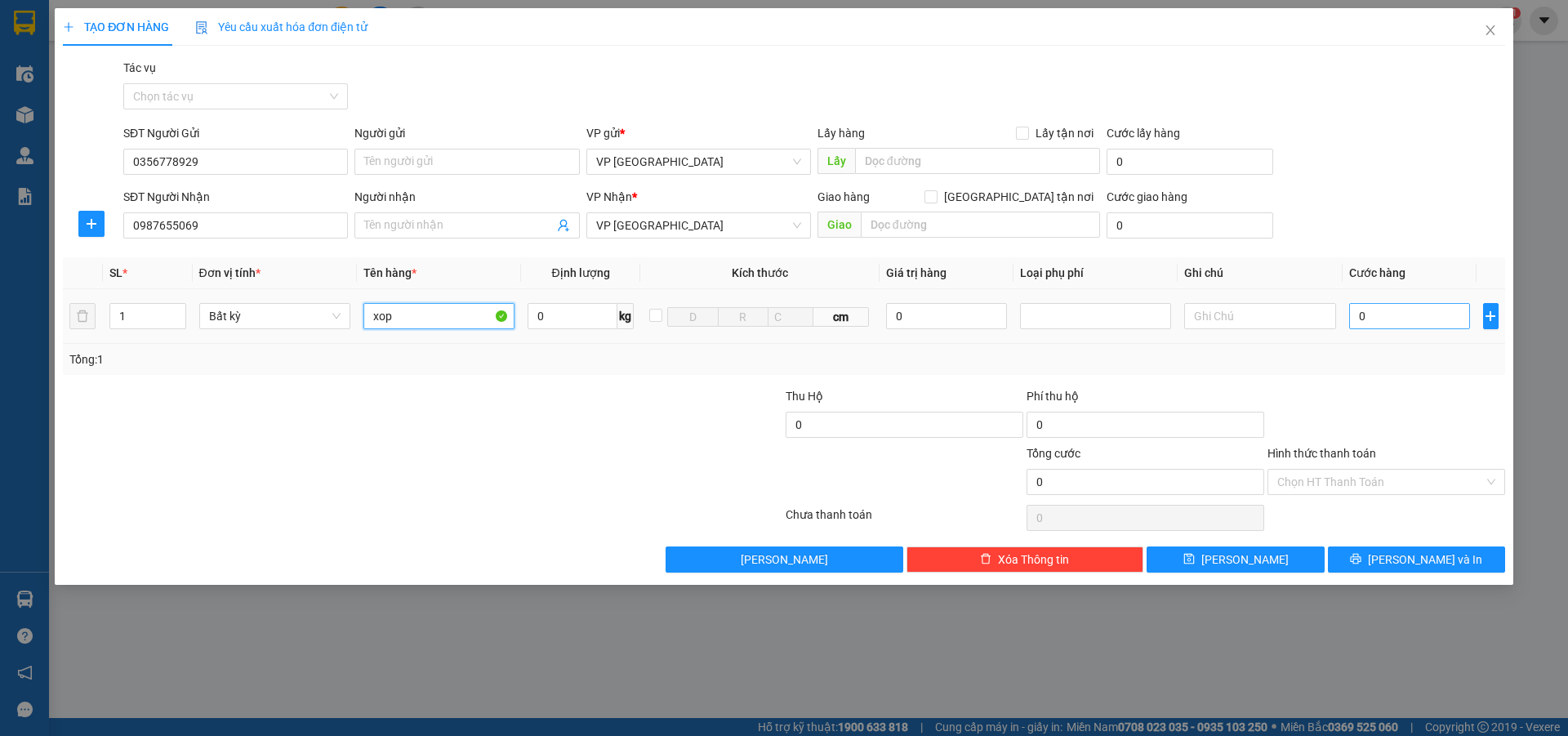
type input "xop"
click at [1373, 312] on input "0" at bounding box center [1409, 315] width 122 height 26
type input "5"
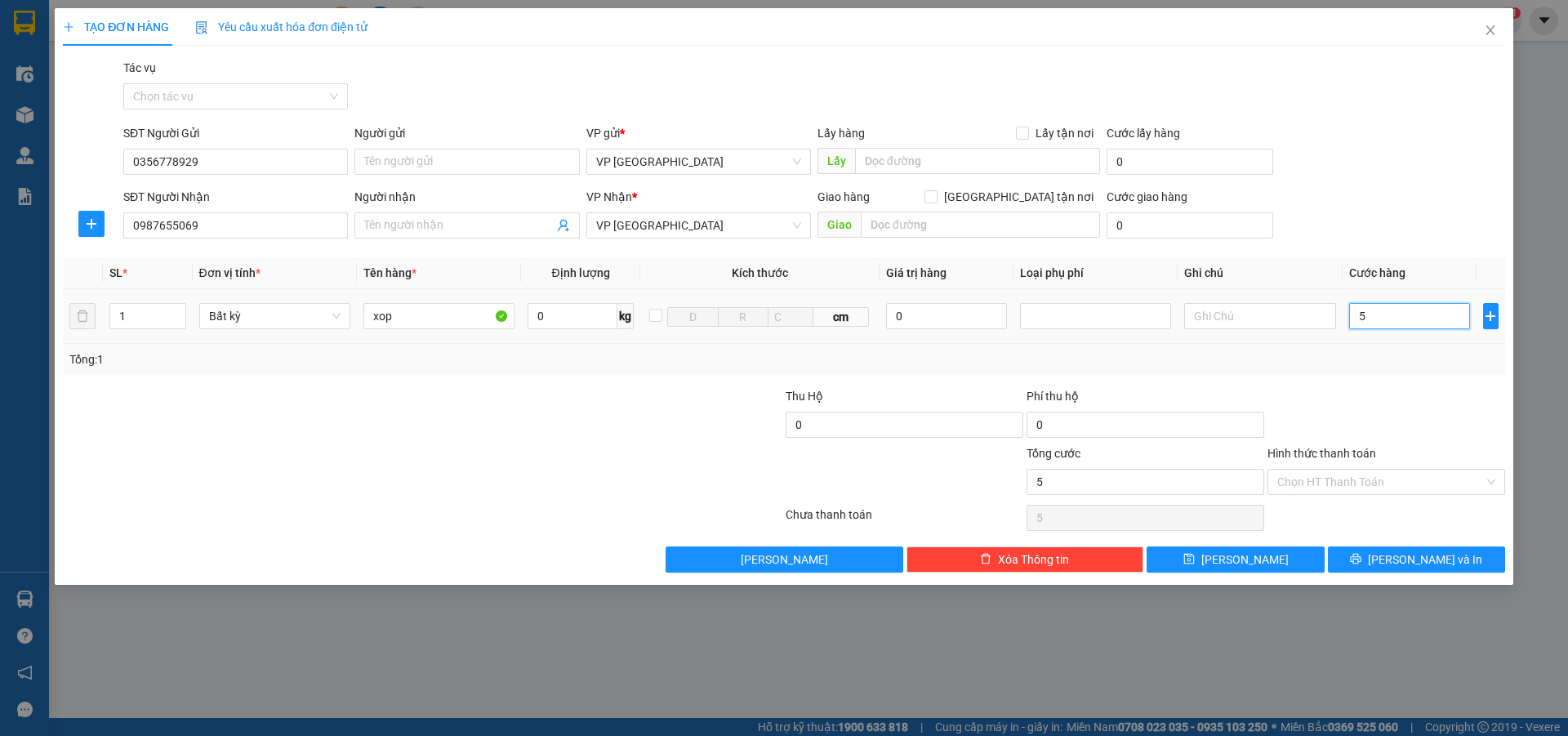
type input "50"
type input "500"
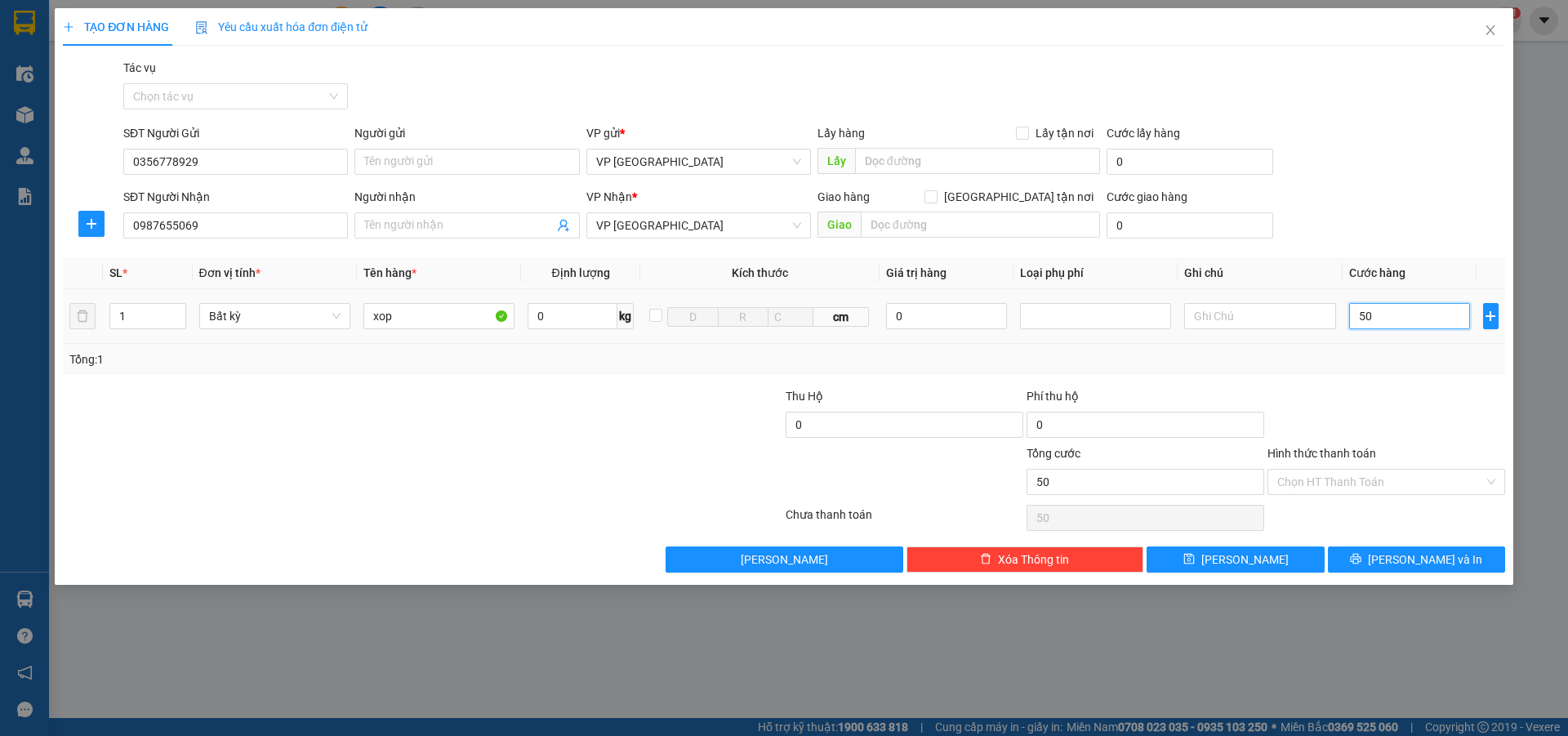
type input "500"
type input "5.000"
type input "50.000"
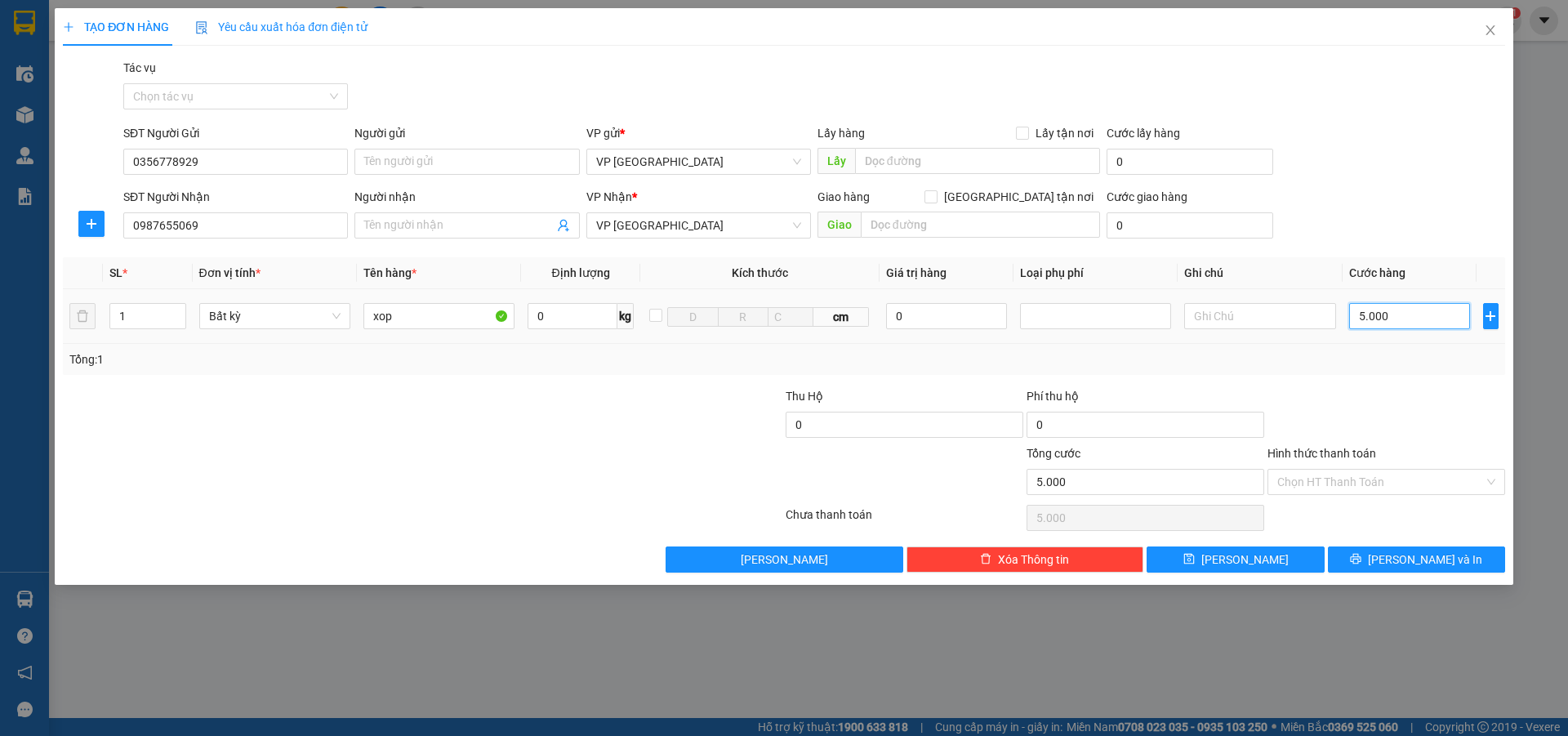
type input "50.000"
click at [1312, 478] on input "Hình thức thanh toán" at bounding box center [1380, 481] width 206 height 24
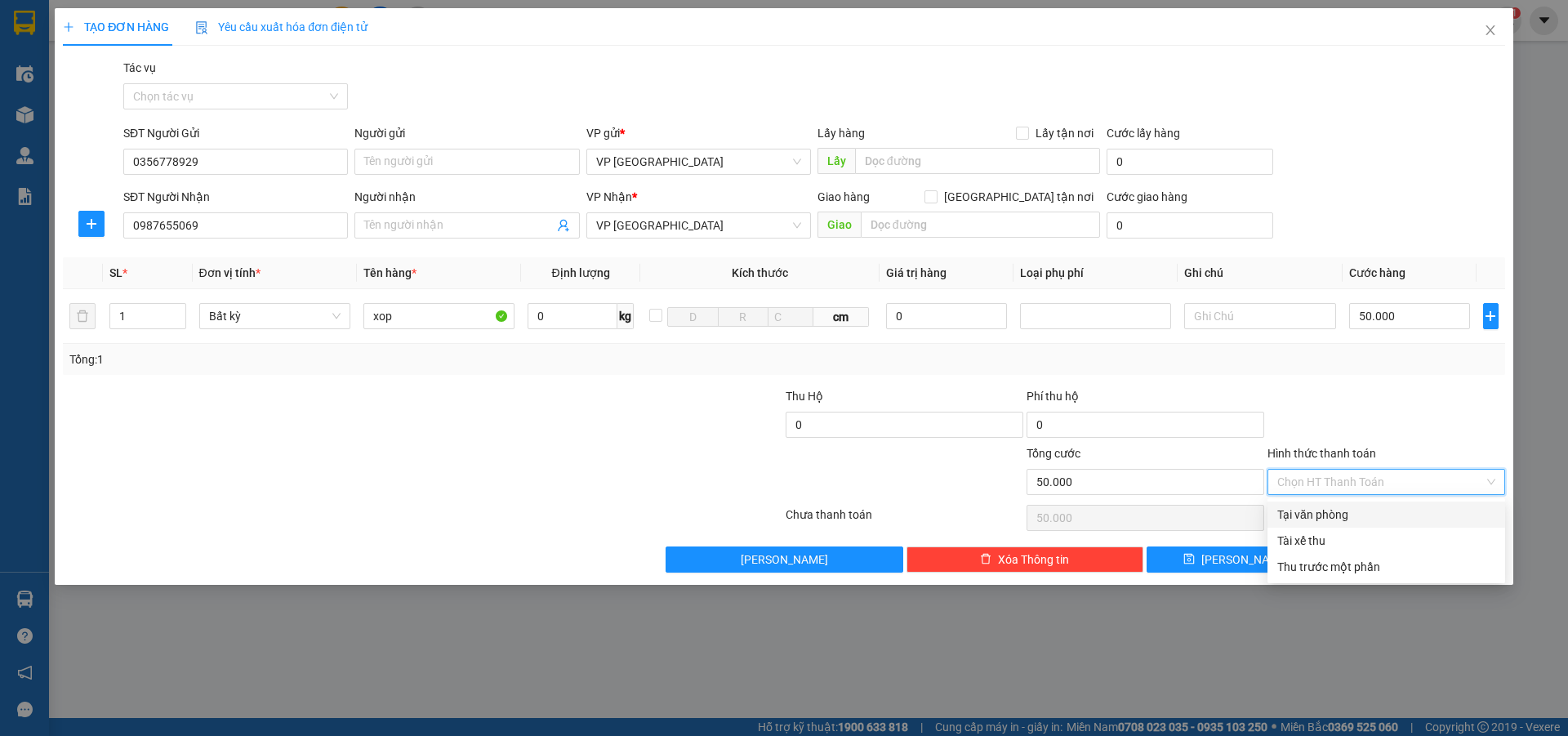
click at [1325, 512] on div "Tại văn phòng" at bounding box center [1386, 514] width 218 height 18
type input "0"
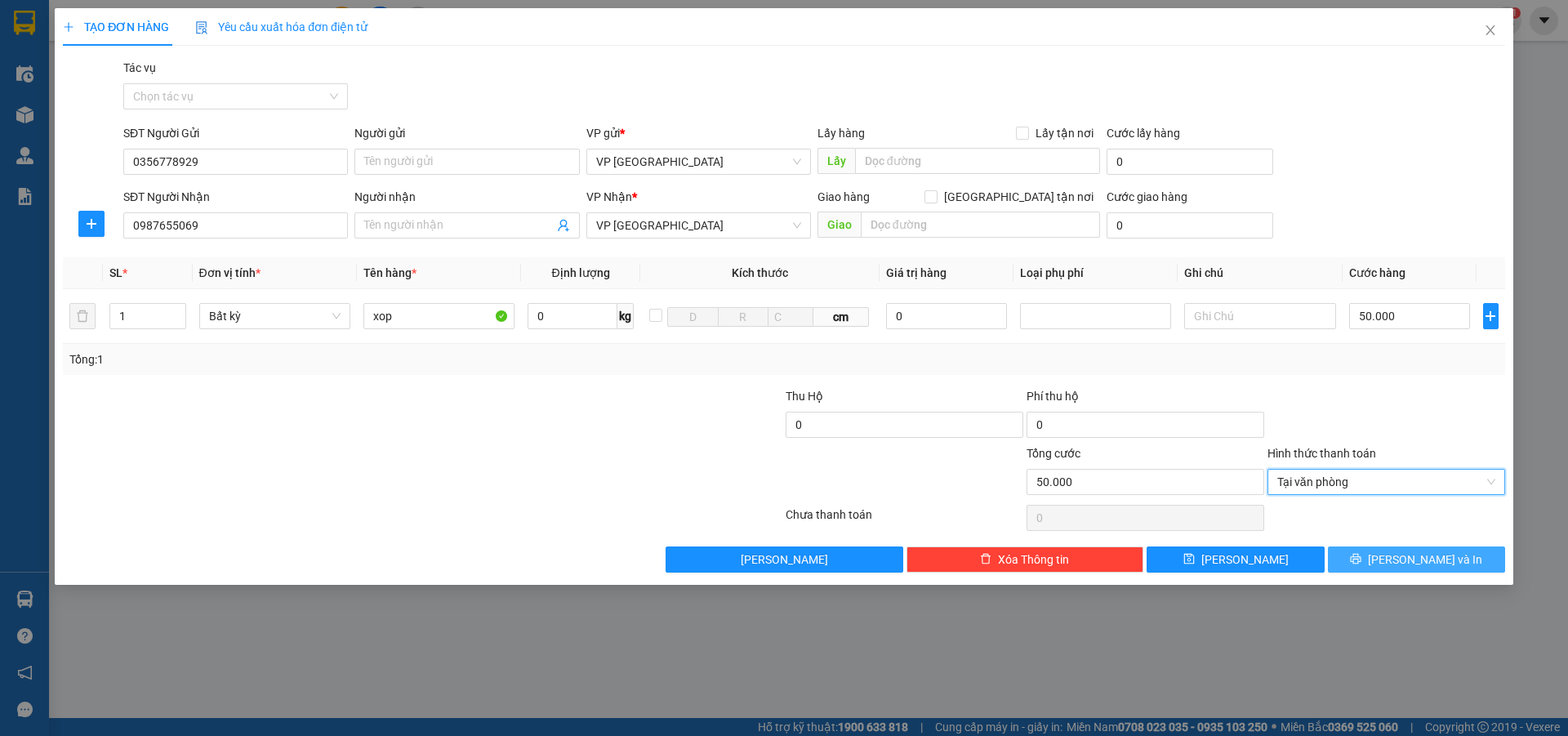
click at [1413, 559] on span "[PERSON_NAME] và In" at bounding box center [1425, 559] width 114 height 18
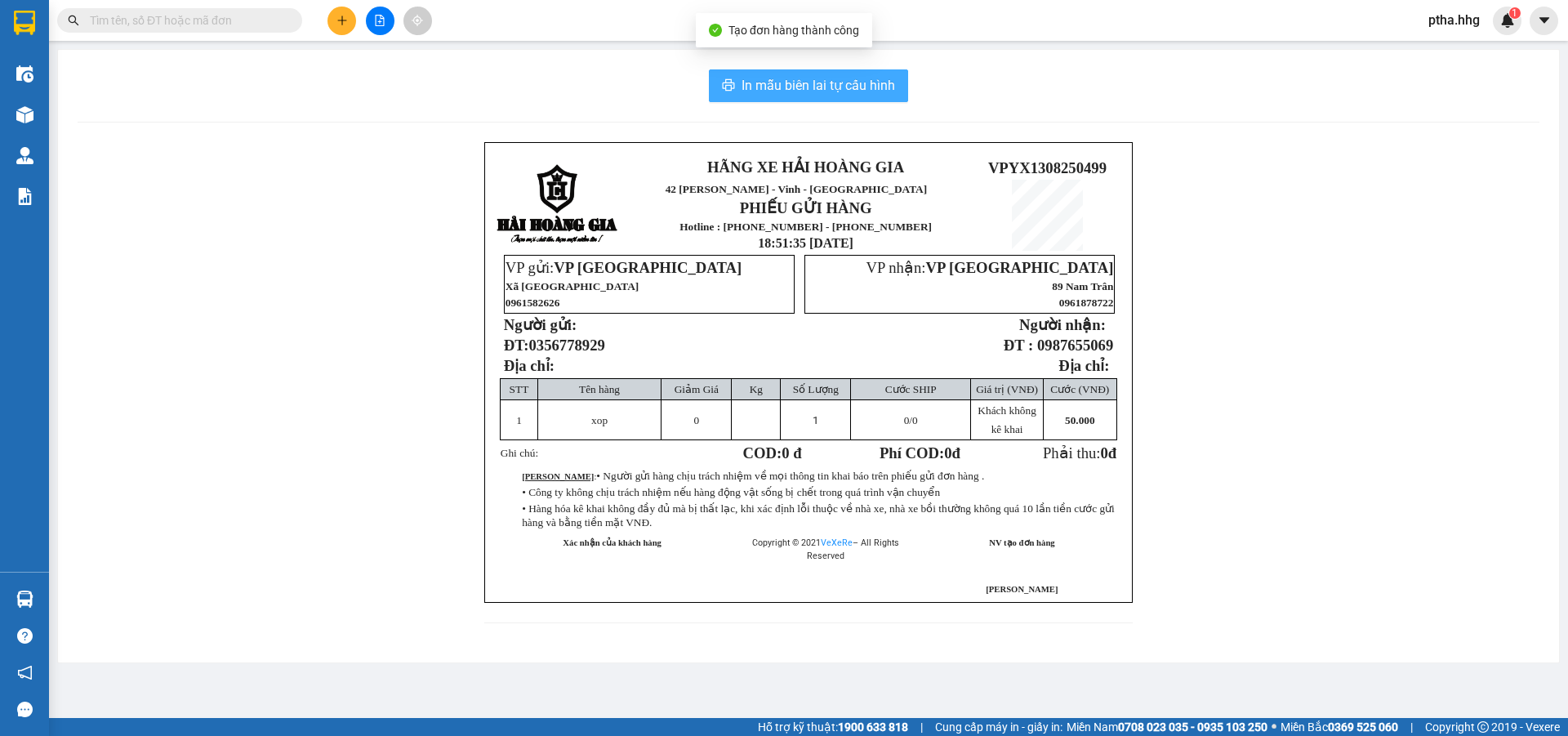
click at [846, 87] on span "In mẫu biên lai tự cấu hình" at bounding box center [818, 85] width 154 height 21
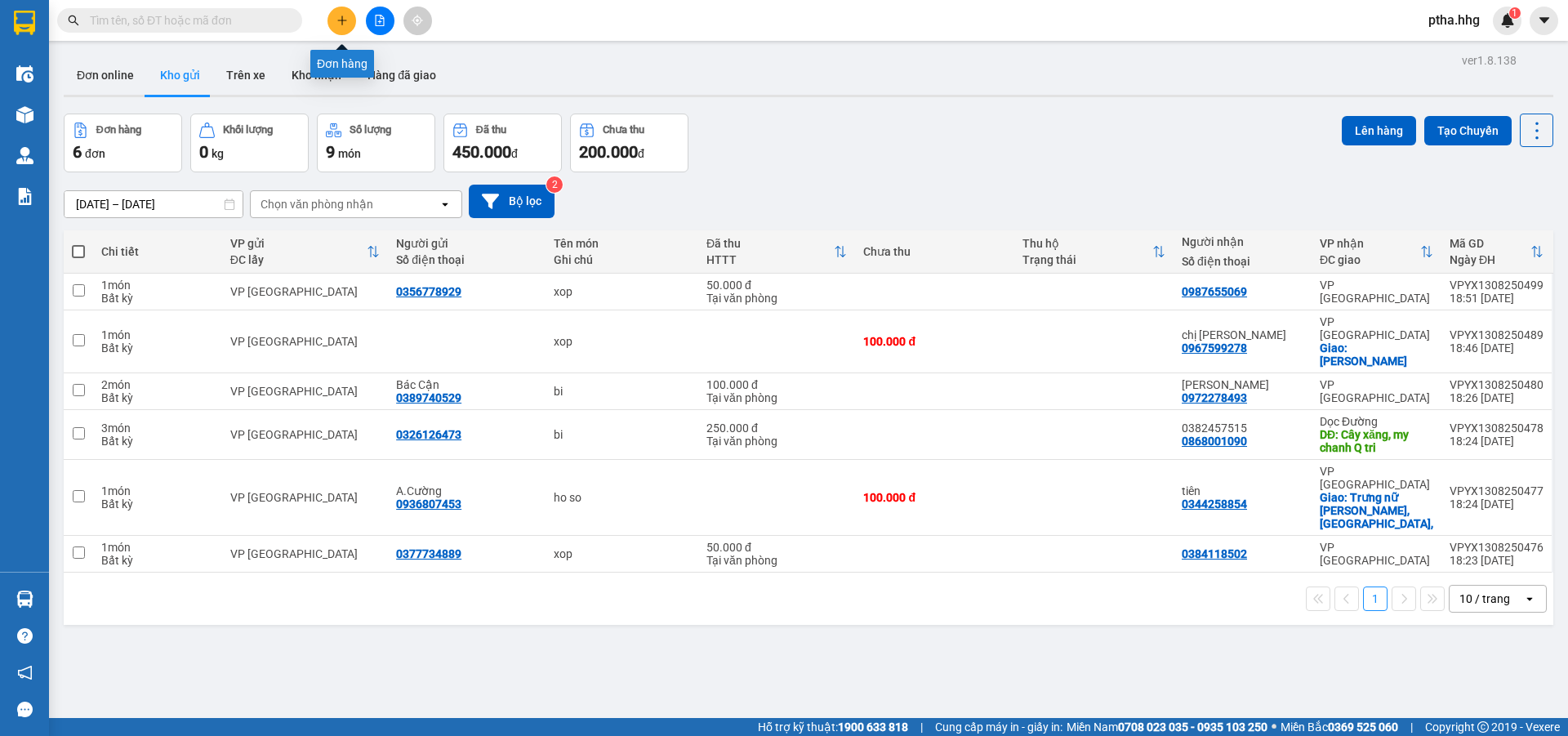
click at [340, 21] on icon "plus" at bounding box center [342, 20] width 9 height 1
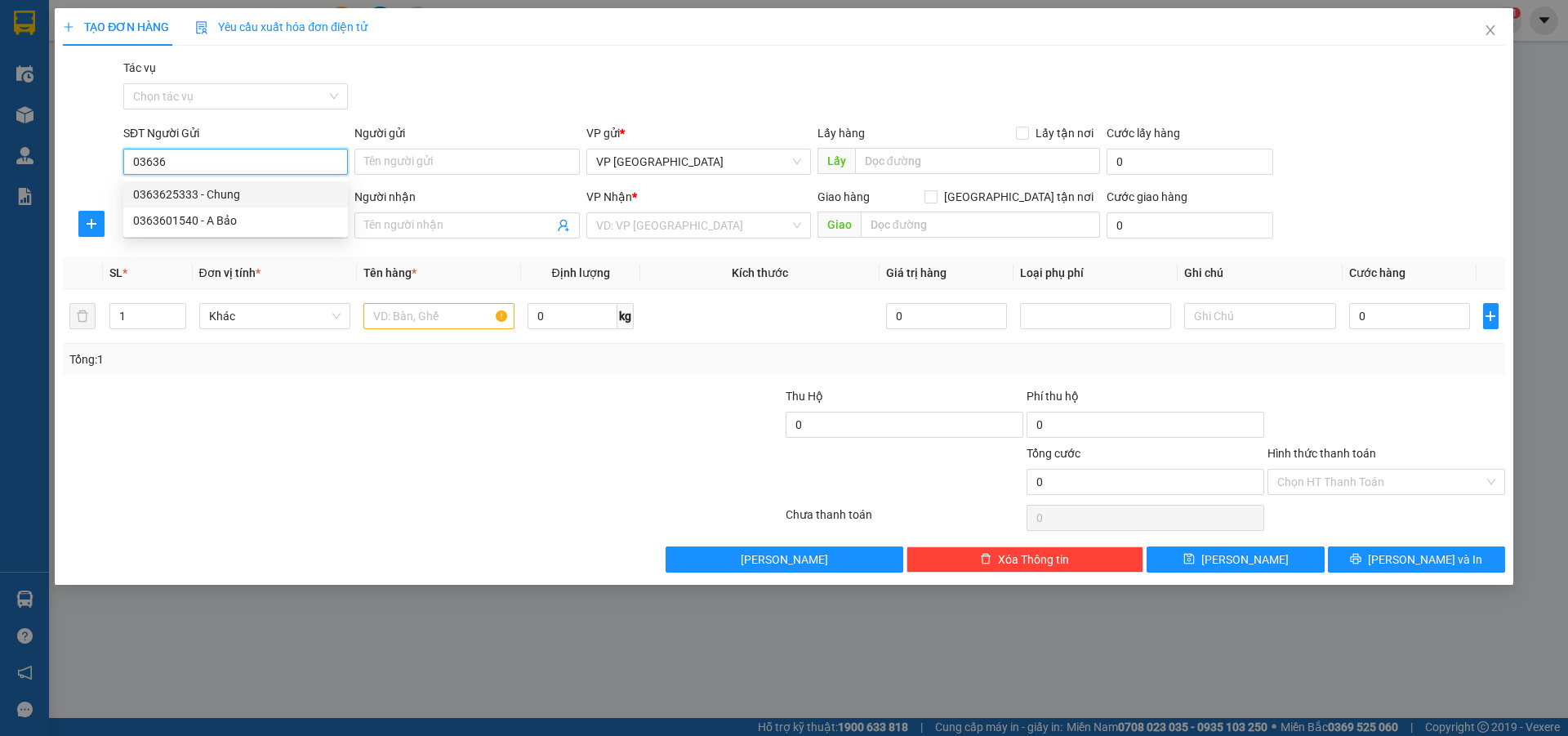
click at [166, 190] on div "0363625333 - Chung" at bounding box center [236, 195] width 205 height 18
type input "0363625333"
type input "[PERSON_NAME]"
type input "0363625333"
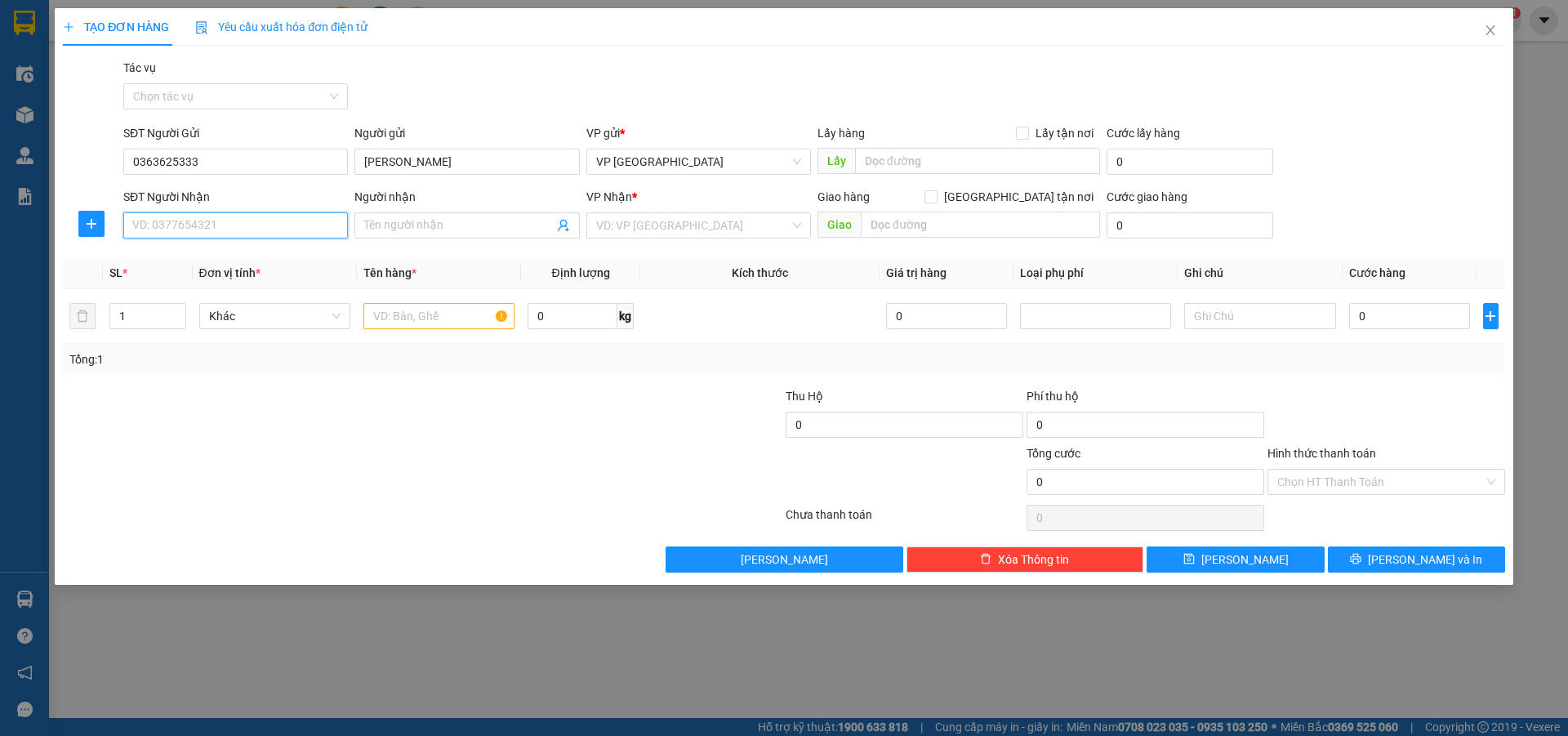
click at [163, 227] on input "SĐT Người Nhận" at bounding box center [235, 225] width 224 height 26
click at [168, 258] on div "0905902234" at bounding box center [236, 259] width 205 height 18
type input "0905902234"
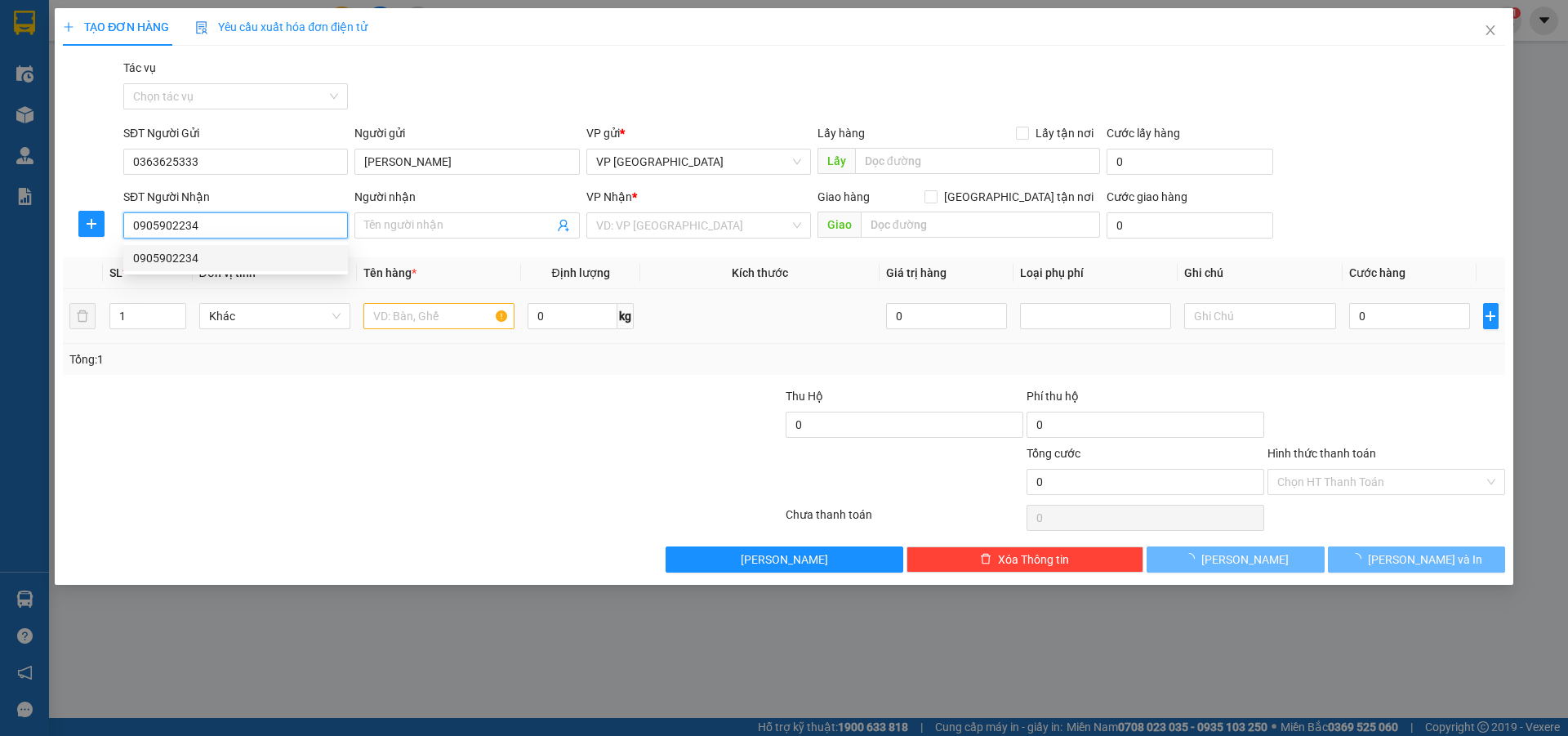
type input "Đông Hà Q trị"
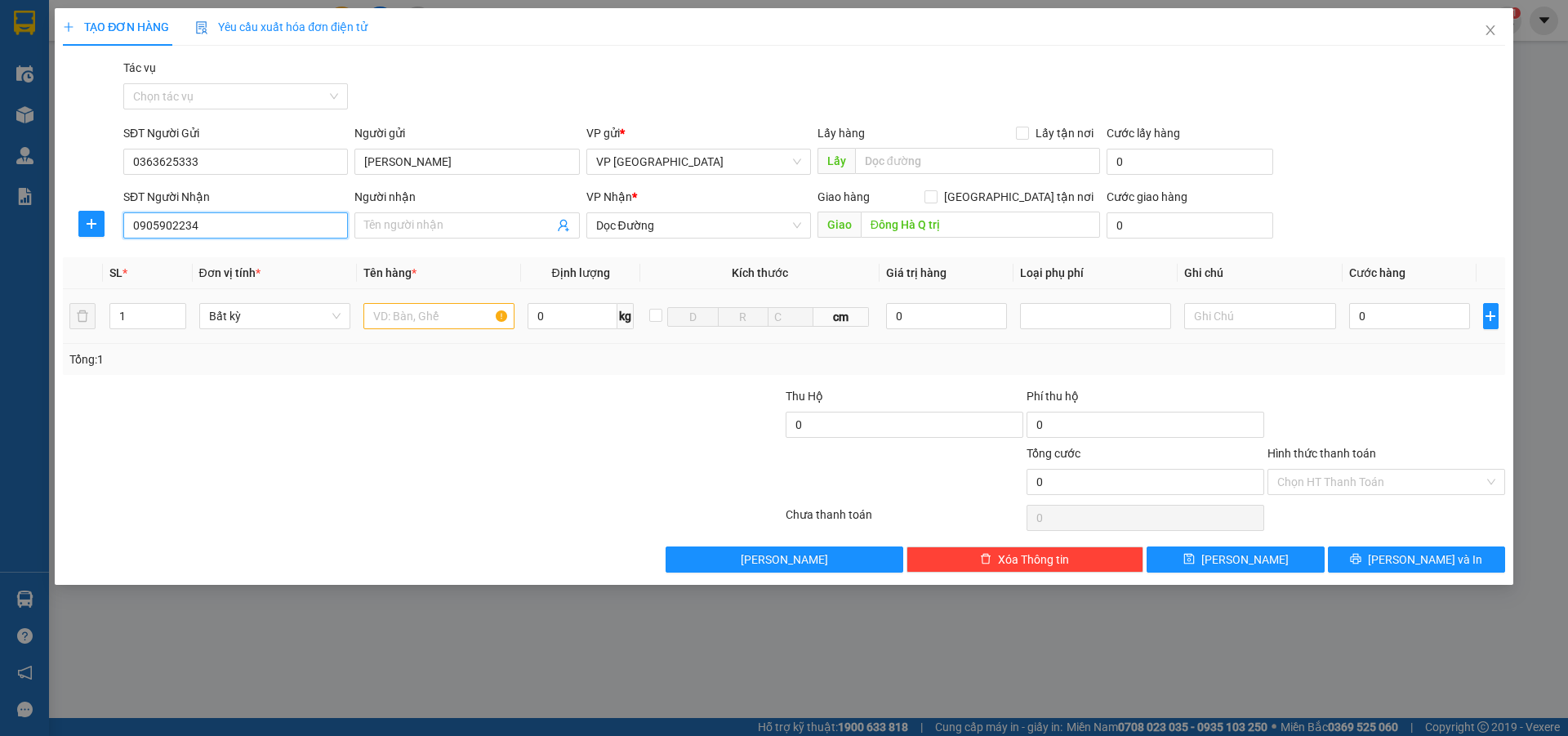
type input "0905902234"
click at [386, 321] on input "text" at bounding box center [440, 315] width 151 height 26
type input "boc den"
click at [1393, 319] on input "0" at bounding box center [1409, 315] width 122 height 26
type input "5"
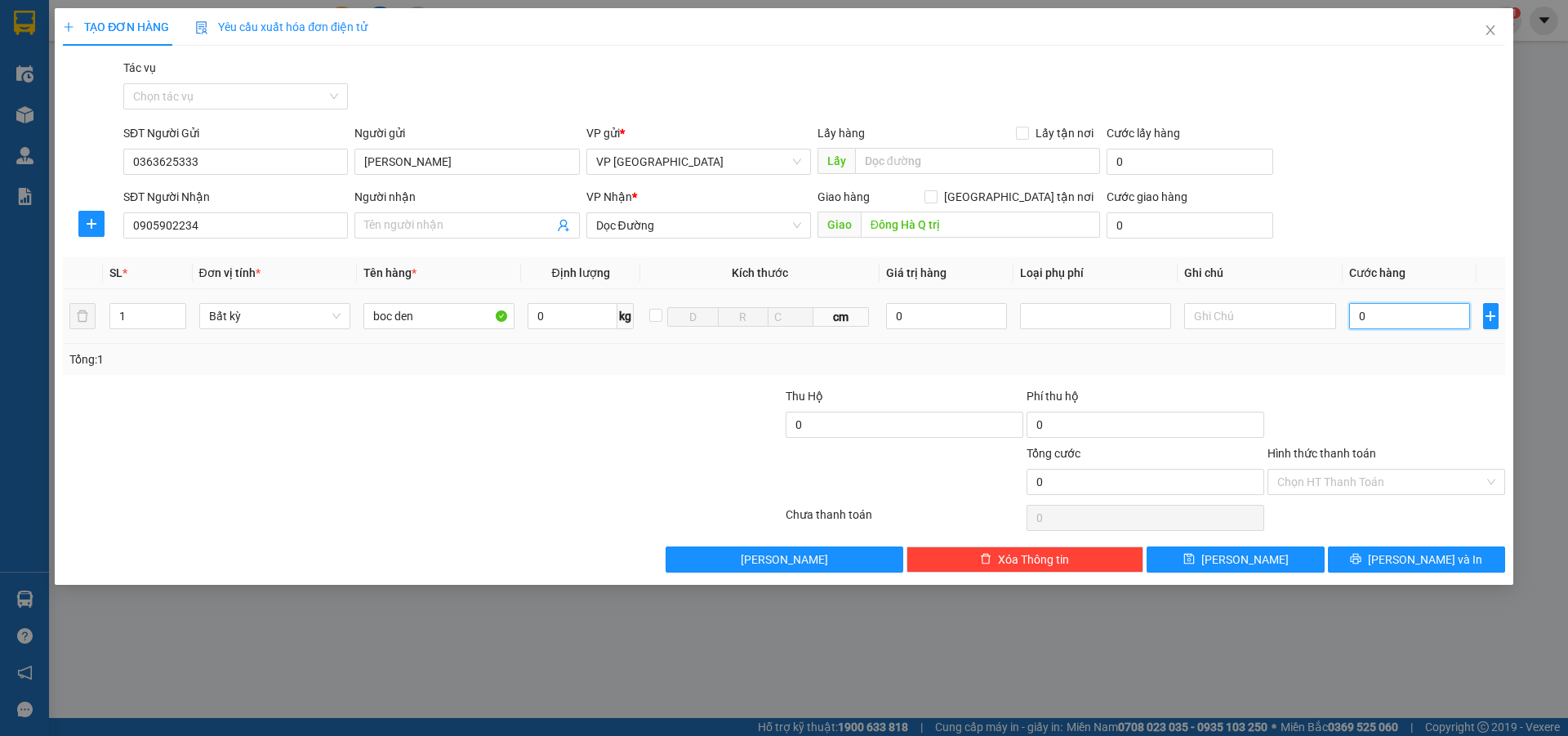
type input "5"
type input "50"
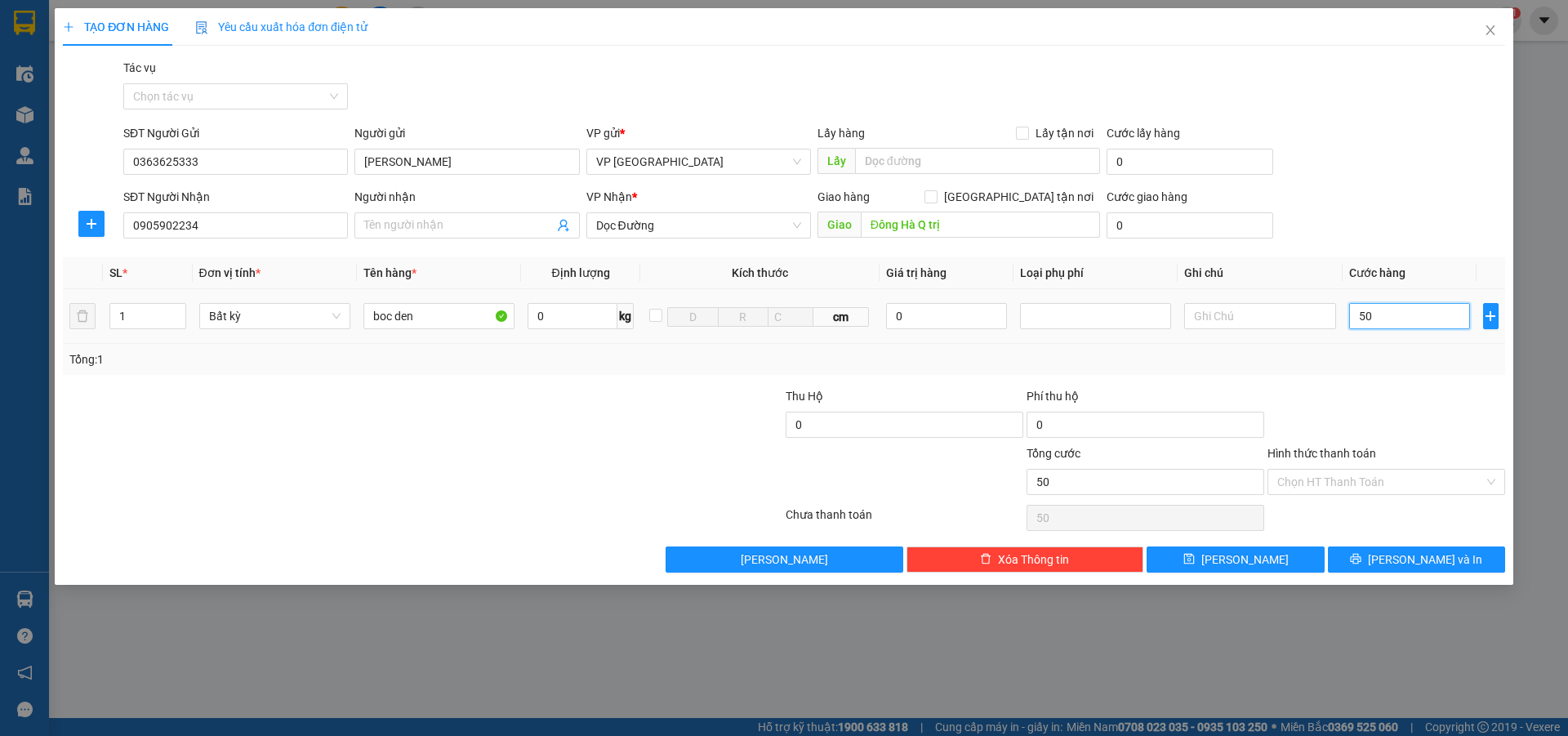
type input "500"
type input "5.000"
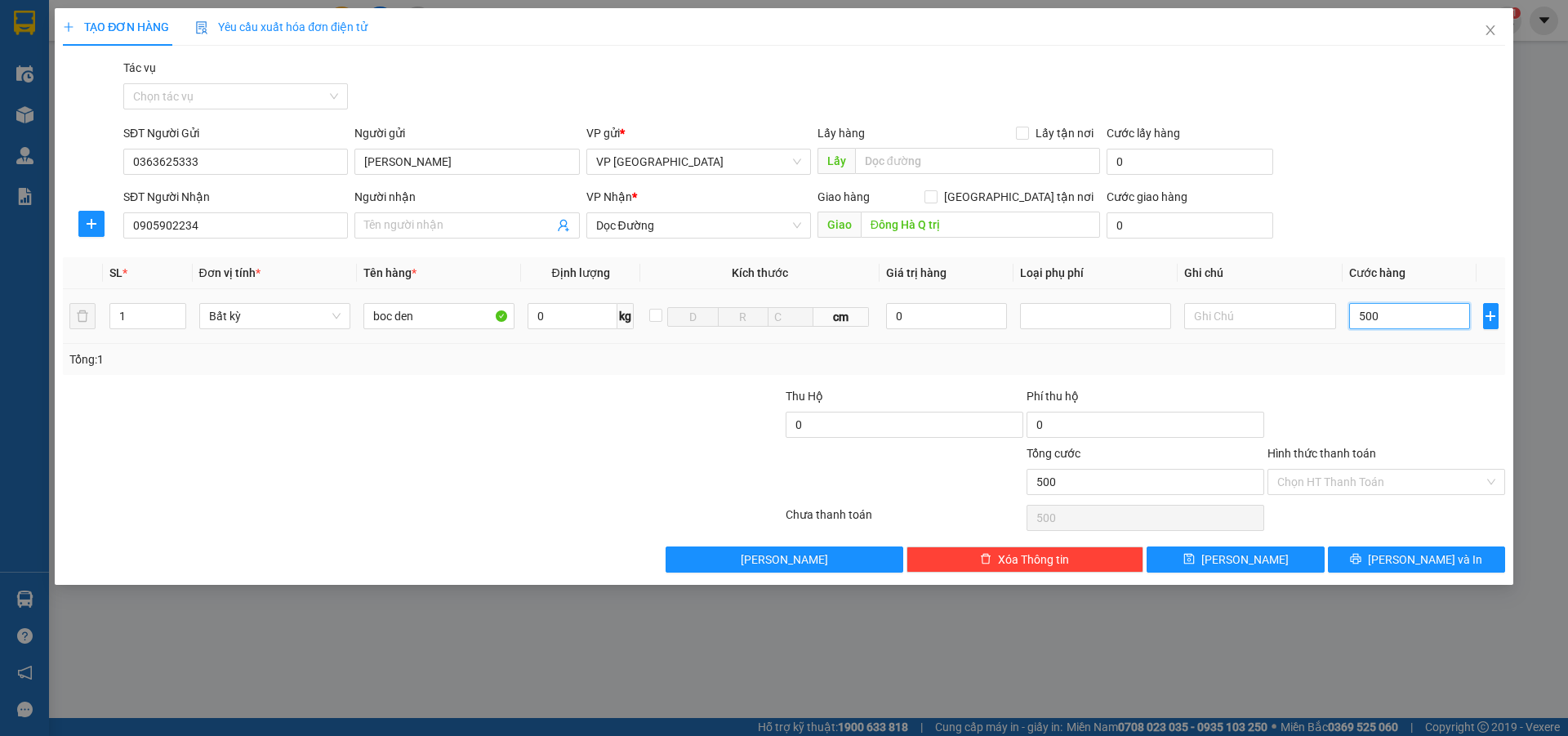
type input "5.000"
type input "50.000"
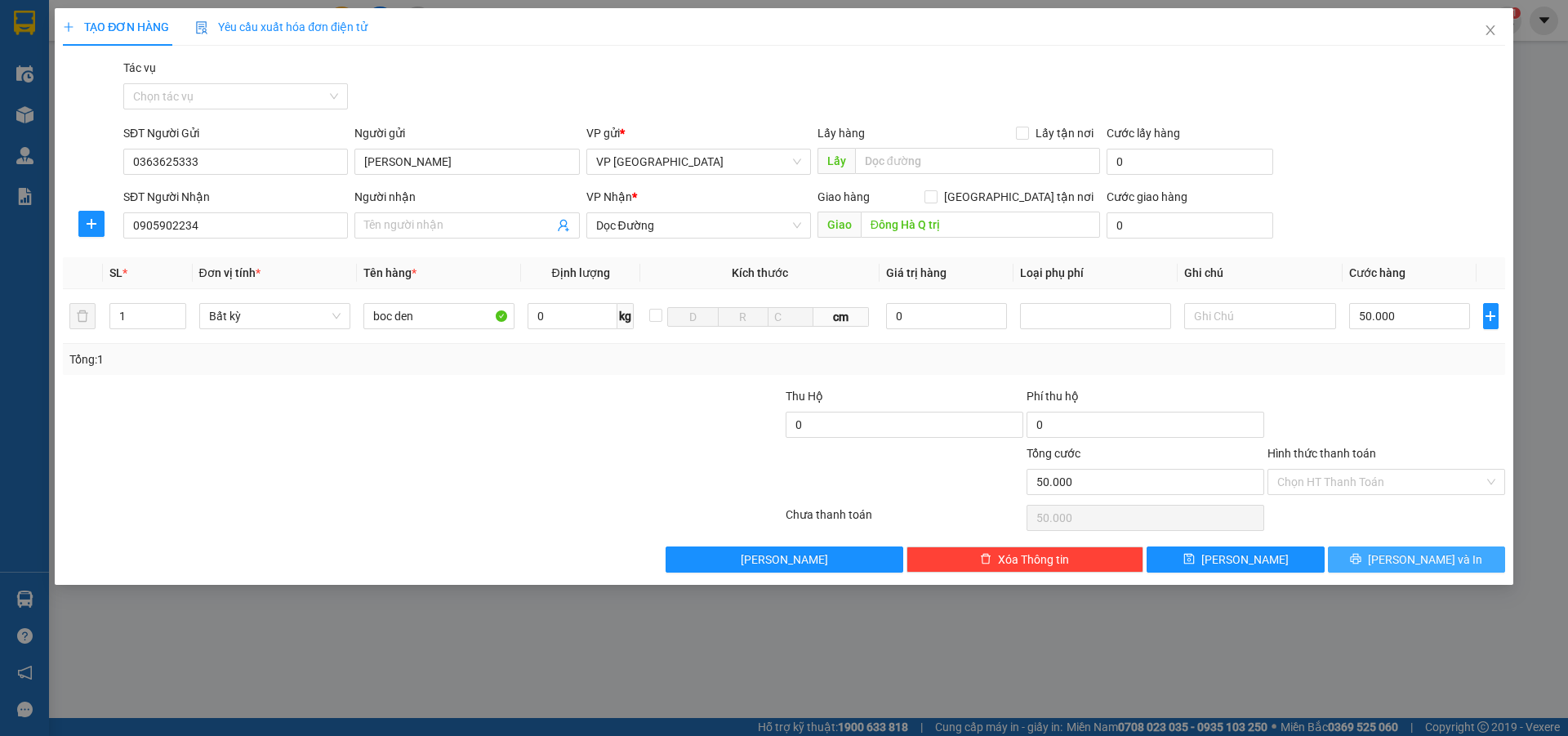
click at [1382, 560] on button "[PERSON_NAME] và In" at bounding box center [1417, 559] width 177 height 26
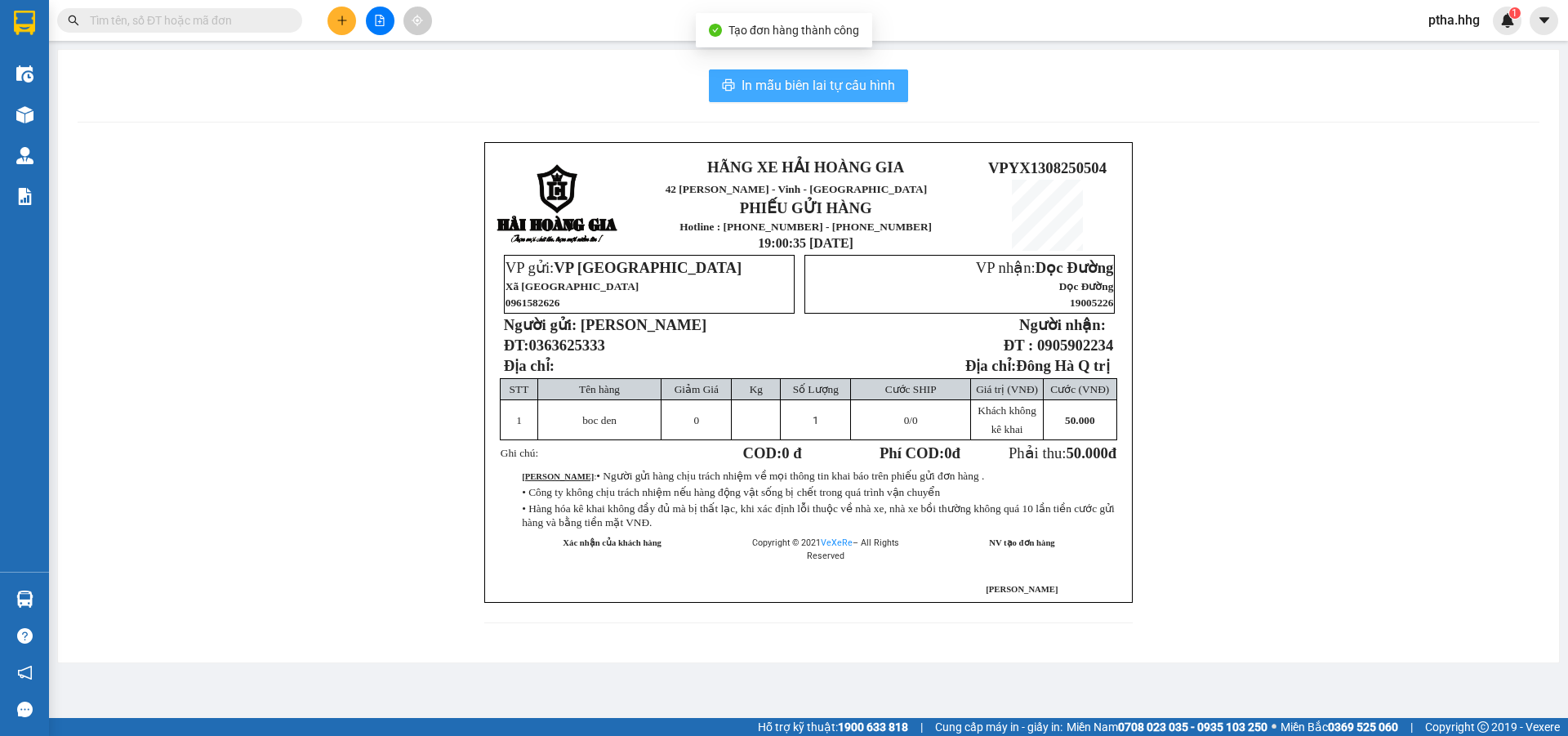
click at [836, 83] on span "In mẫu biên lai tự cấu hình" at bounding box center [818, 85] width 154 height 21
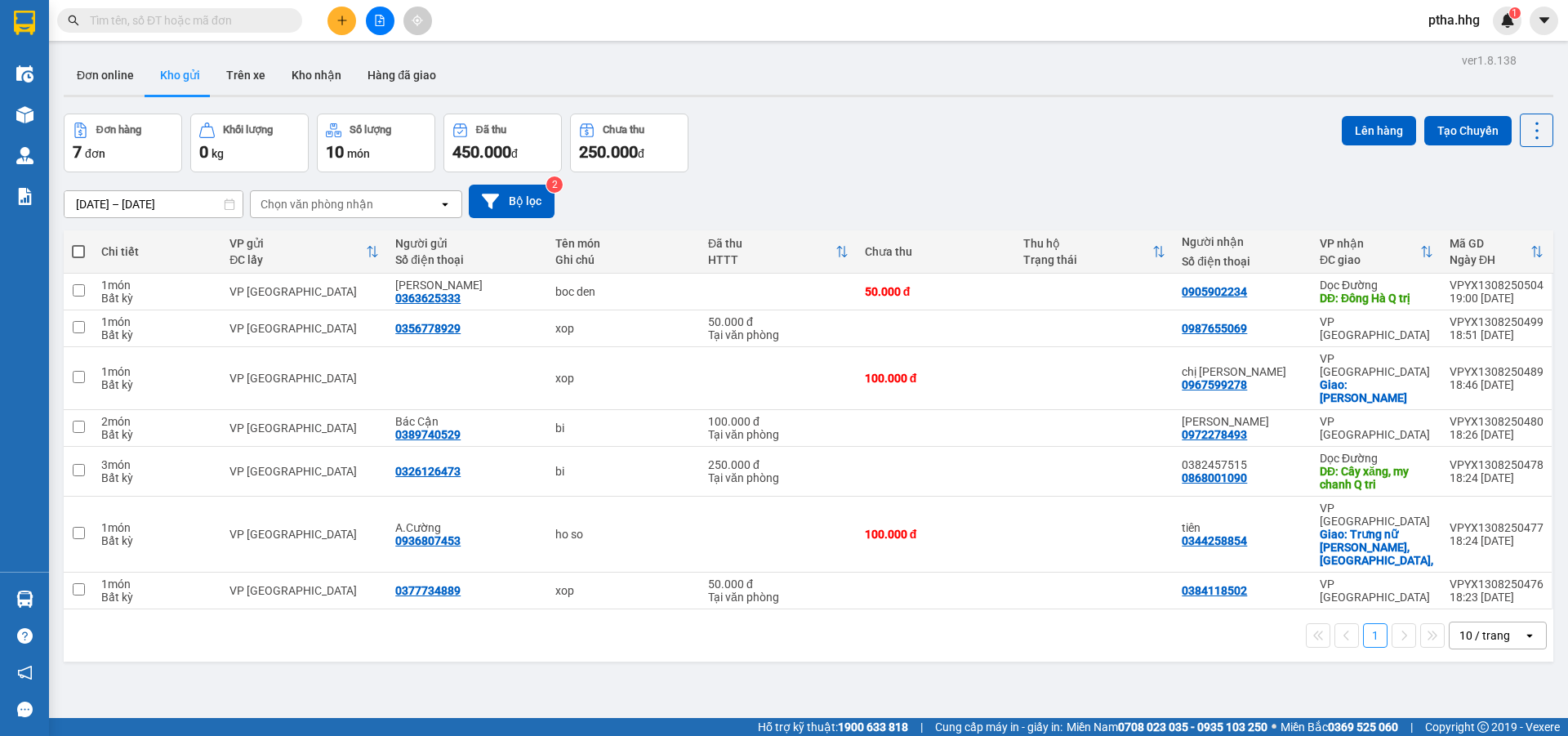
scroll to position [107, 0]
click at [1445, 16] on span "ptha.hhg" at bounding box center [1455, 20] width 77 height 21
click at [1445, 50] on span "Đăng xuất" at bounding box center [1474, 50] width 68 height 18
